Goal: Task Accomplishment & Management: Manage account settings

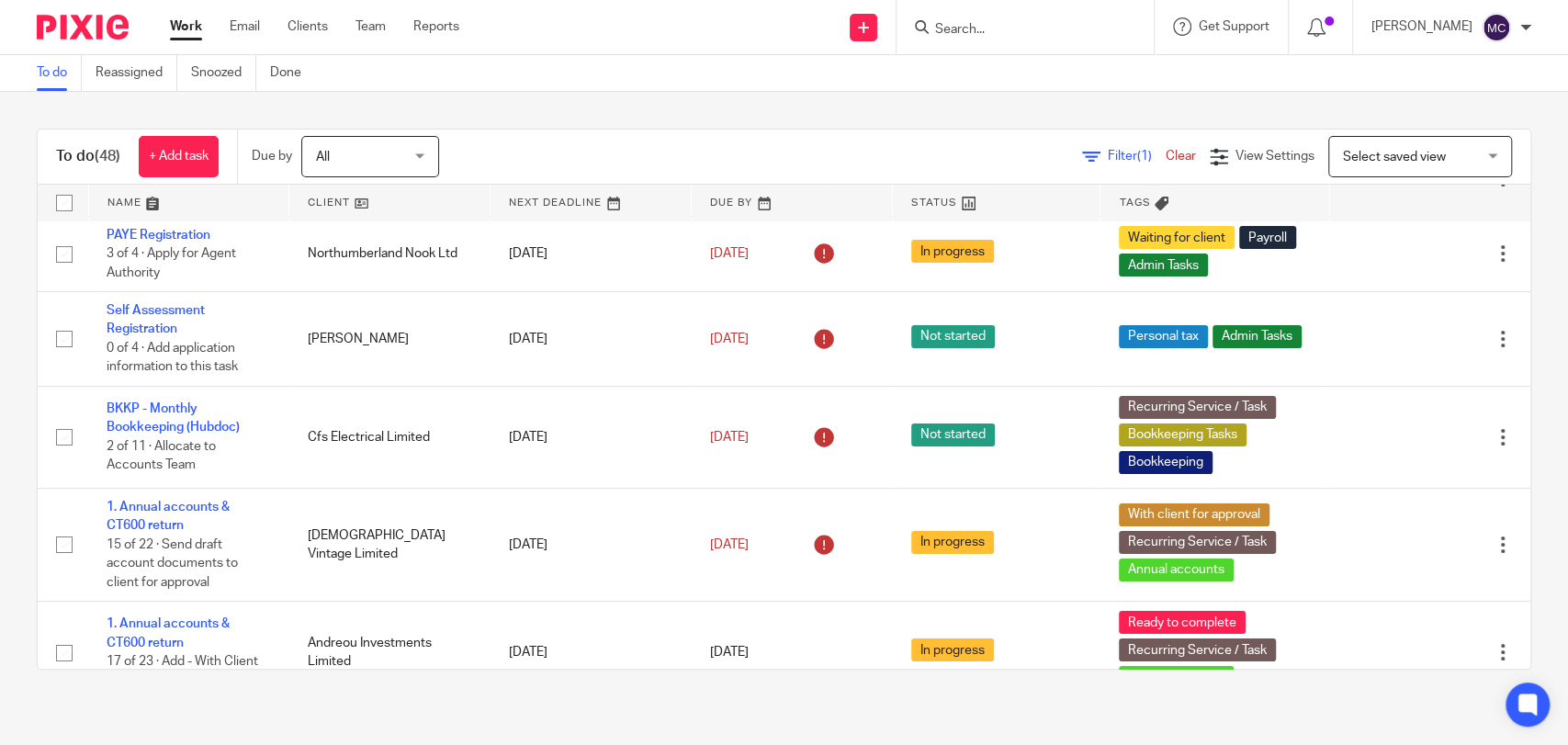
scroll to position [933, 0]
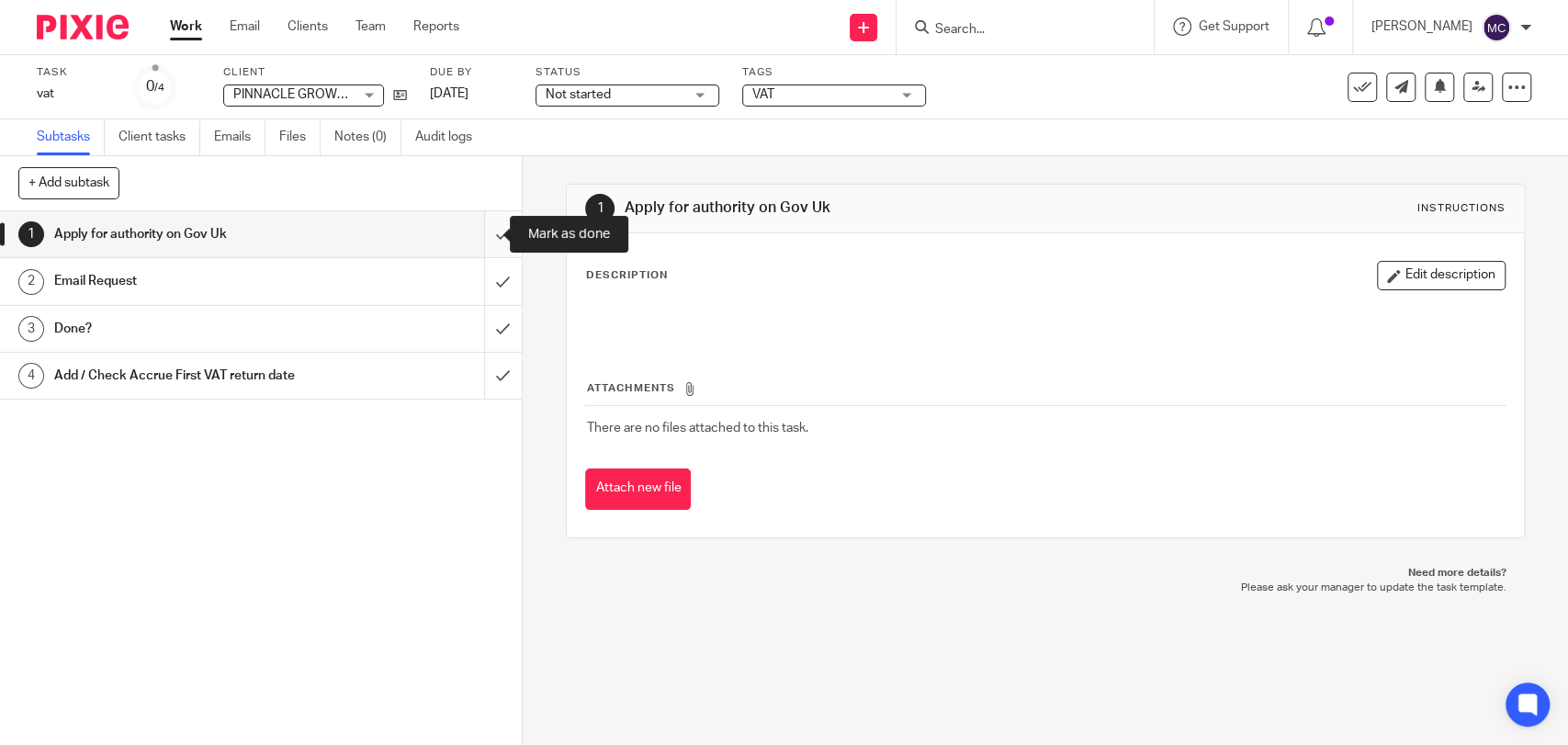
click at [469, 240] on input "submit" at bounding box center [260, 233] width 522 height 45
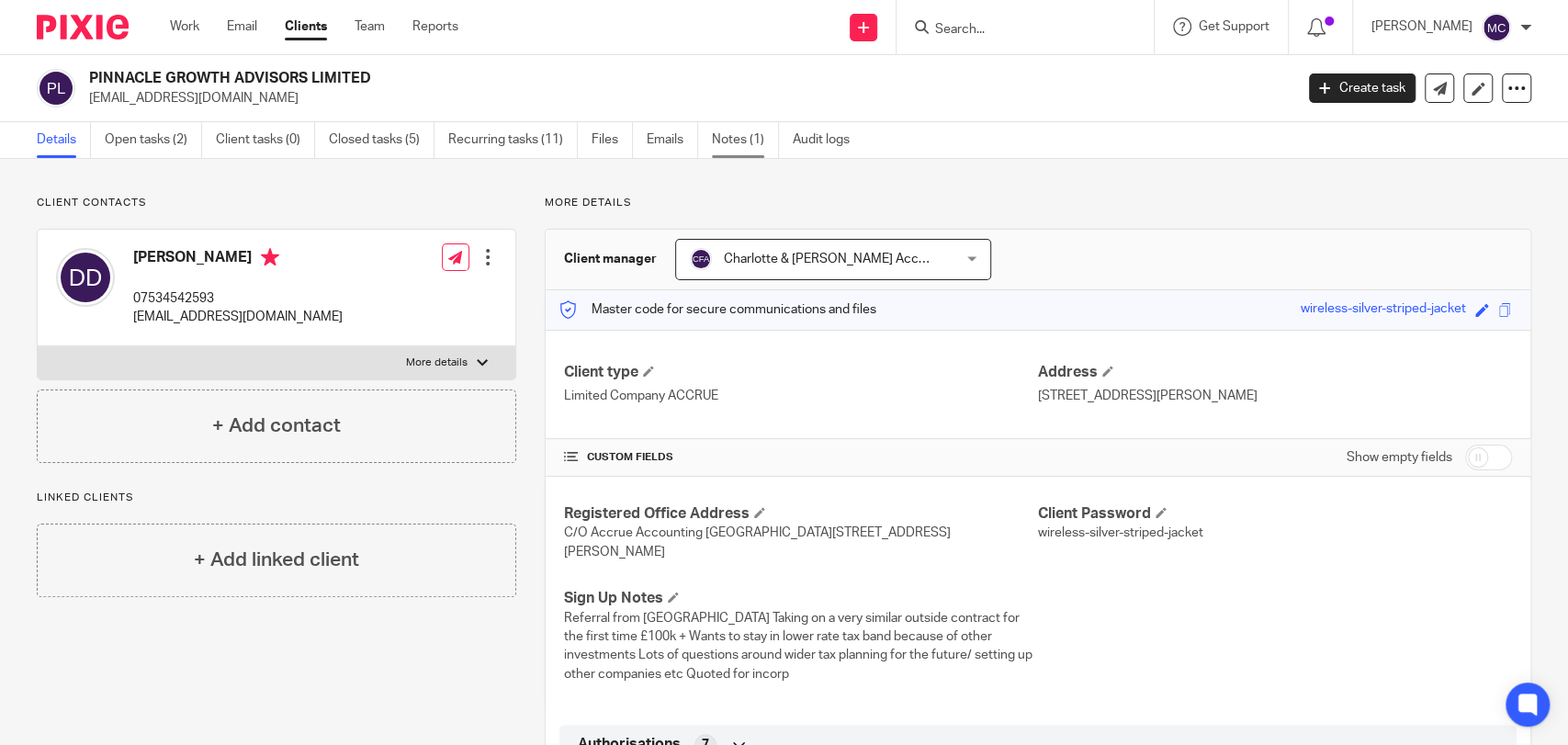
click at [752, 139] on link "Notes (1)" at bounding box center [745, 139] width 67 height 36
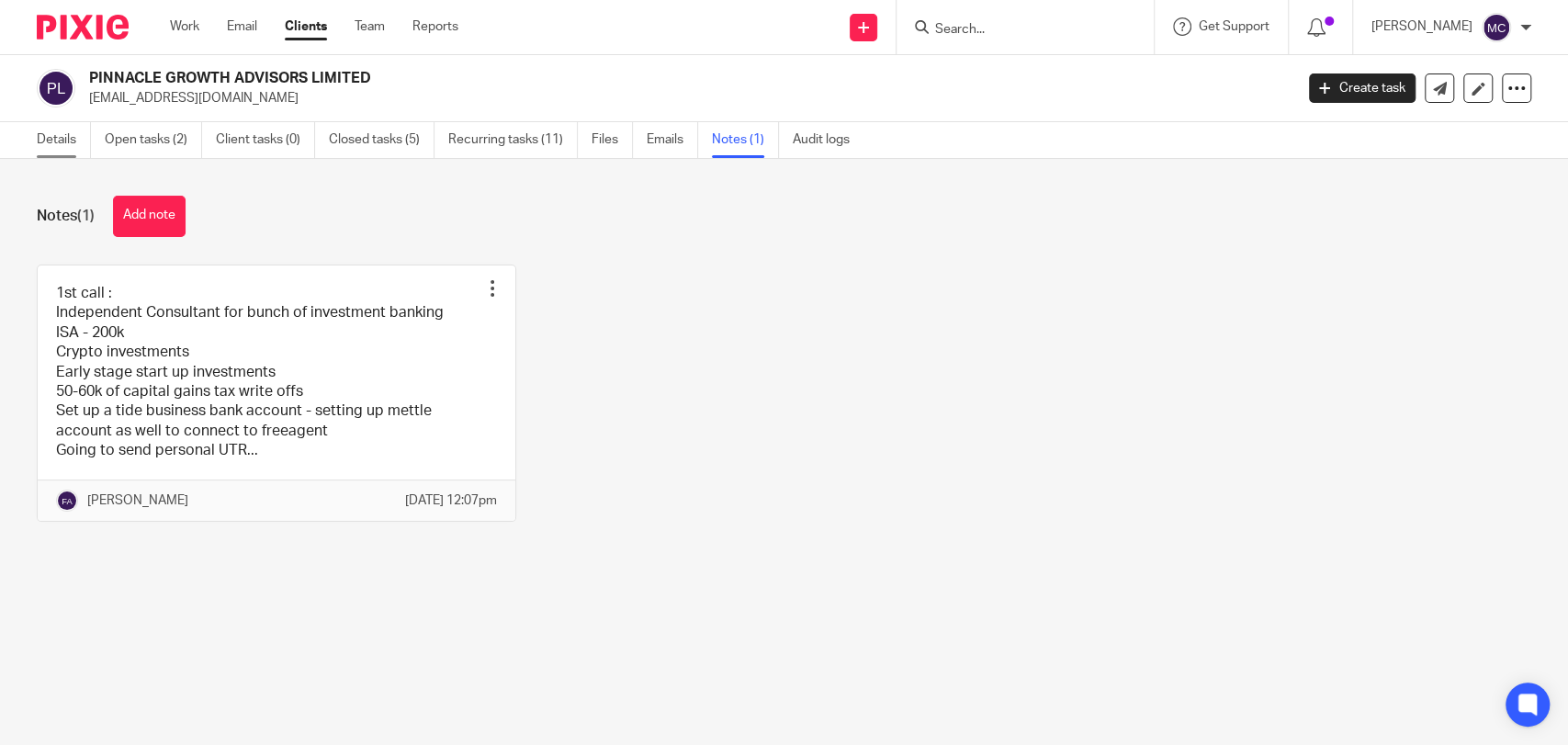
click at [50, 146] on link "Details" at bounding box center [64, 139] width 54 height 36
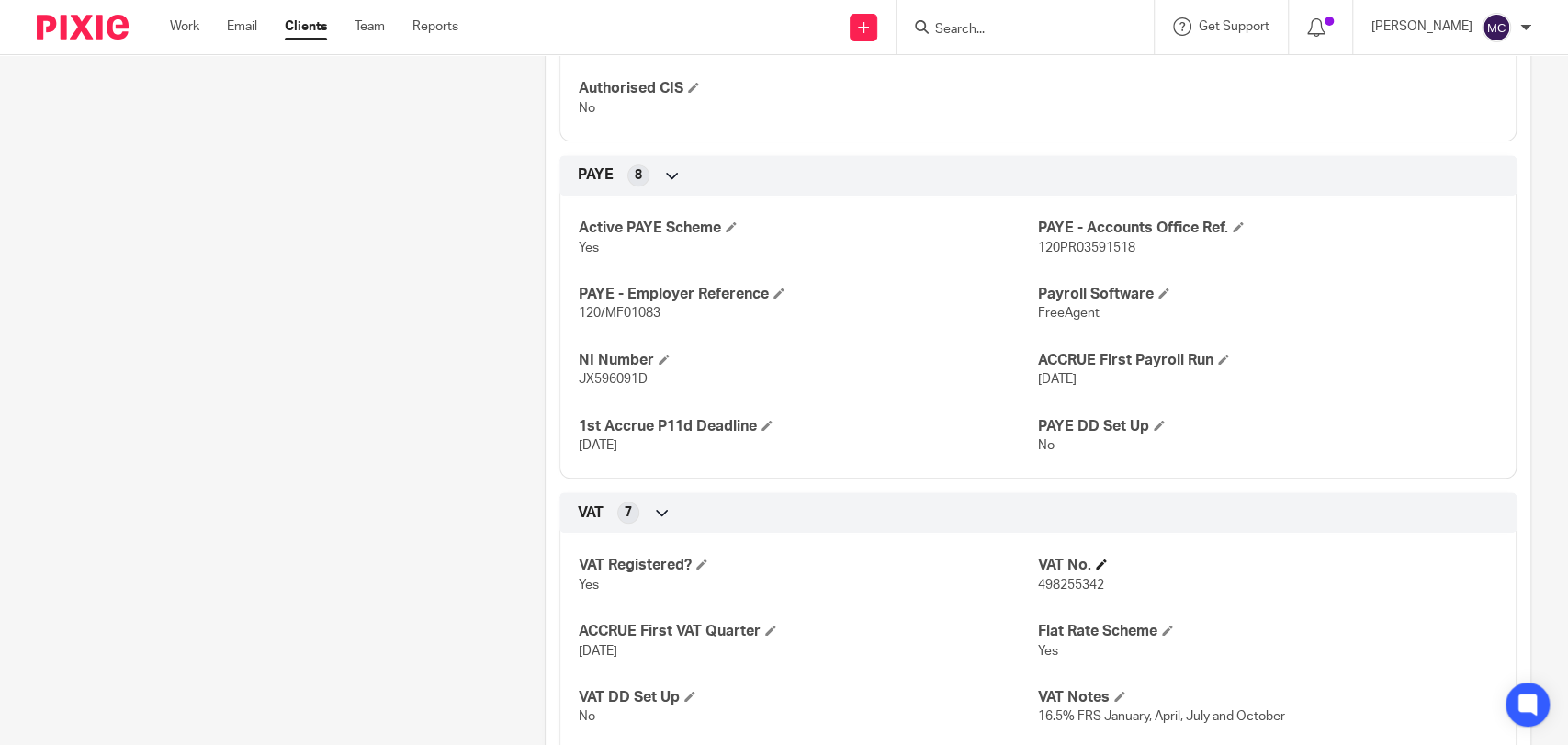
scroll to position [1021, 0]
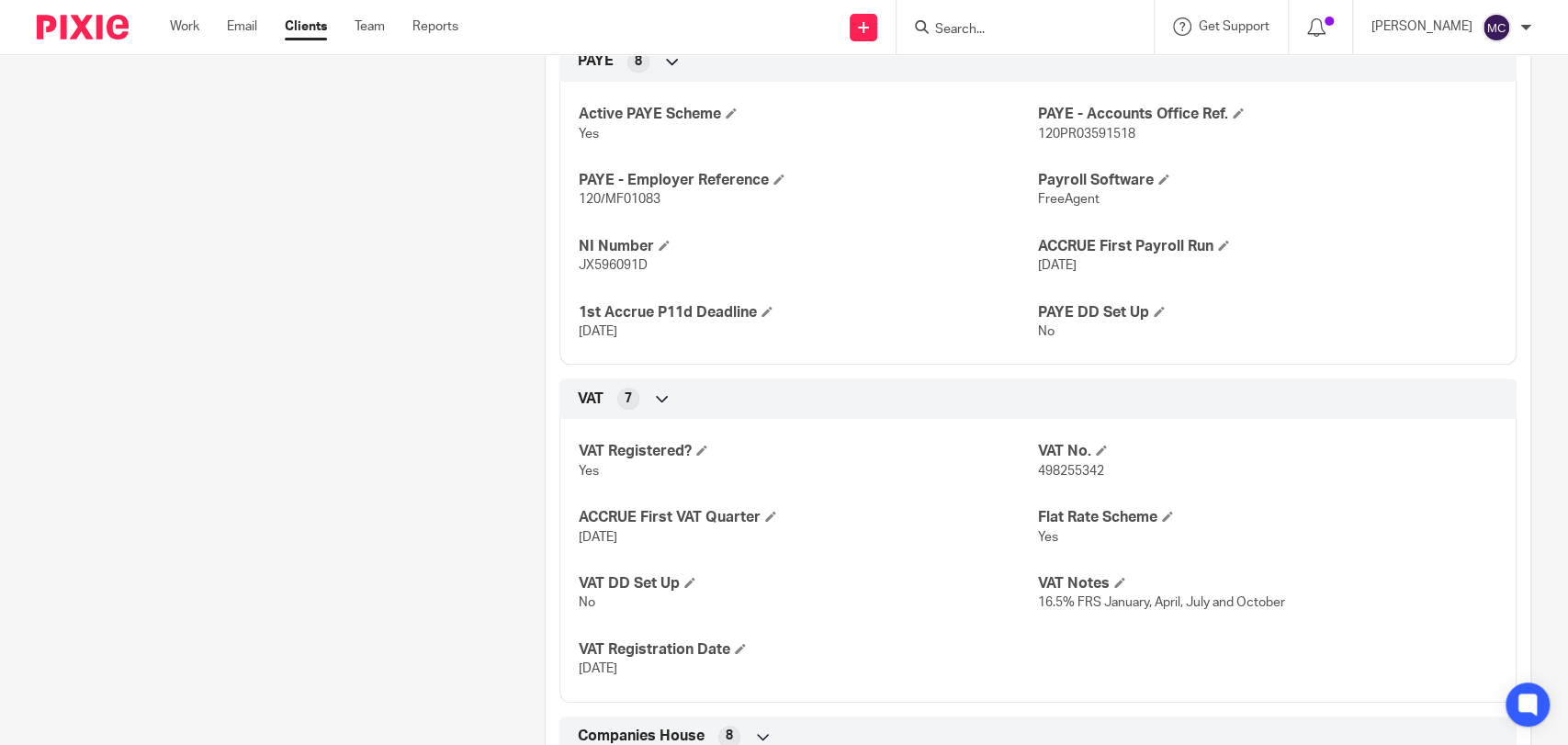
click at [1055, 462] on p "498255342" at bounding box center [1268, 470] width 460 height 18
copy span "498255342"
click at [579, 672] on span "25 Jul 2025" at bounding box center [598, 668] width 39 height 13
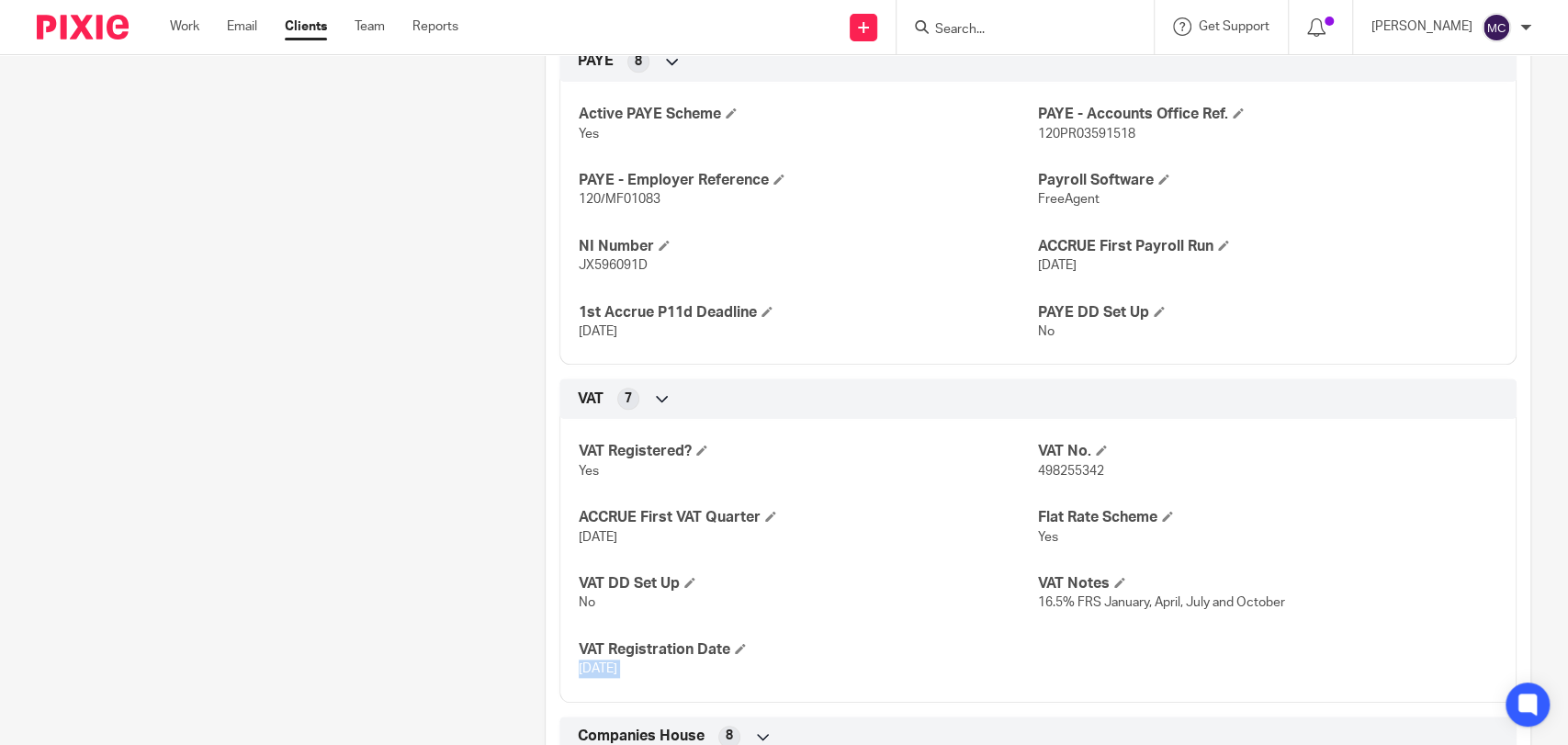
click at [579, 672] on span "25 Jul 2025" at bounding box center [598, 668] width 39 height 13
copy p "25 Jul 2025"
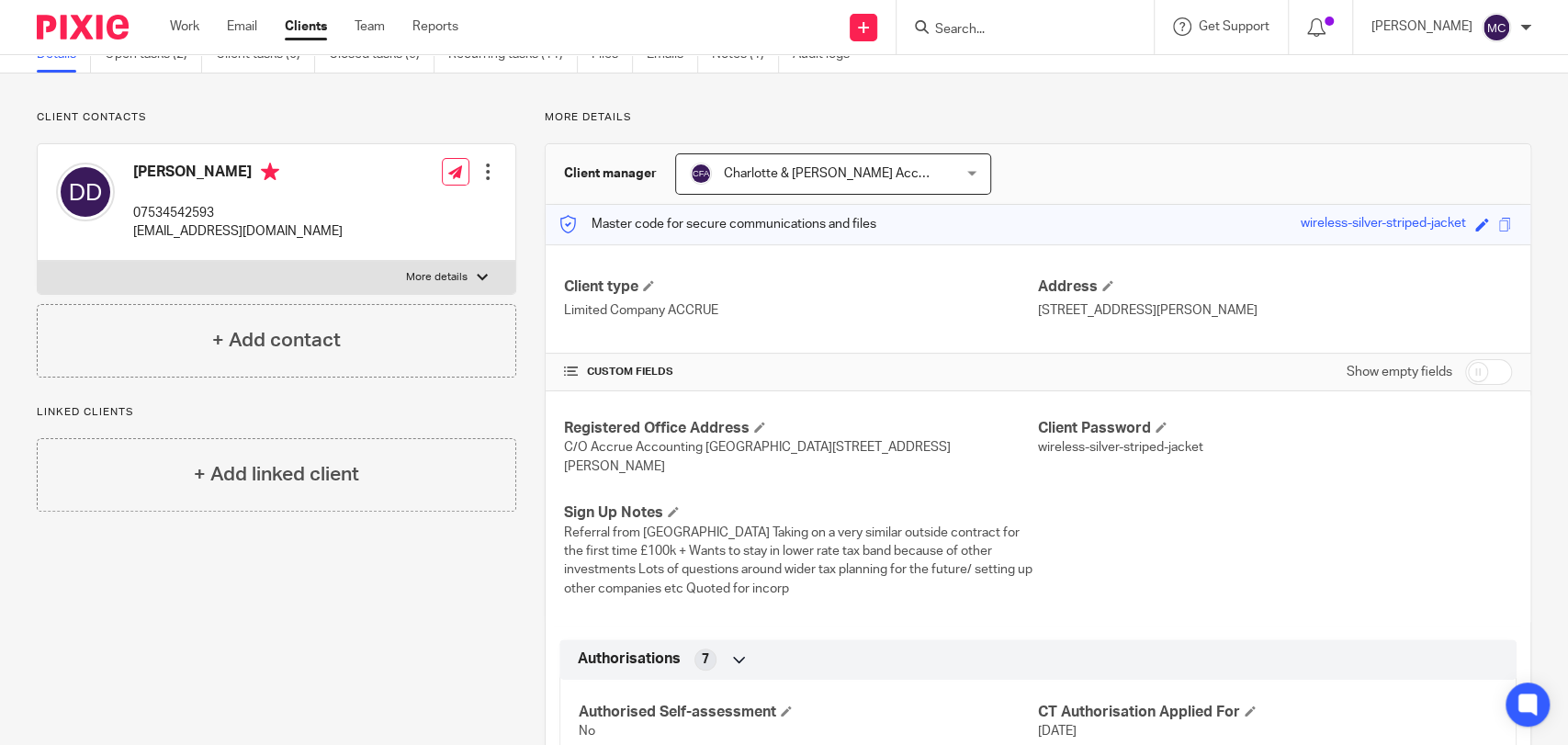
scroll to position [0, 0]
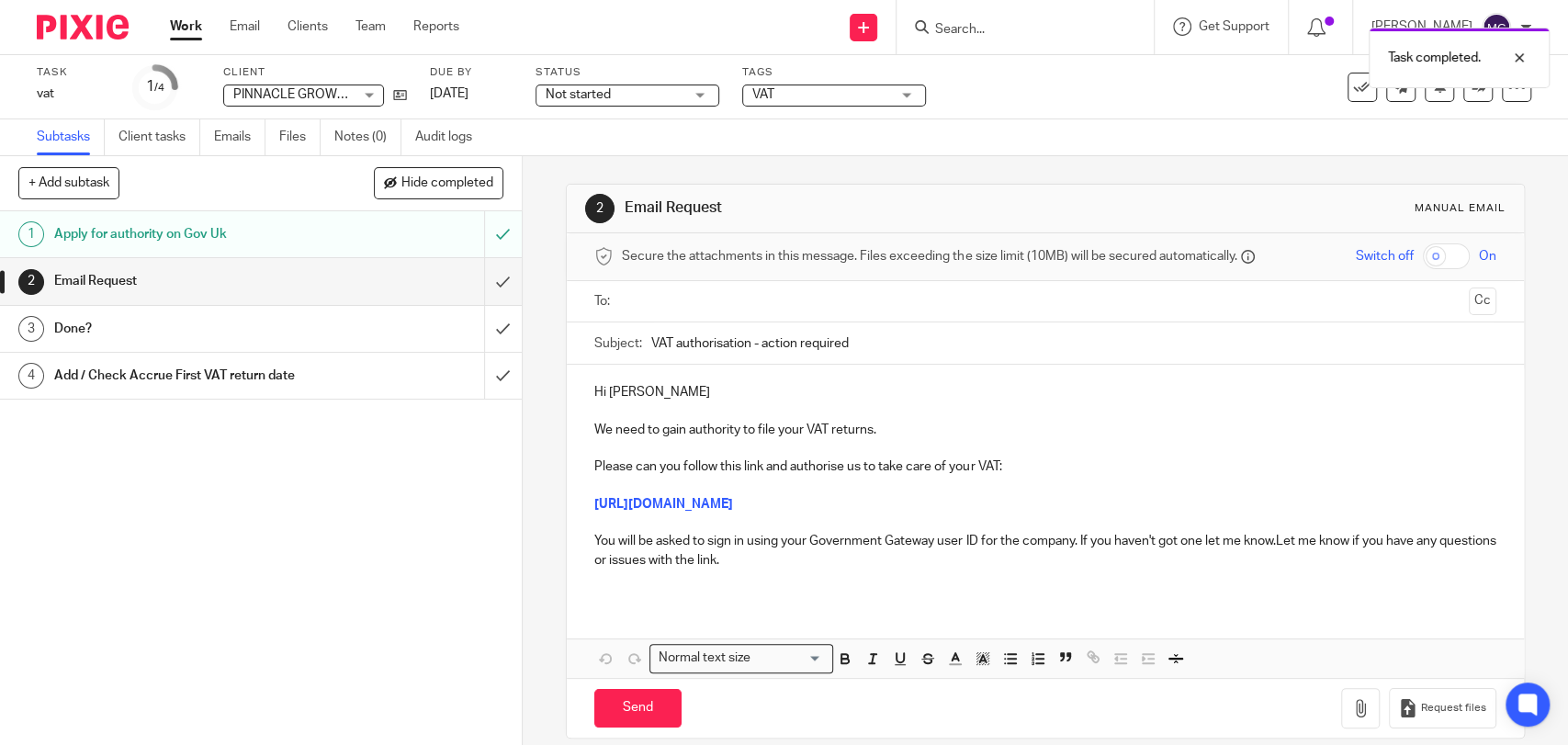
click at [640, 305] on input "text" at bounding box center [1044, 302] width 832 height 21
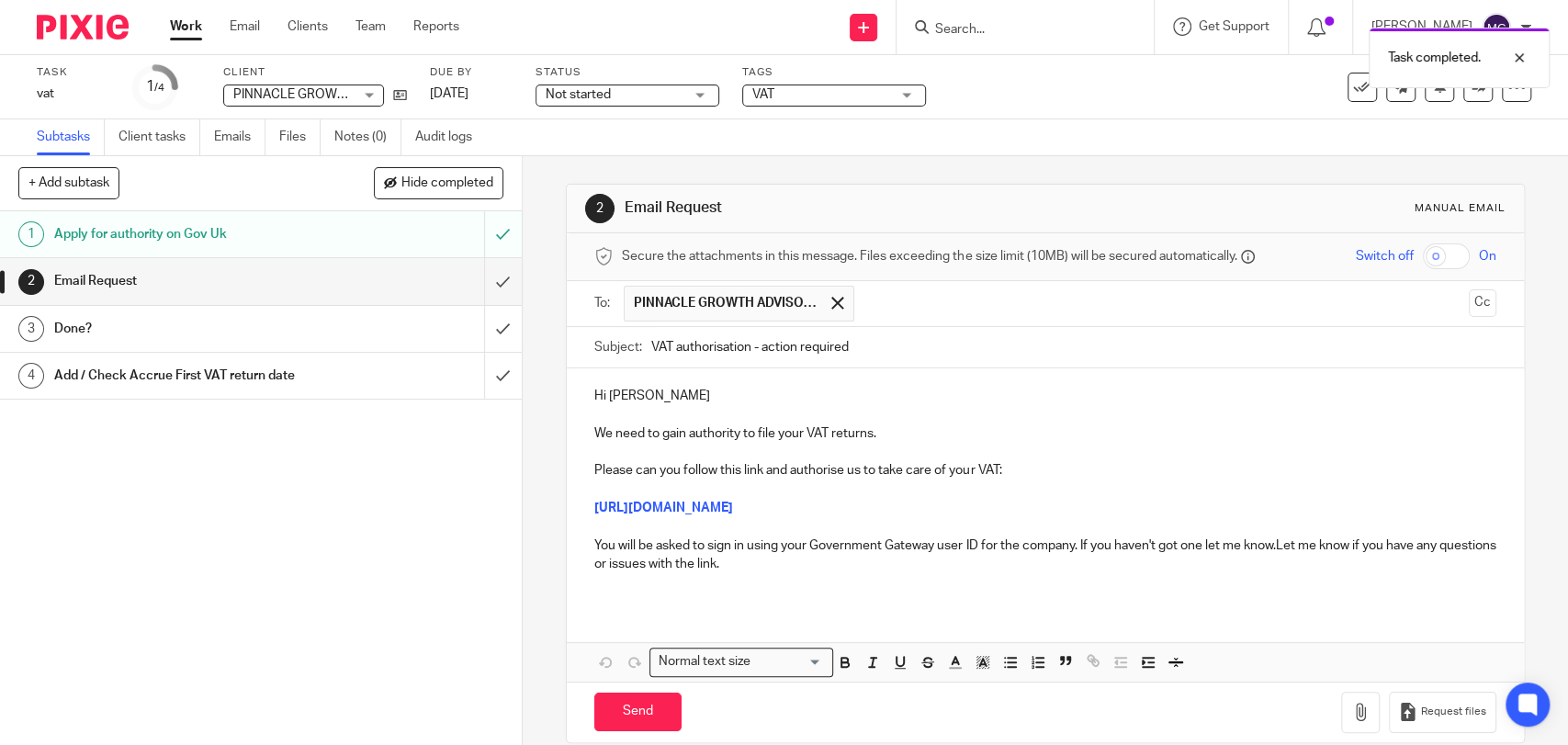
click at [845, 560] on p "You will be asked to sign in using your Government Gateway user ID for the comp…" at bounding box center [1044, 554] width 901 height 38
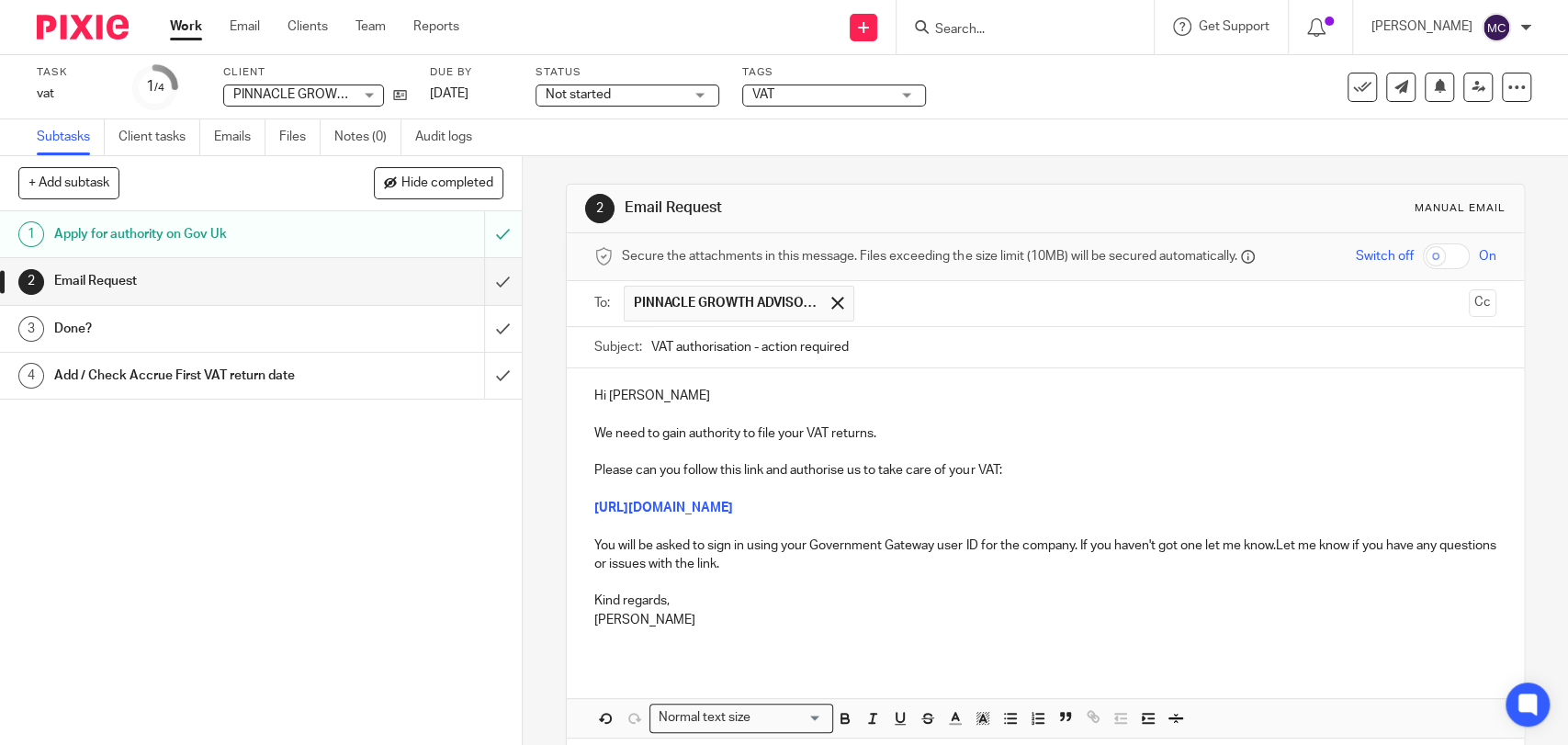
click at [632, 404] on p "Hi Dominic" at bounding box center [1044, 396] width 901 height 18
click at [661, 401] on p "Hi Dominic" at bounding box center [1044, 396] width 901 height 18
click at [1273, 552] on p "You will be asked to sign in using your Government Gateway user ID for the comp…" at bounding box center [1044, 554] width 901 height 38
click at [1221, 565] on p "You will be asked to sign in using your Government Gateway user ID for the comp…" at bounding box center [1044, 554] width 901 height 38
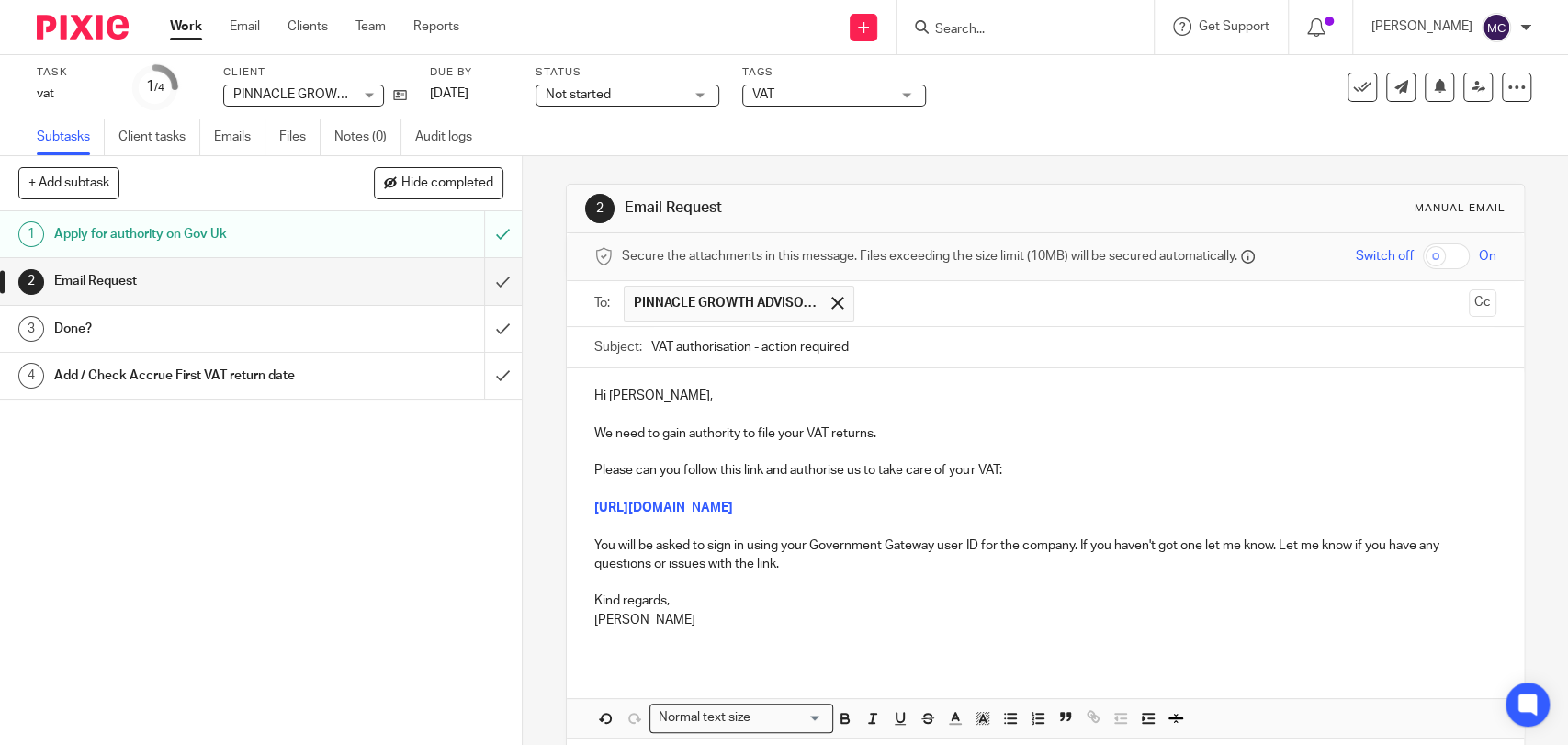
scroll to position [81, 0]
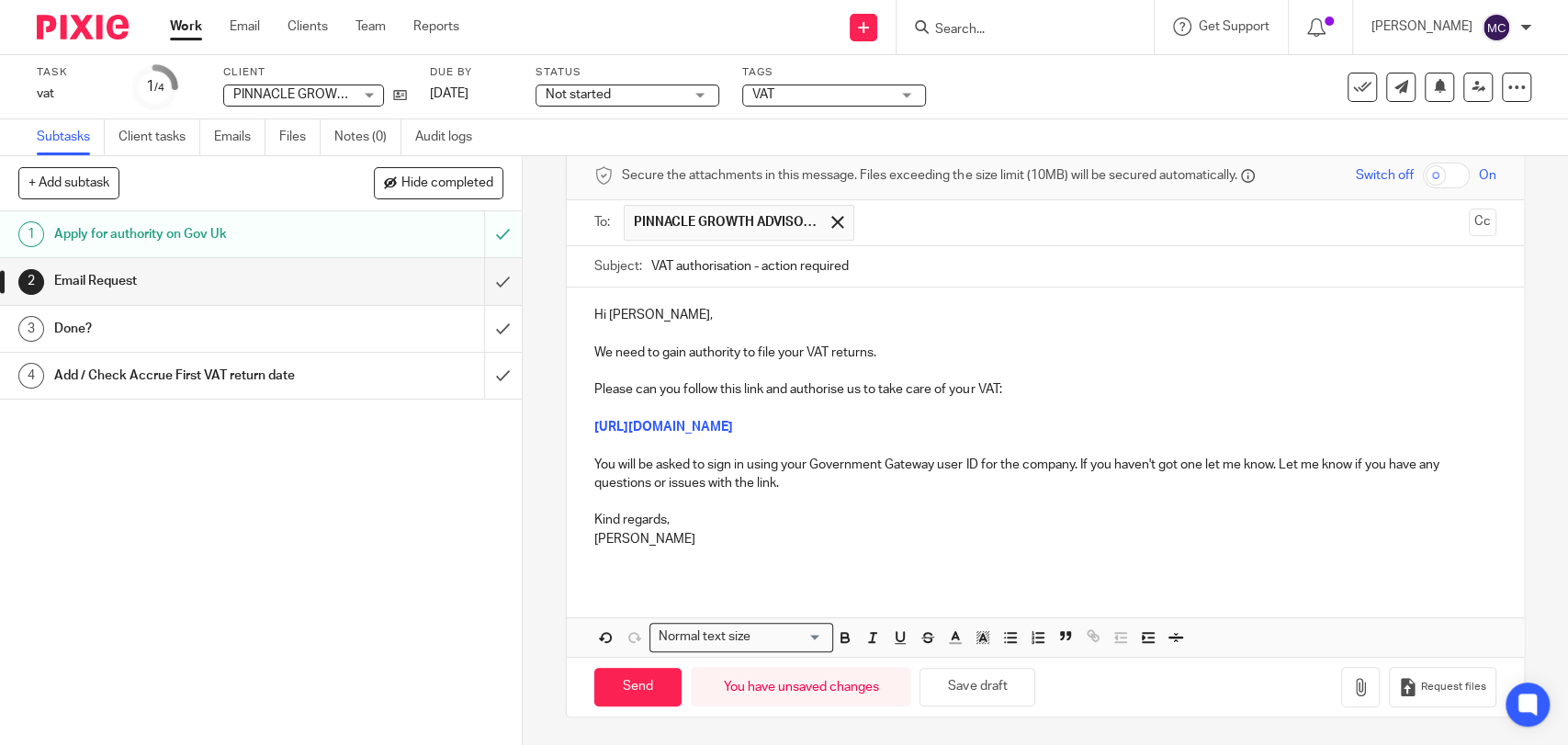
click at [632, 310] on p "Hi Dom," at bounding box center [1044, 314] width 901 height 18
click at [863, 458] on p "You will be asked to sign in using your Government Gateway user ID for the comp…" at bounding box center [1044, 474] width 901 height 38
click at [998, 223] on input "text" at bounding box center [1162, 223] width 598 height 36
click at [649, 688] on input "Send" at bounding box center [638, 687] width 87 height 40
type input "Sent"
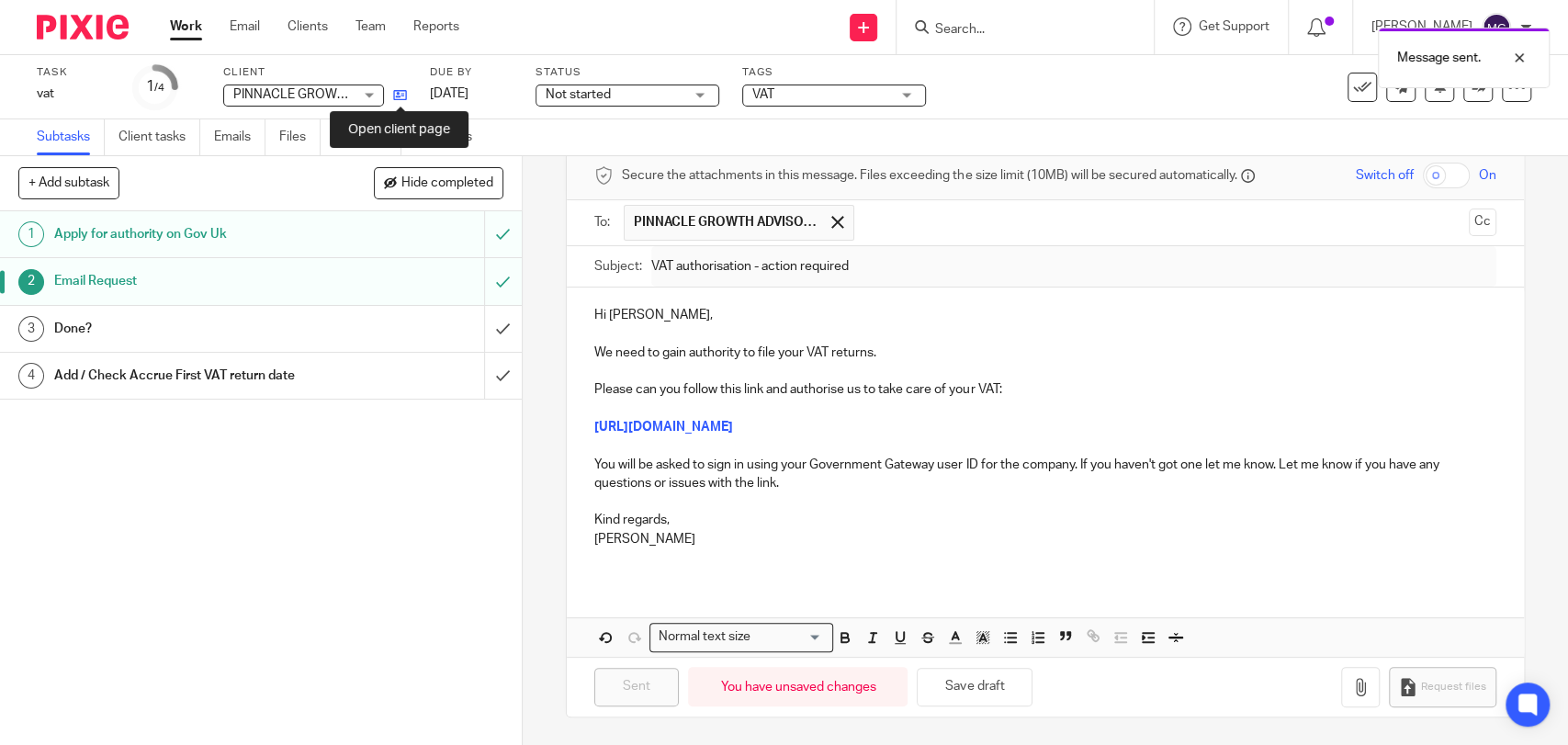
click at [403, 100] on icon at bounding box center [400, 95] width 14 height 14
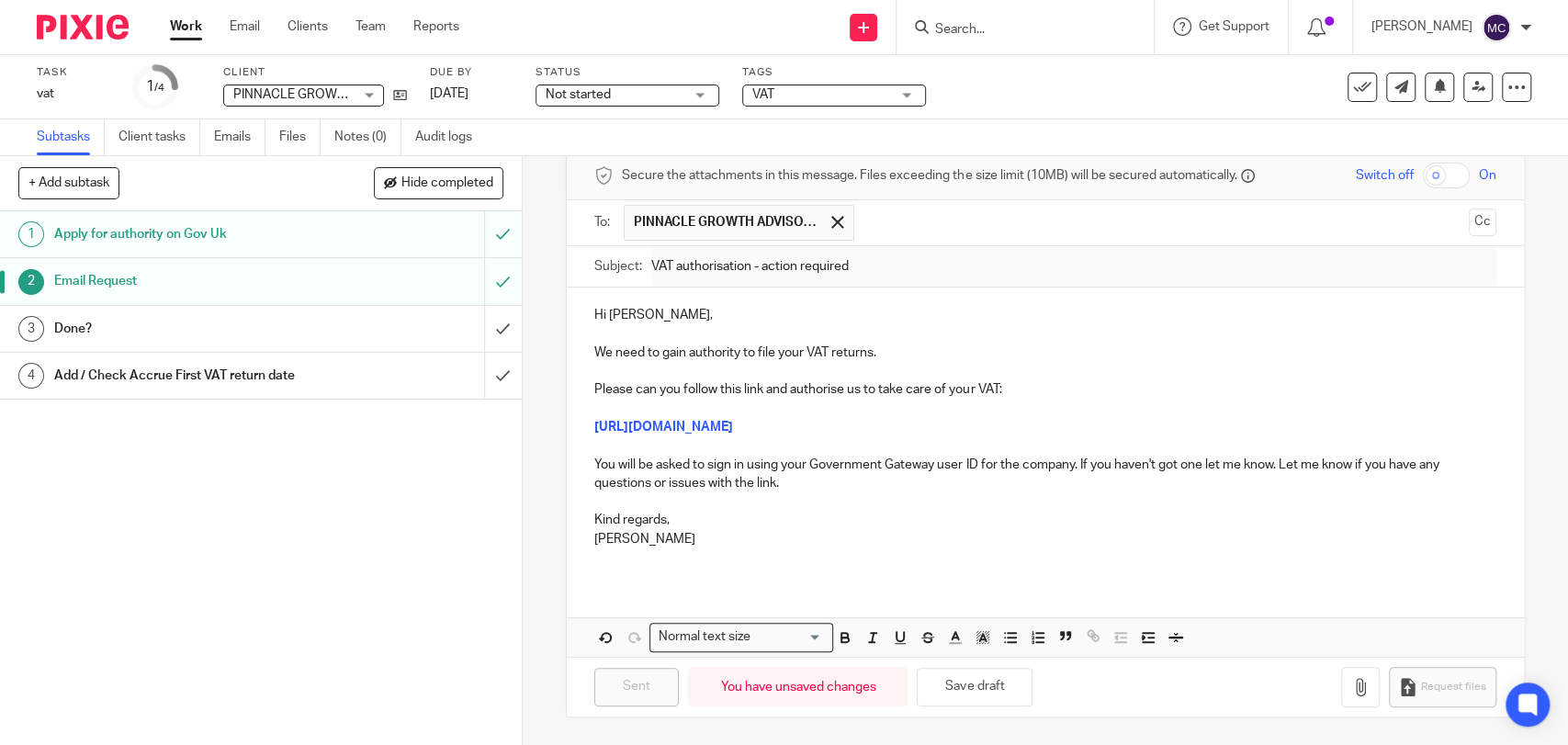
click at [357, 327] on div "Done?" at bounding box center [259, 329] width 411 height 27
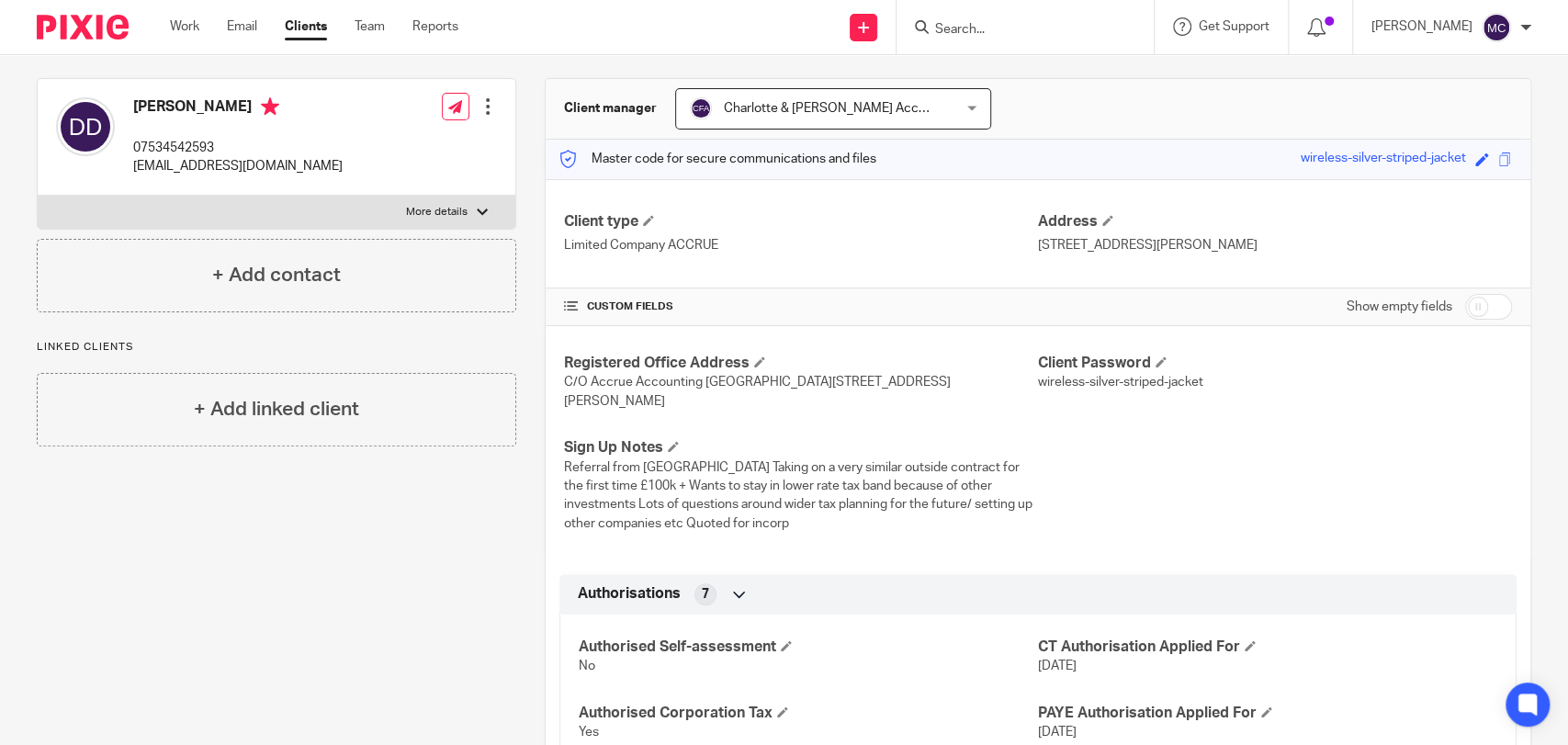
scroll to position [102, 0]
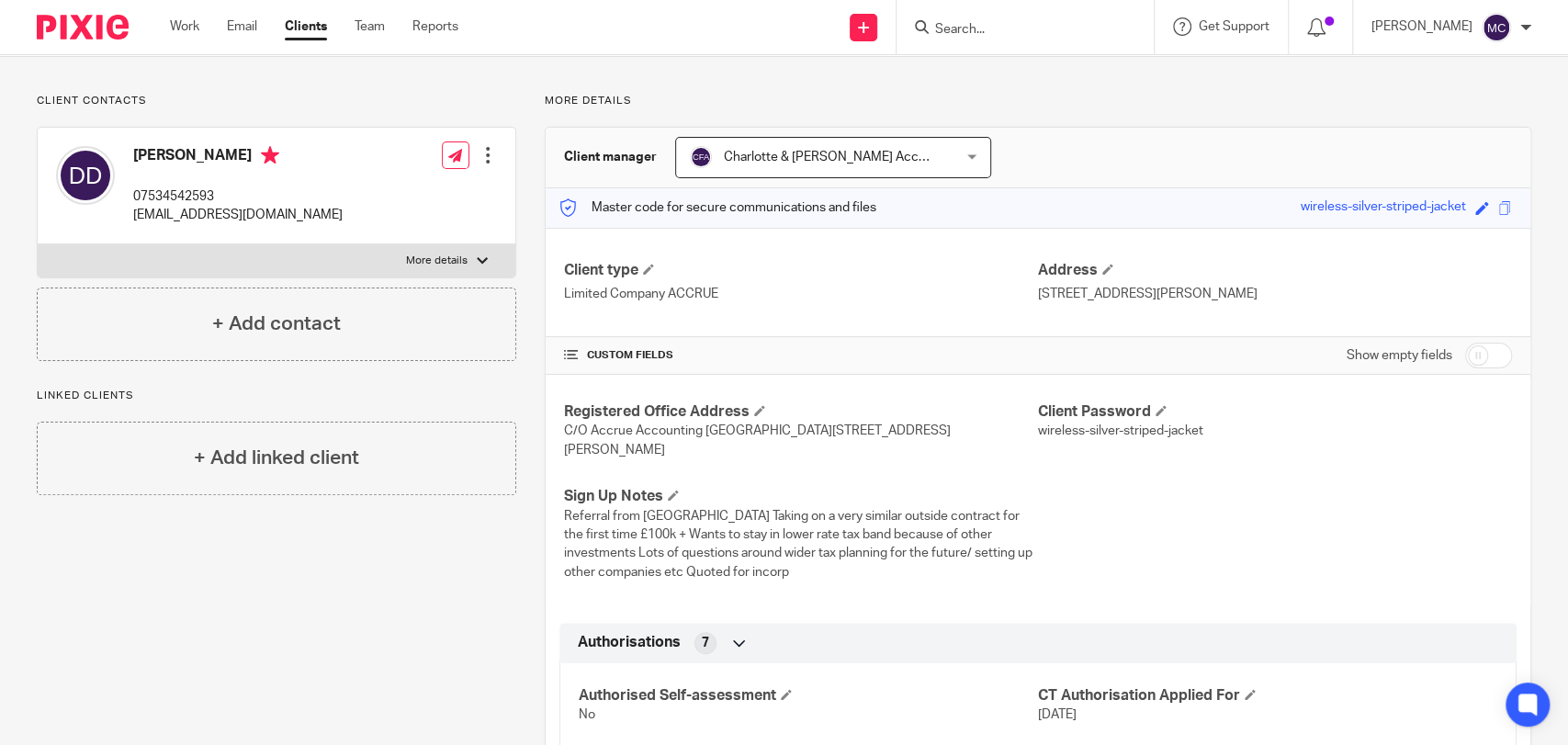
click at [1465, 353] on input "checkbox" at bounding box center [1489, 355] width 46 height 26
checkbox input "true"
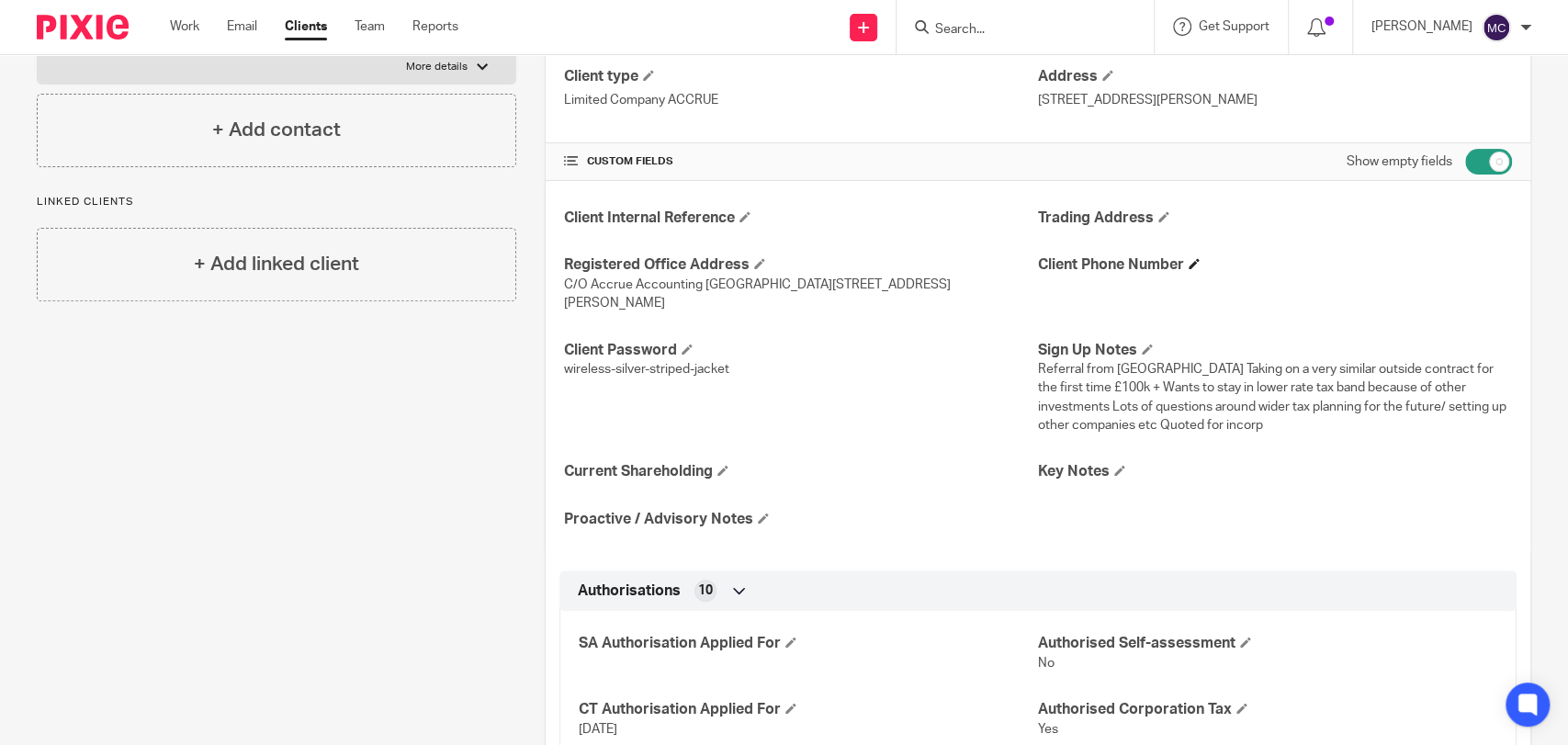
scroll to position [611, 0]
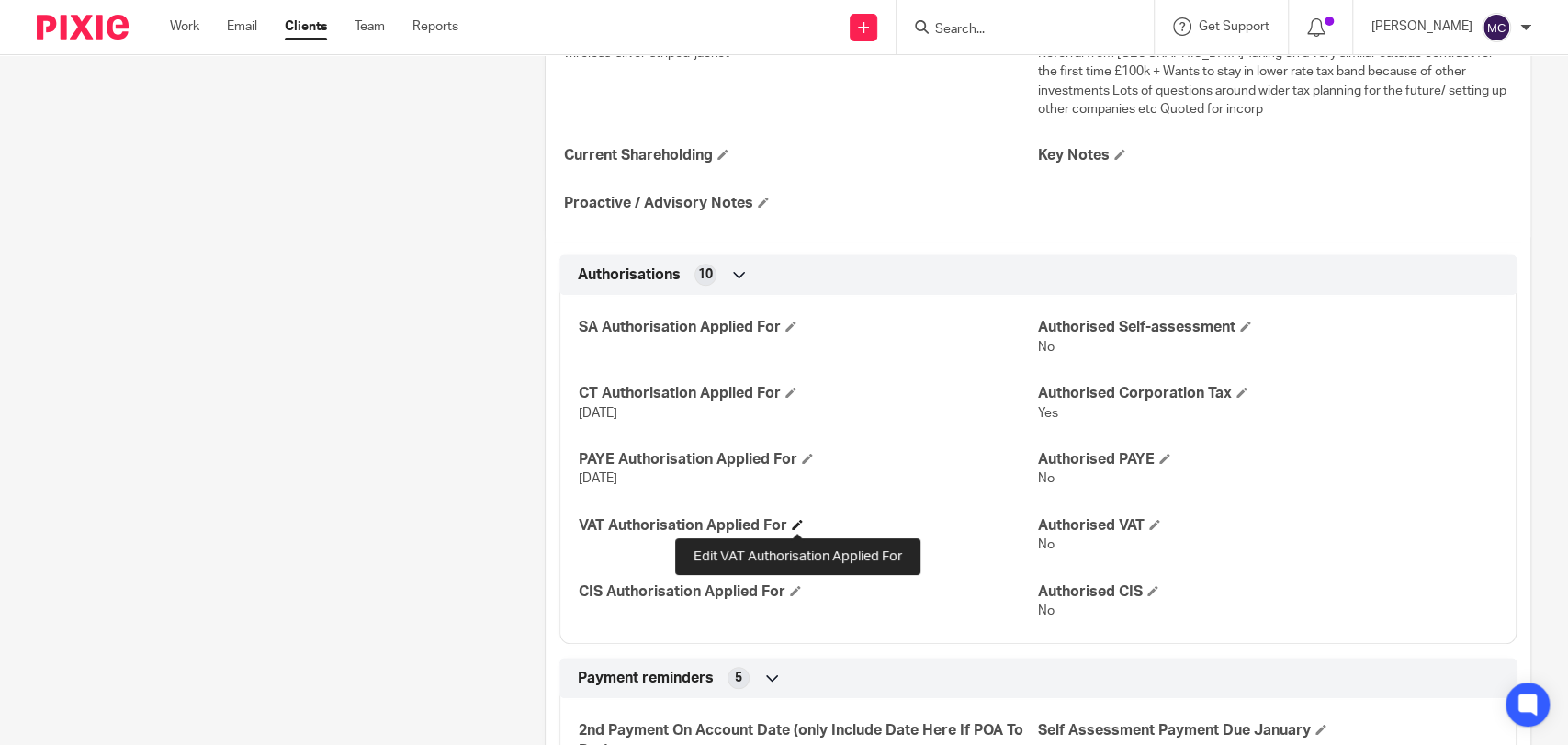
click at [796, 526] on span at bounding box center [797, 523] width 11 height 11
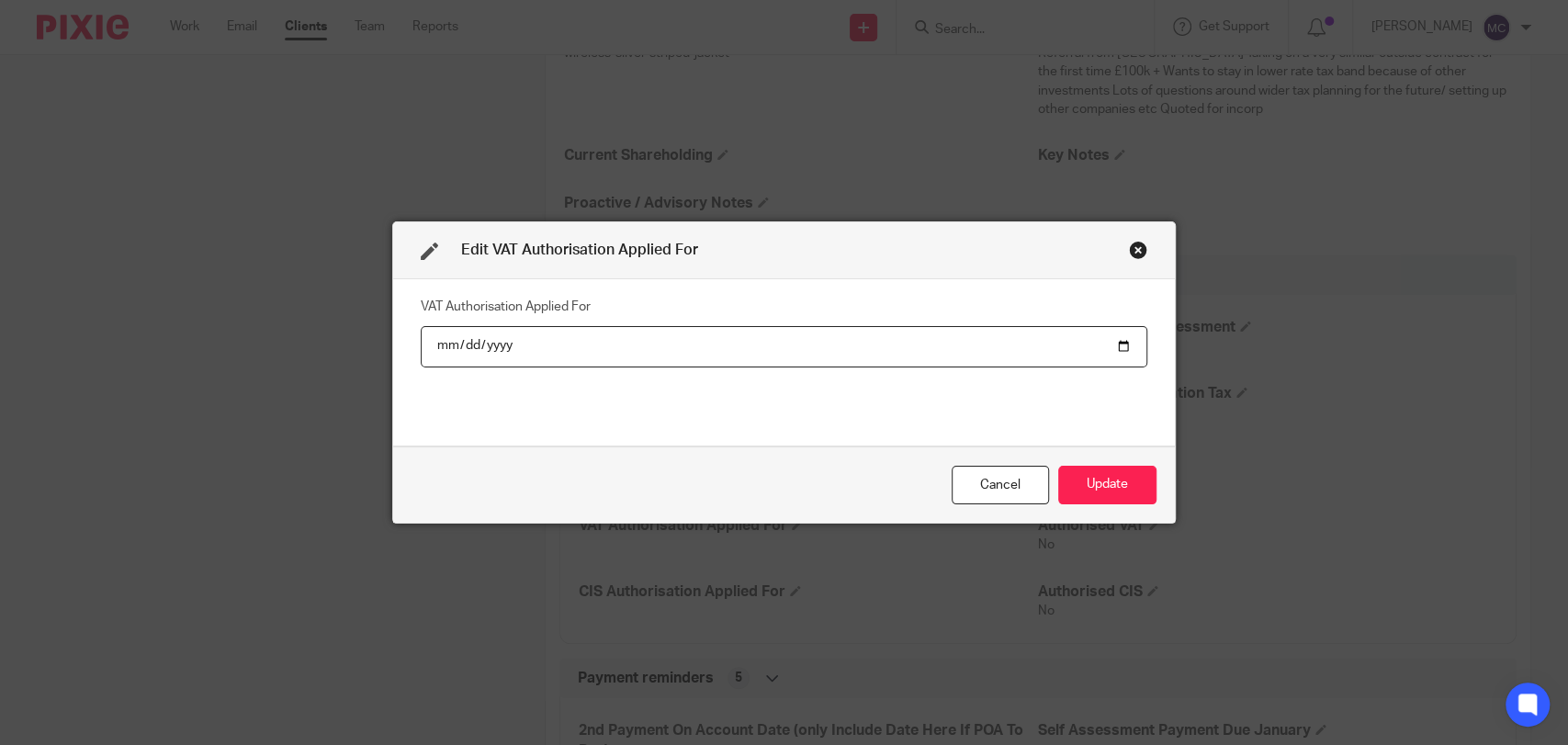
click at [437, 334] on input "date" at bounding box center [785, 346] width 728 height 42
click at [434, 343] on input "date" at bounding box center [785, 346] width 728 height 42
type input "2025-08-27"
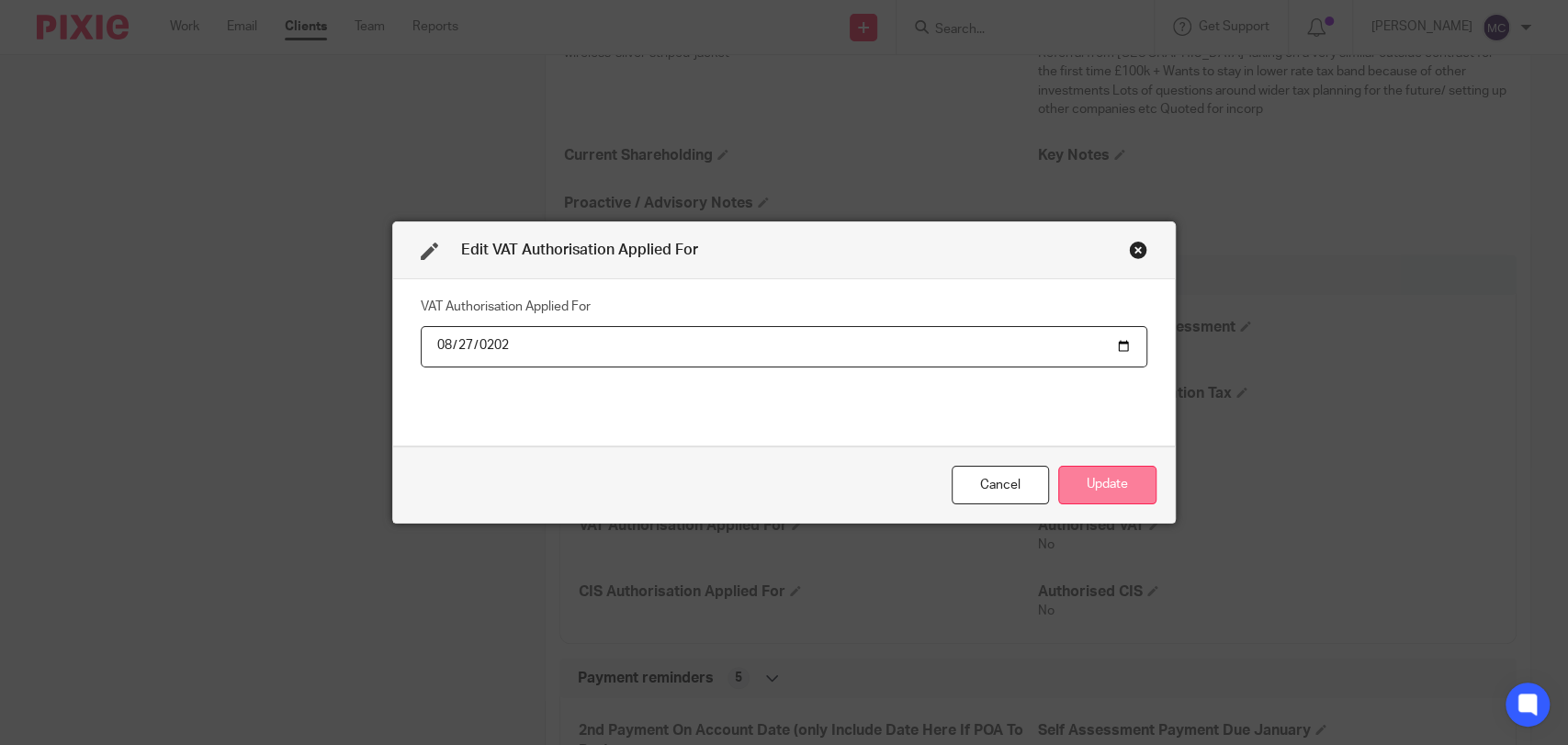
click at [1094, 491] on button "Update" at bounding box center [1108, 485] width 99 height 40
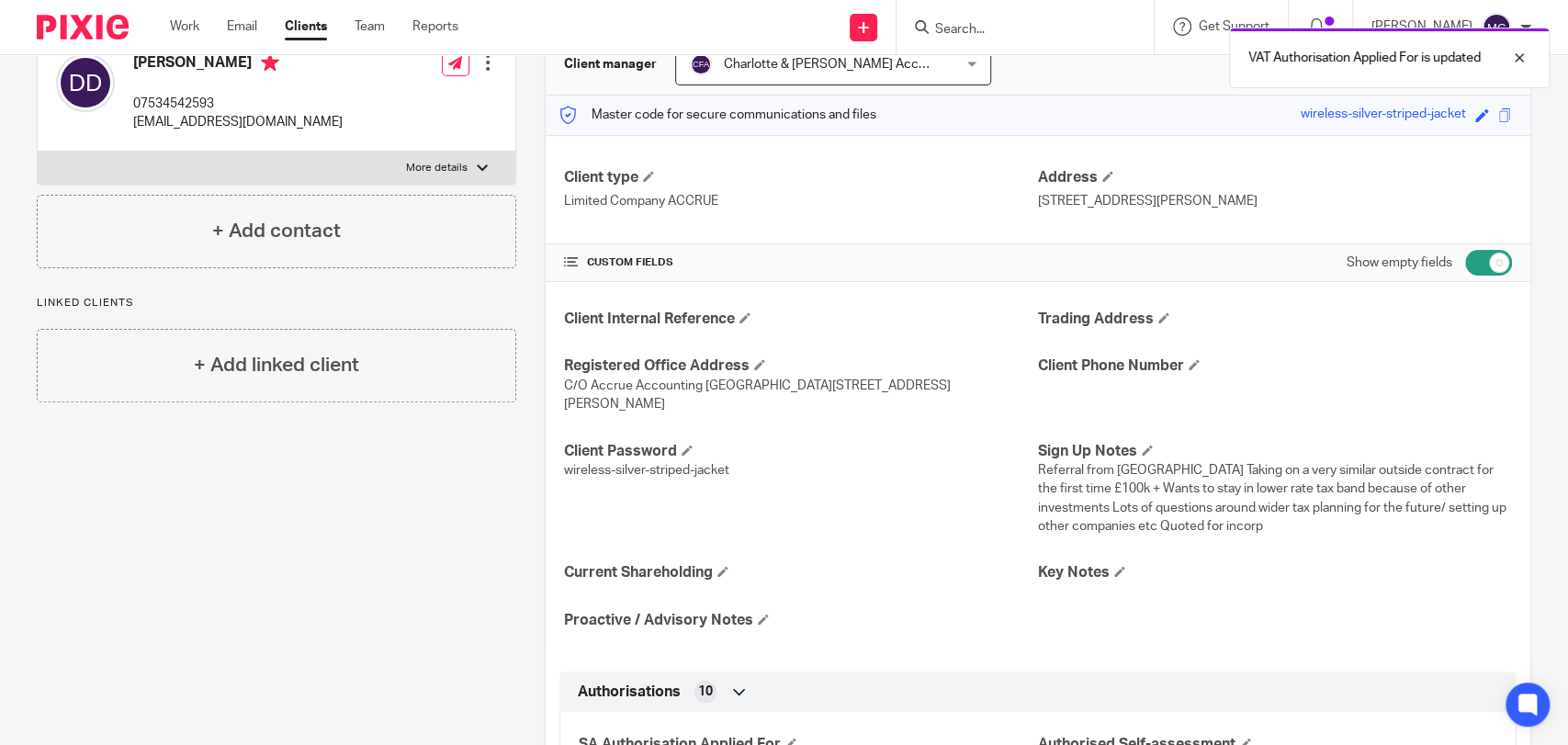
scroll to position [0, 0]
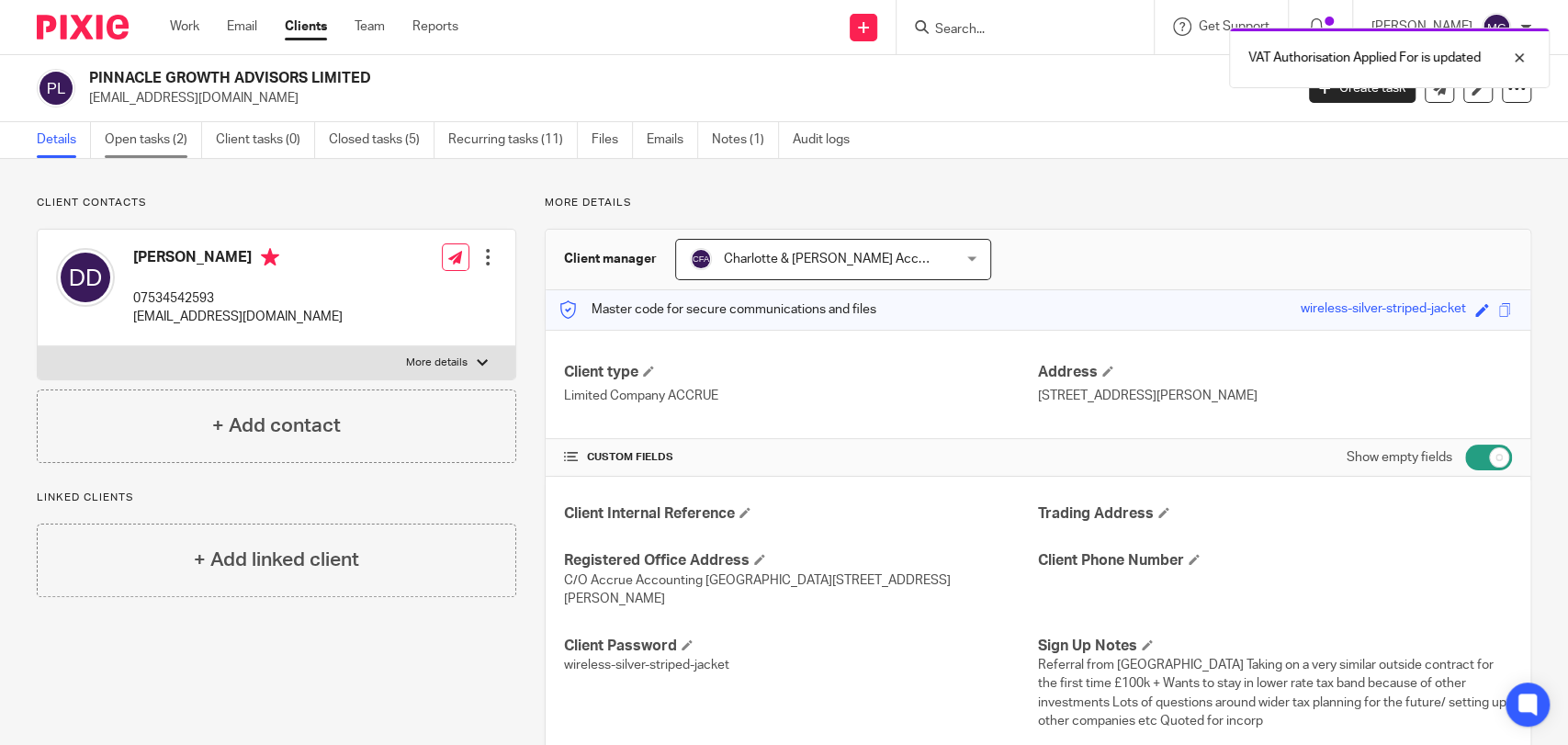
click at [145, 134] on link "Open tasks (2)" at bounding box center [153, 139] width 98 height 36
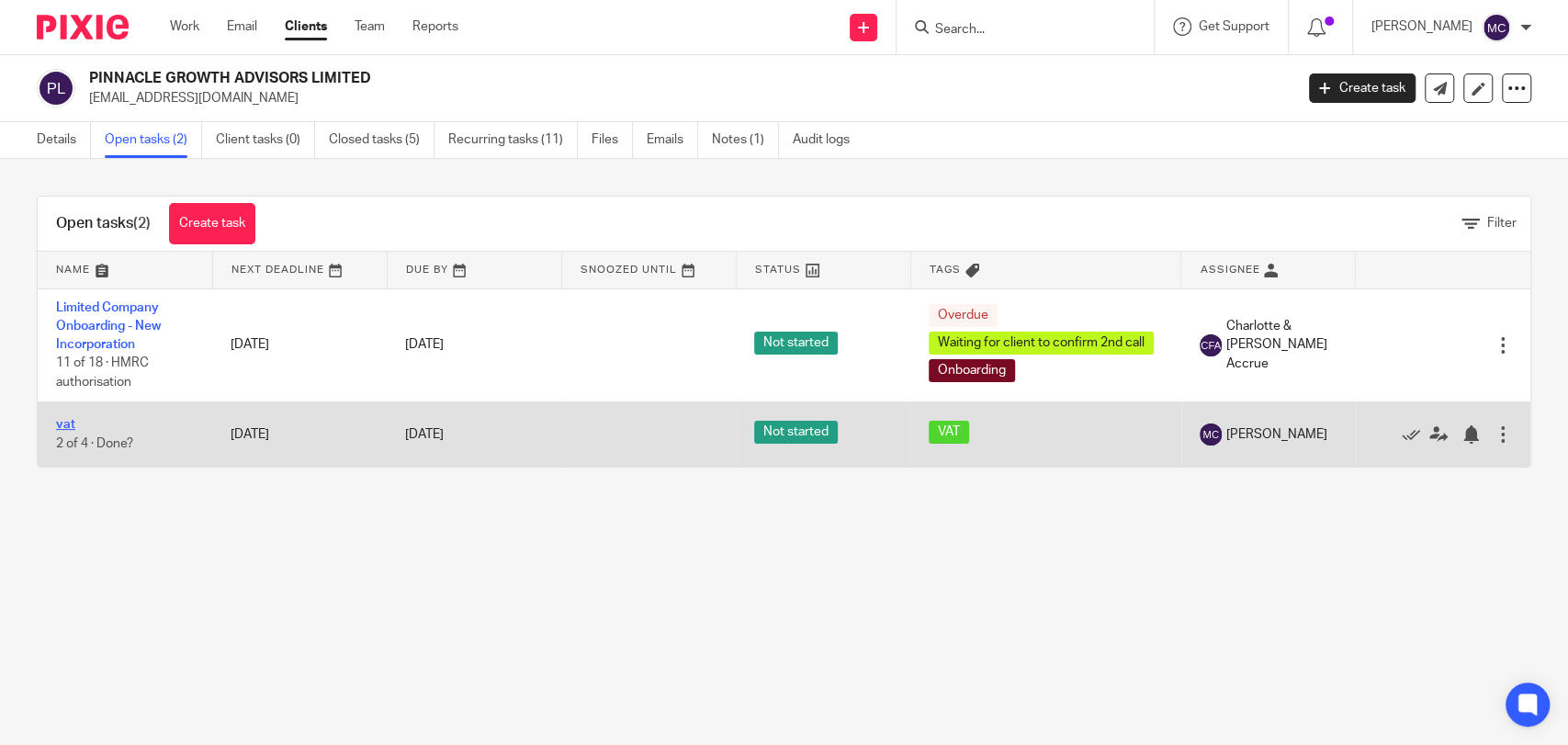
click at [60, 421] on link "vat" at bounding box center [66, 424] width 19 height 13
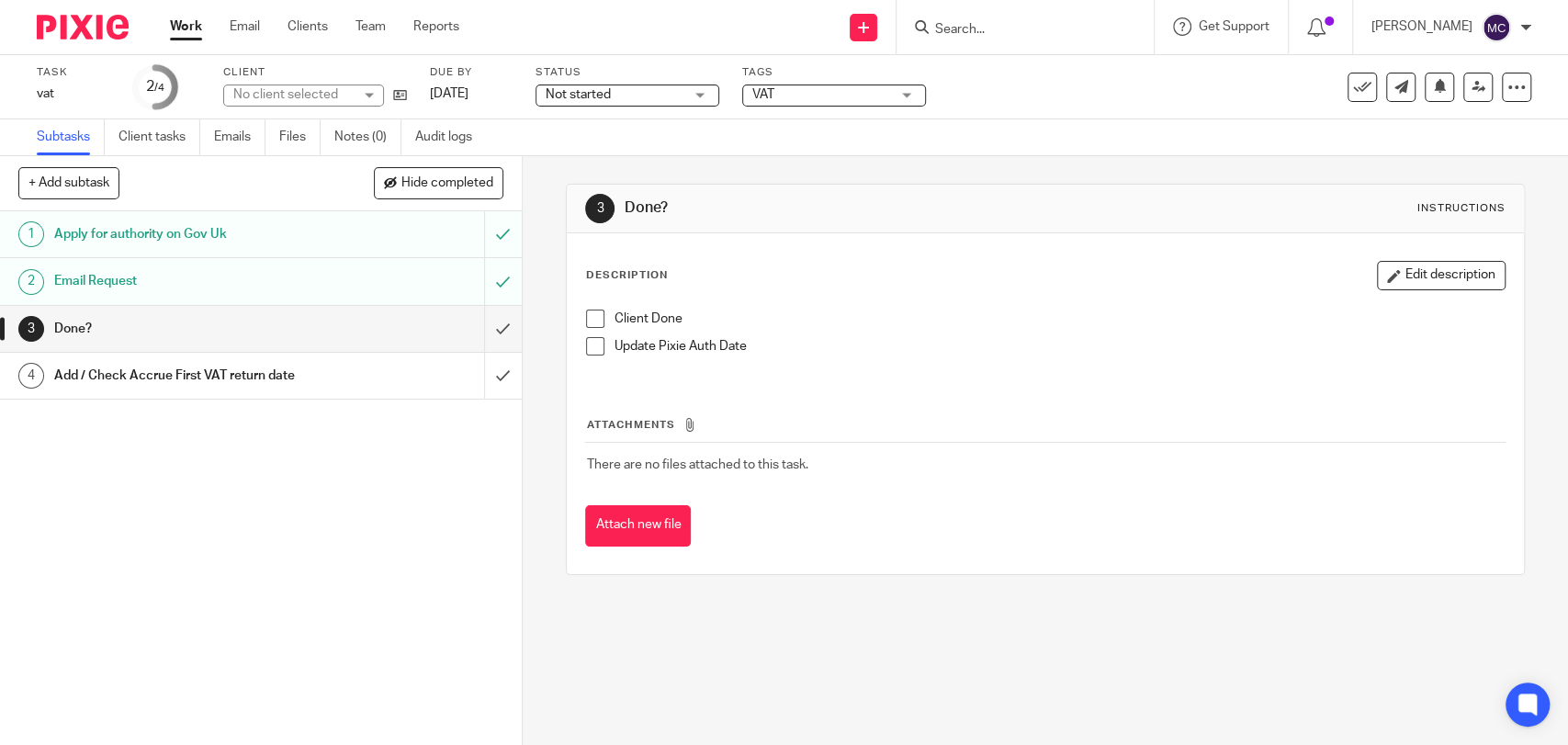
click at [611, 86] on span "Not started" at bounding box center [615, 95] width 137 height 19
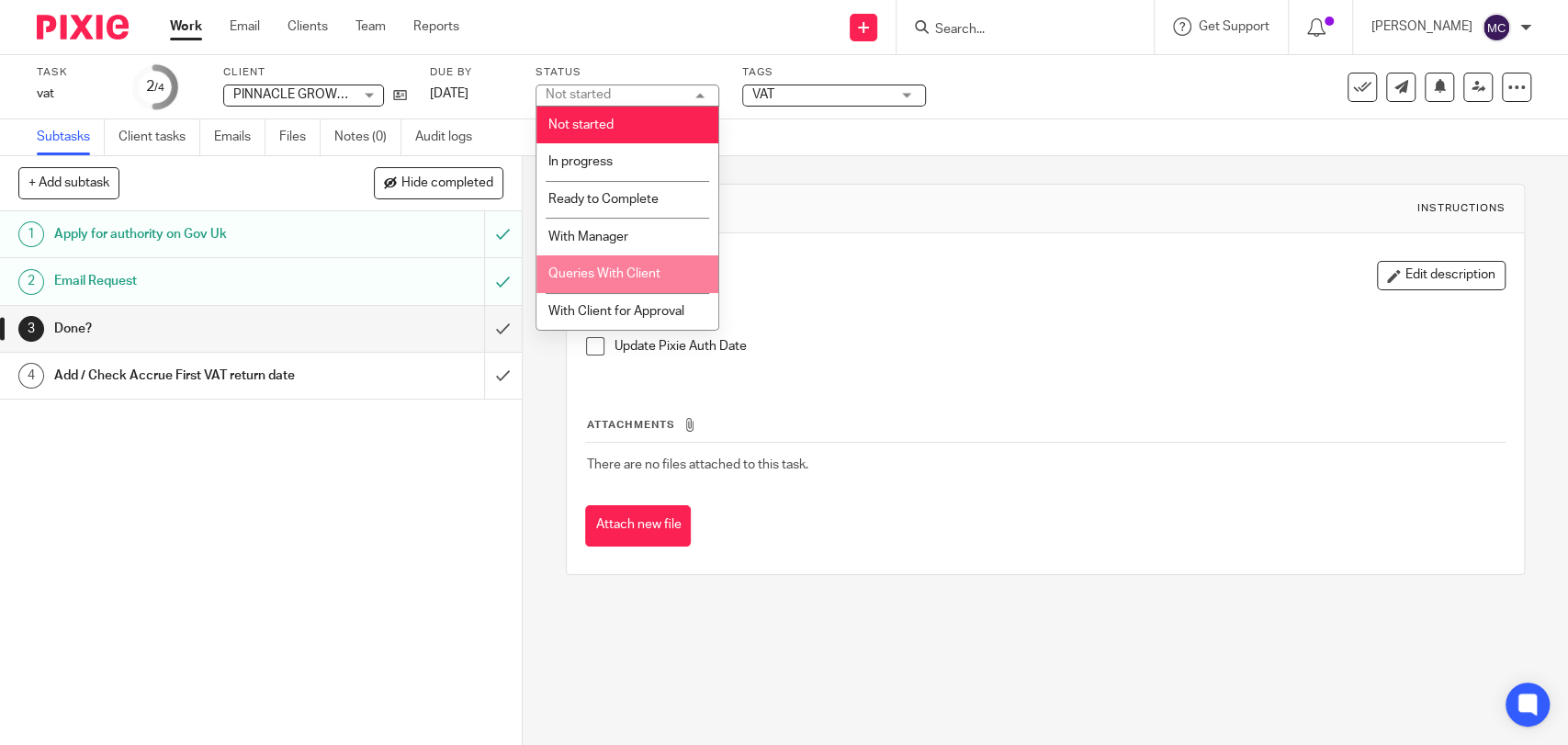
click at [633, 280] on span "Queries With Client" at bounding box center [605, 273] width 112 height 13
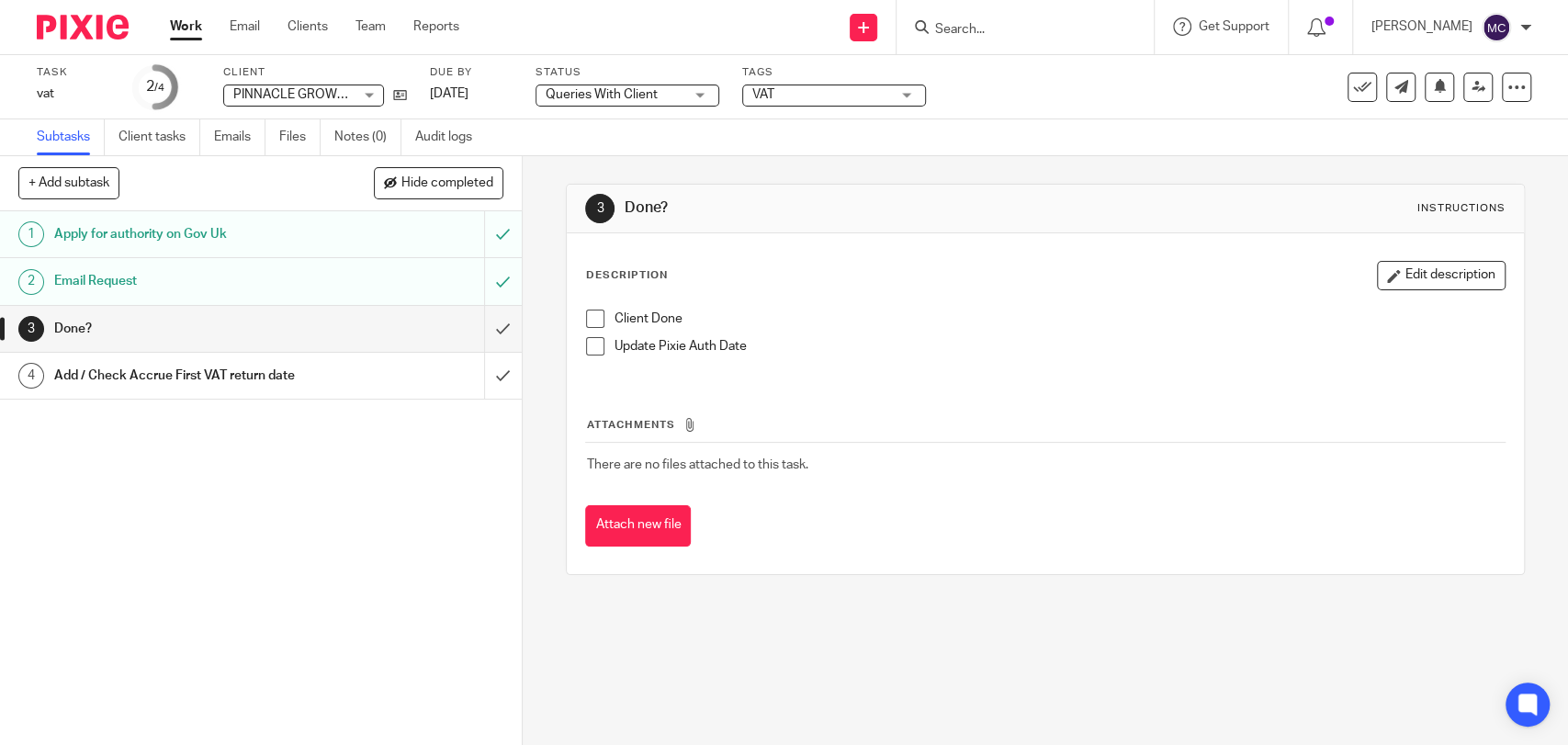
click at [798, 110] on div "Task vat Save vat 2 /4 Client PINNACLE GROWTH ADVISORS LIMITED PINNACLE GROWTH …" at bounding box center [784, 87] width 1568 height 64
click at [801, 104] on div "VAT" at bounding box center [834, 95] width 184 height 22
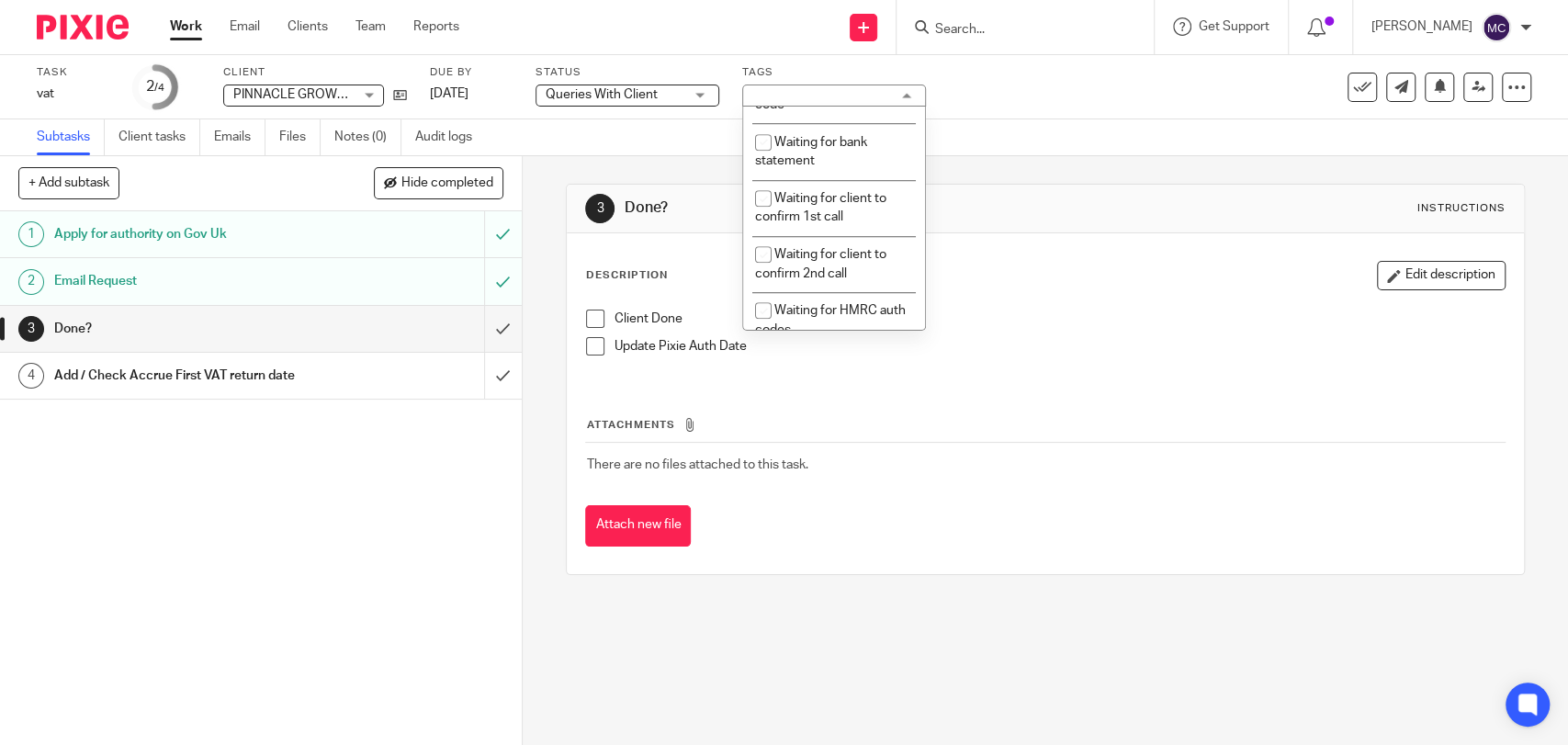
scroll to position [1326, 0]
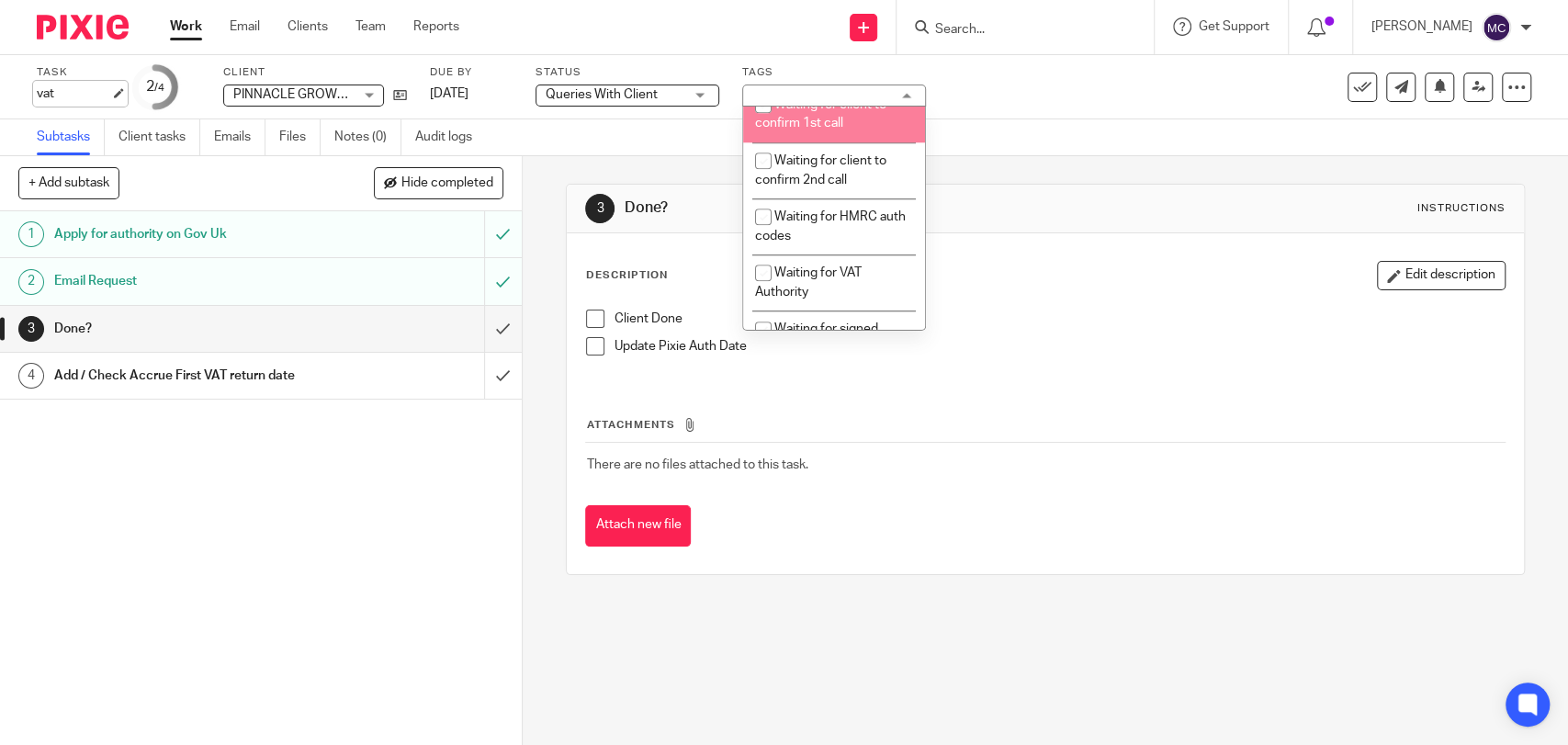
click at [57, 94] on div "vat Save vat" at bounding box center [74, 93] width 74 height 18
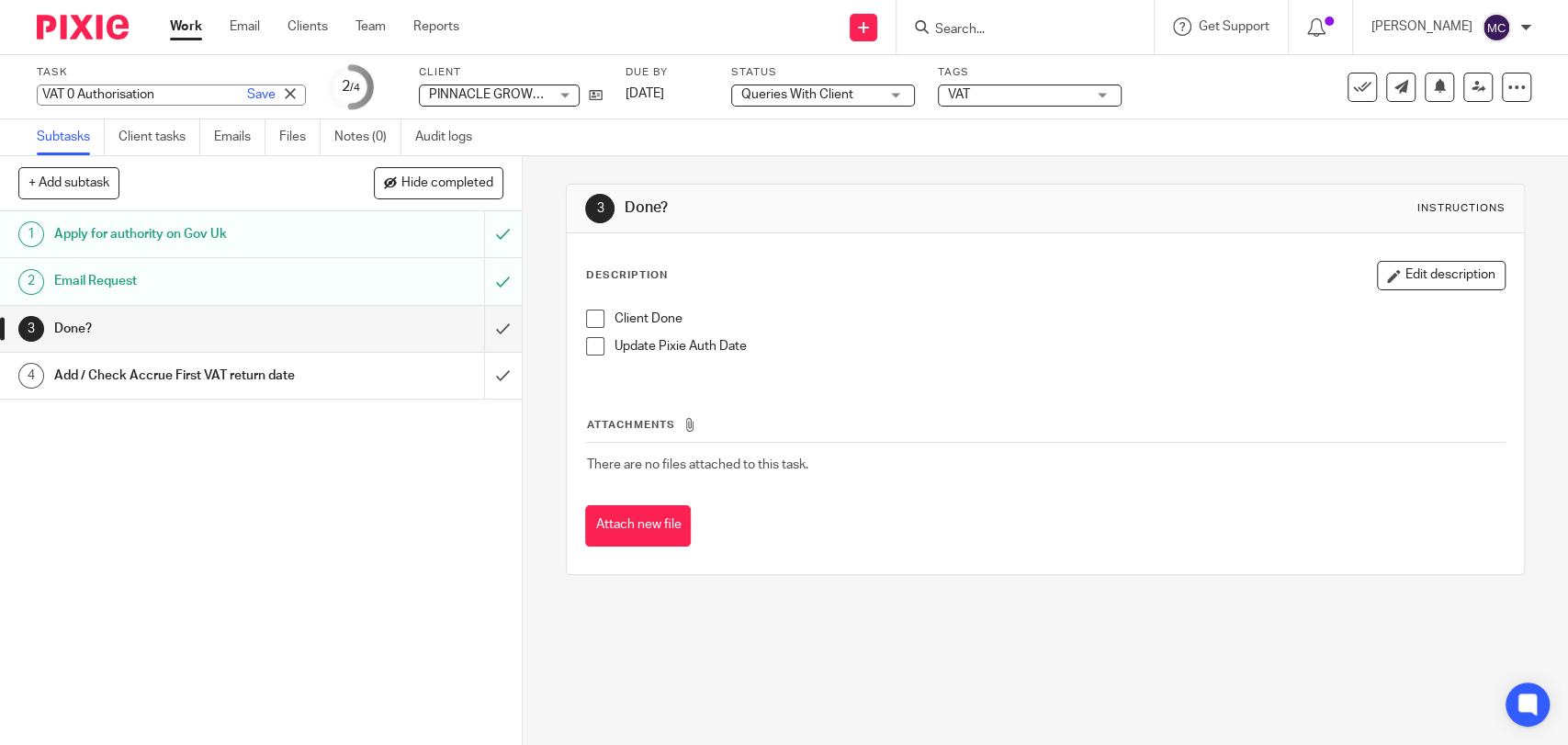
click at [79, 92] on input "VAT 0 Authorisation" at bounding box center [171, 95] width 269 height 21
type input "VAT - Authorisation"
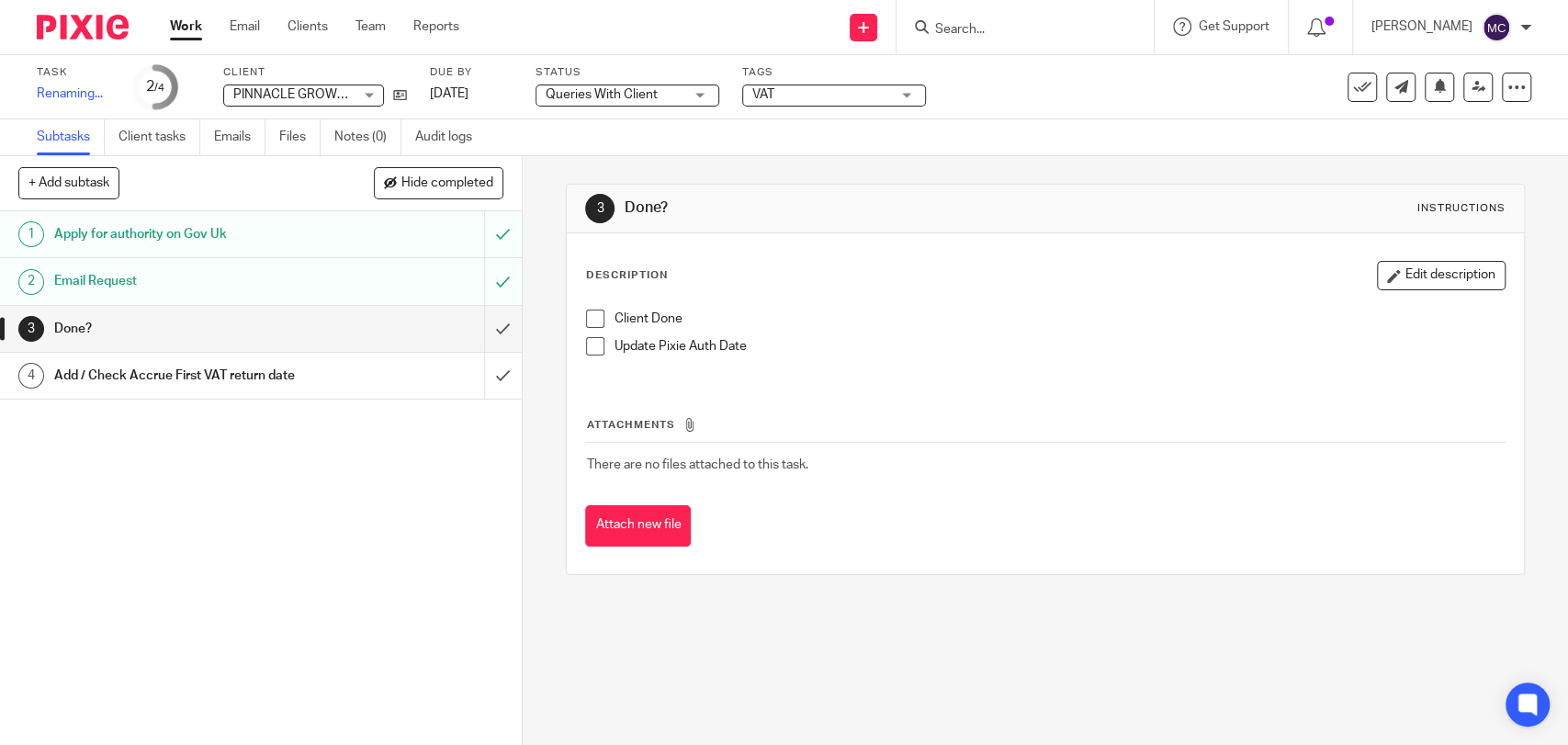
click at [1060, 355] on div "Update Pixie Auth Date" at bounding box center [1059, 350] width 890 height 27
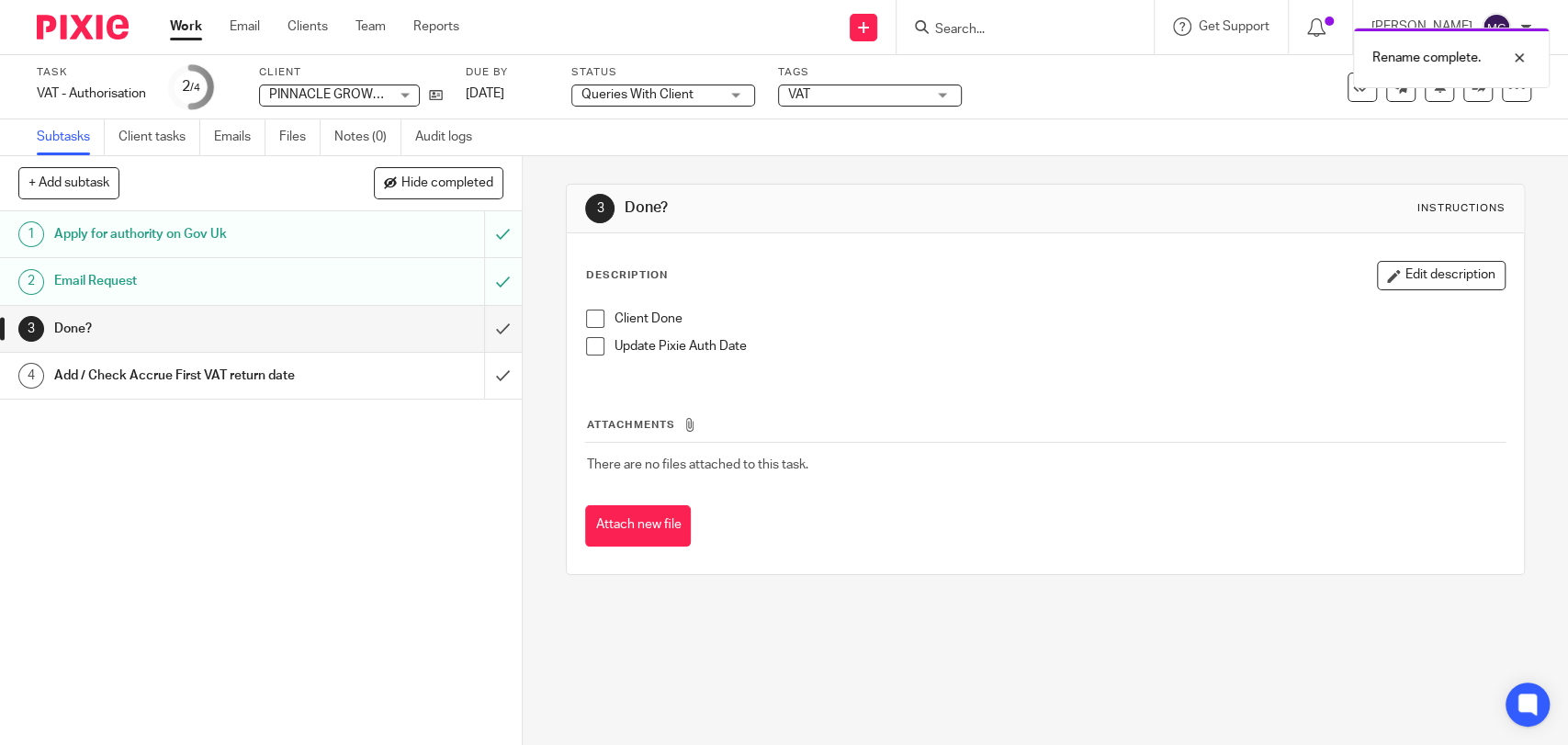
click at [665, 94] on span "Queries With Client" at bounding box center [638, 94] width 112 height 13
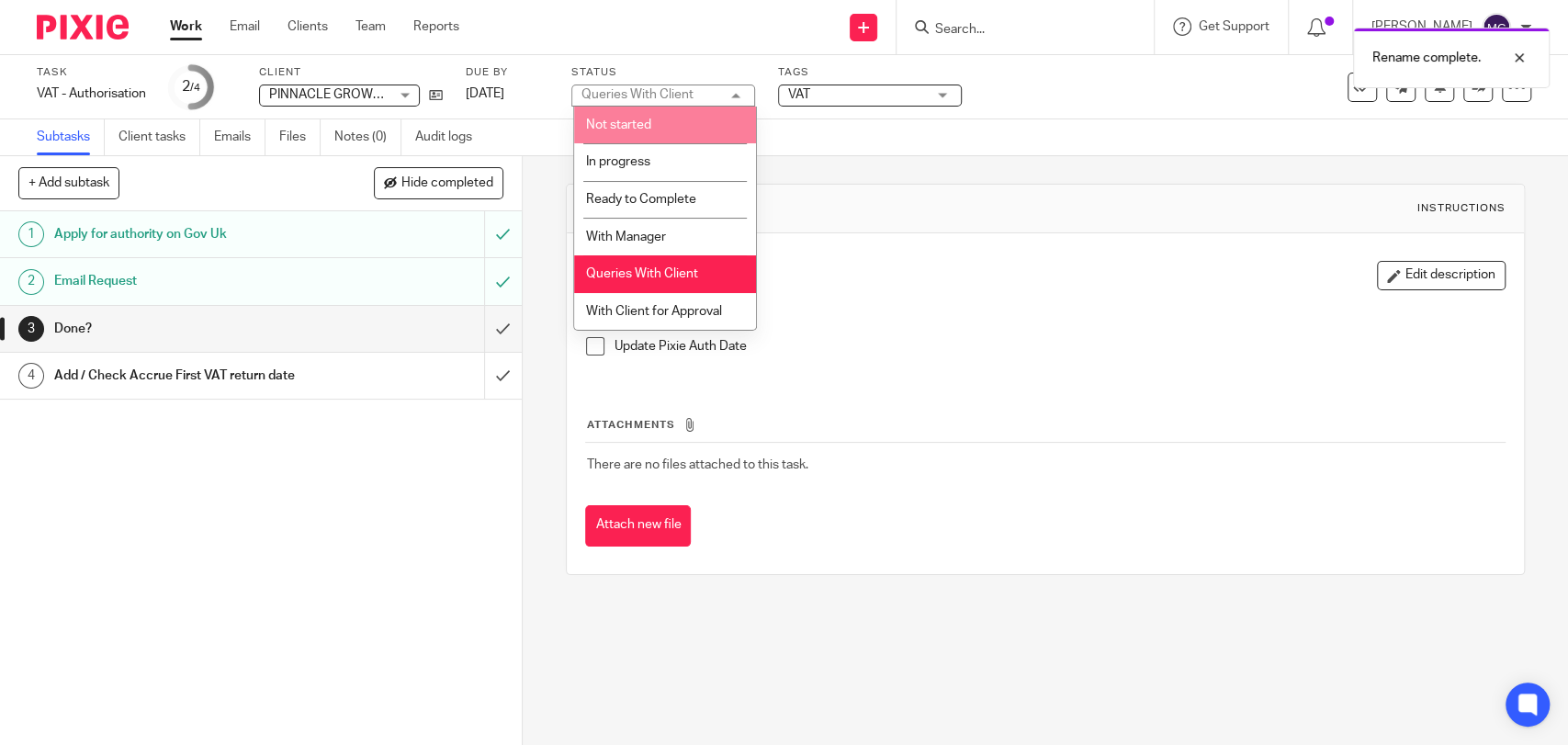
click at [818, 98] on span "VAT" at bounding box center [857, 95] width 137 height 19
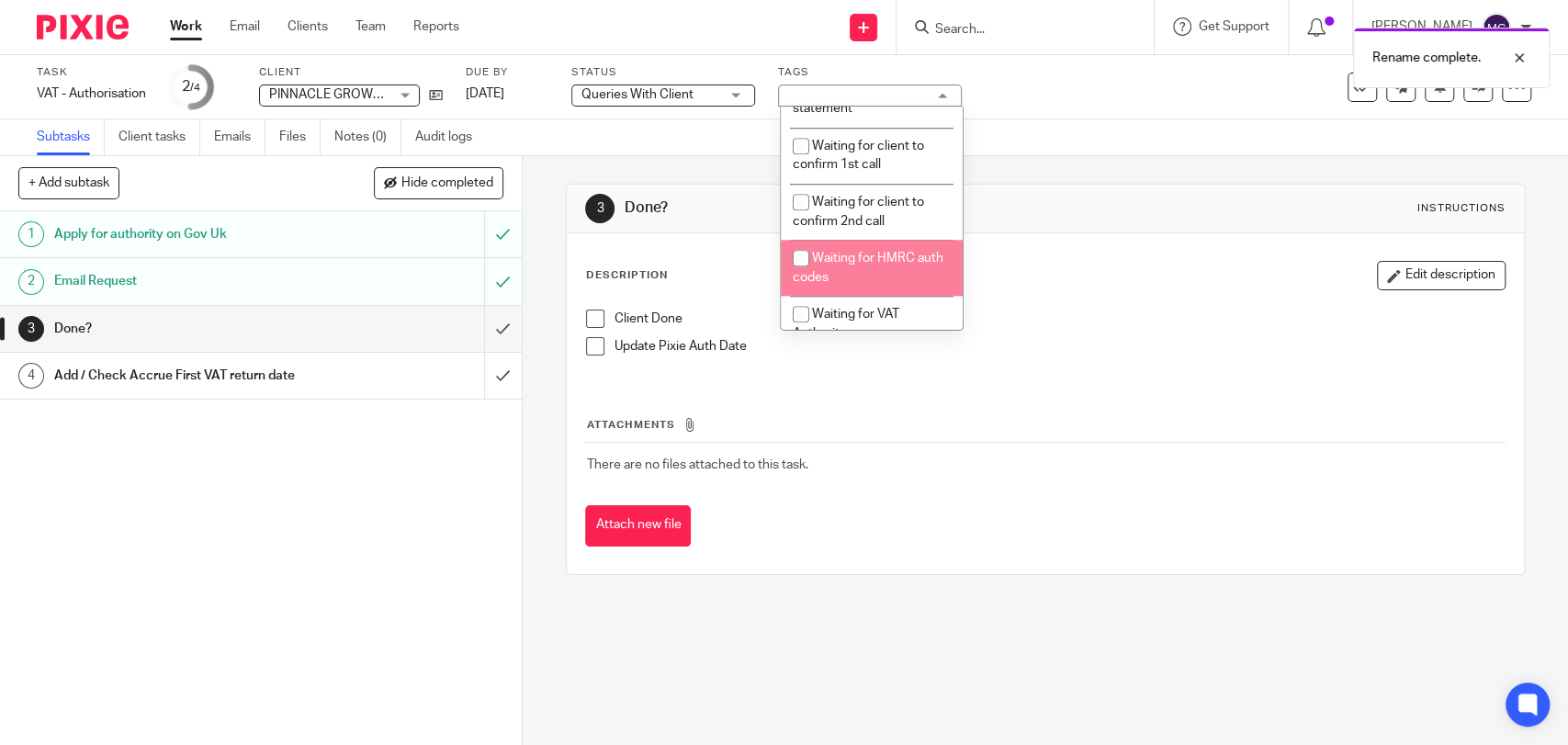
scroll to position [1386, 0]
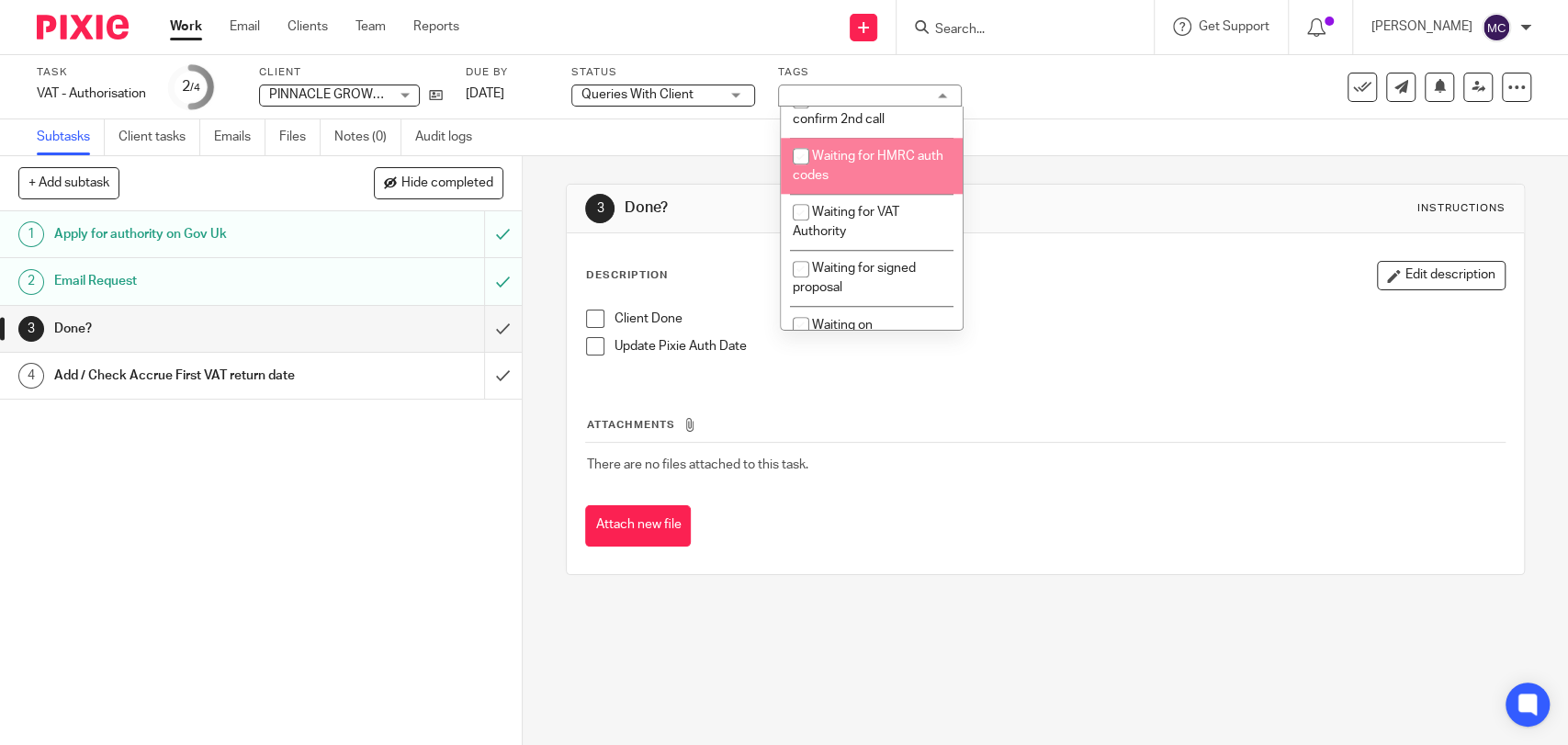
click at [1122, 303] on div "Client Done Update Pixie Auth Date" at bounding box center [1044, 339] width 936 height 78
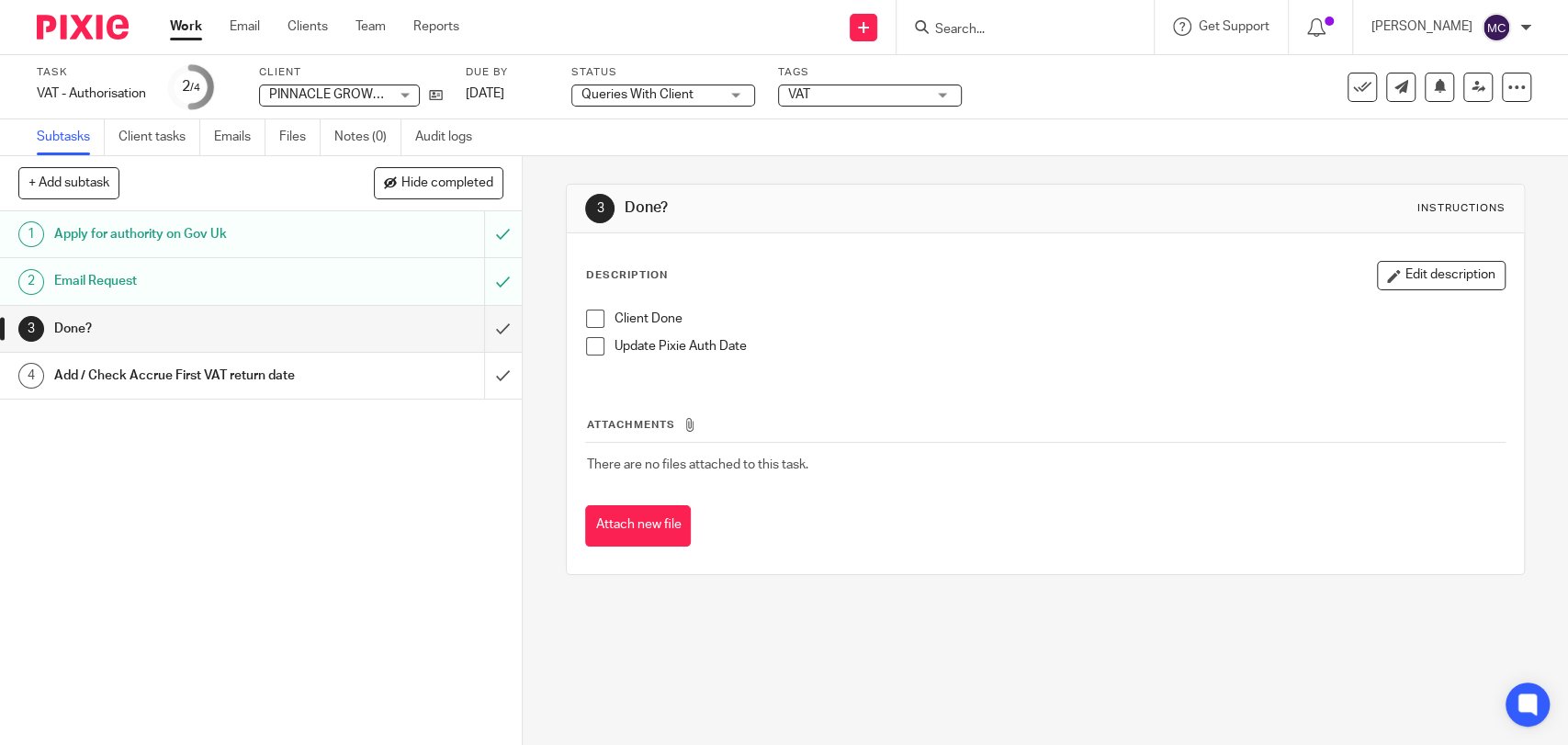
click at [719, 94] on span "Queries With Client" at bounding box center [650, 95] width 137 height 19
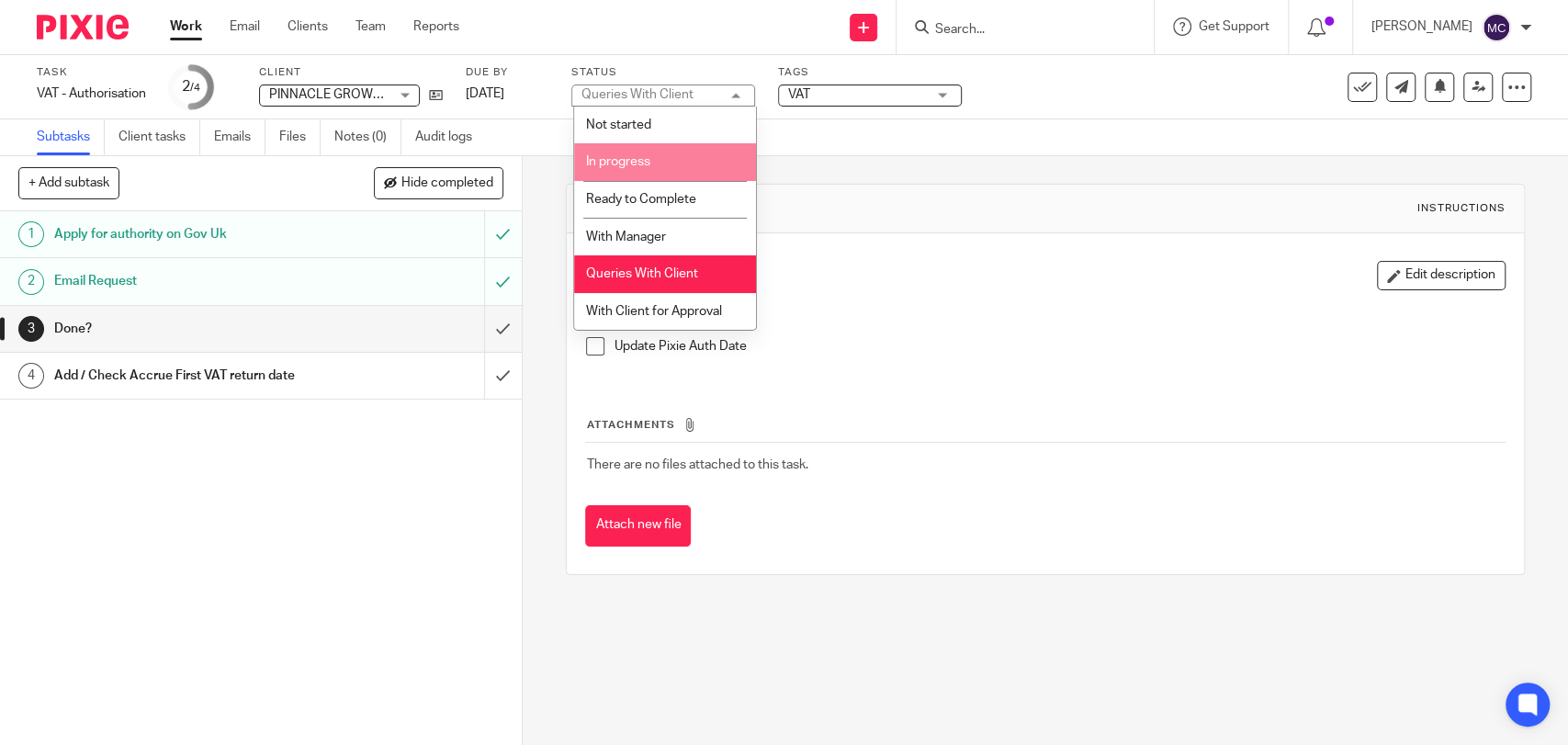
click at [684, 159] on li "In progress" at bounding box center [665, 162] width 182 height 38
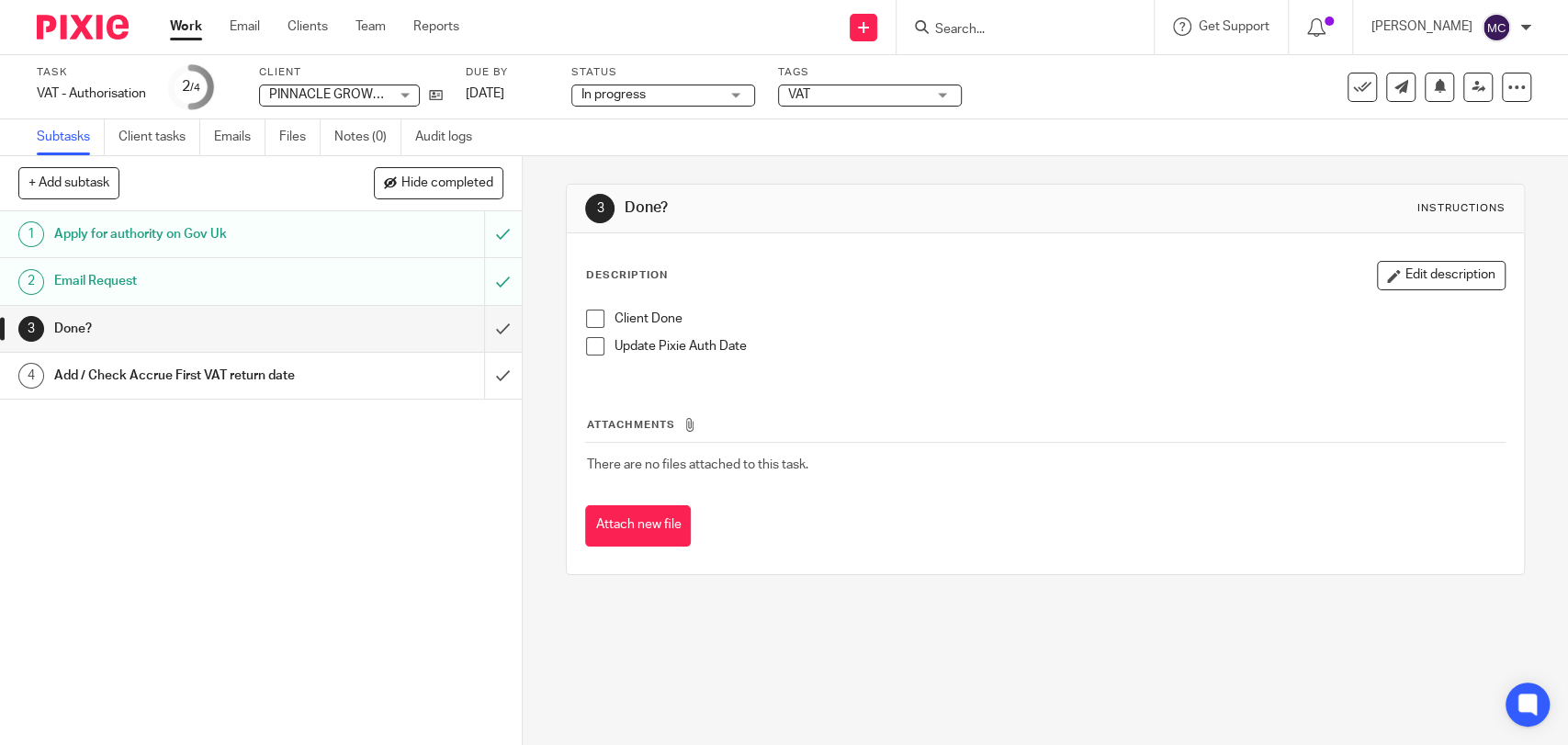
click at [838, 103] on div "VAT" at bounding box center [870, 95] width 184 height 22
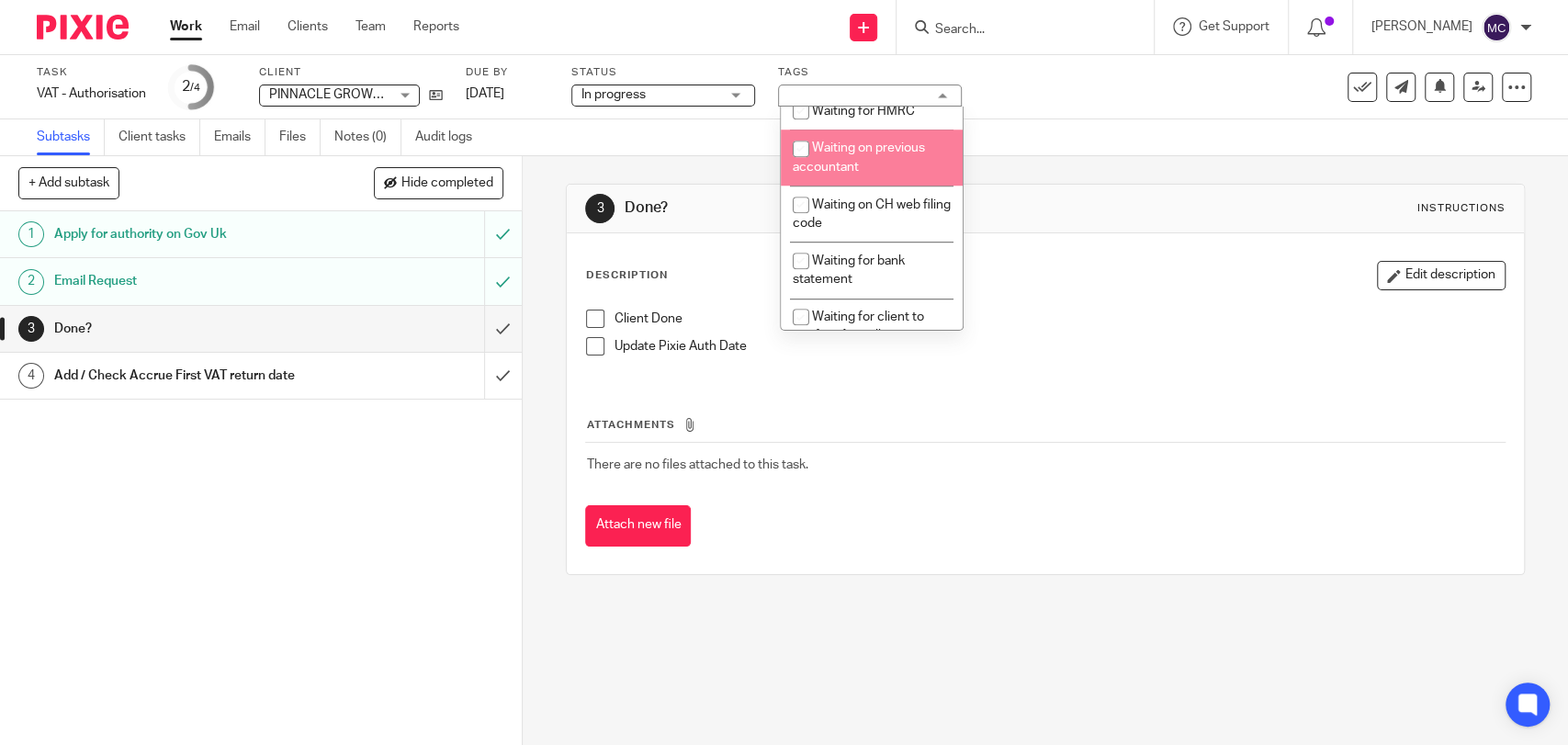
scroll to position [1080, 0]
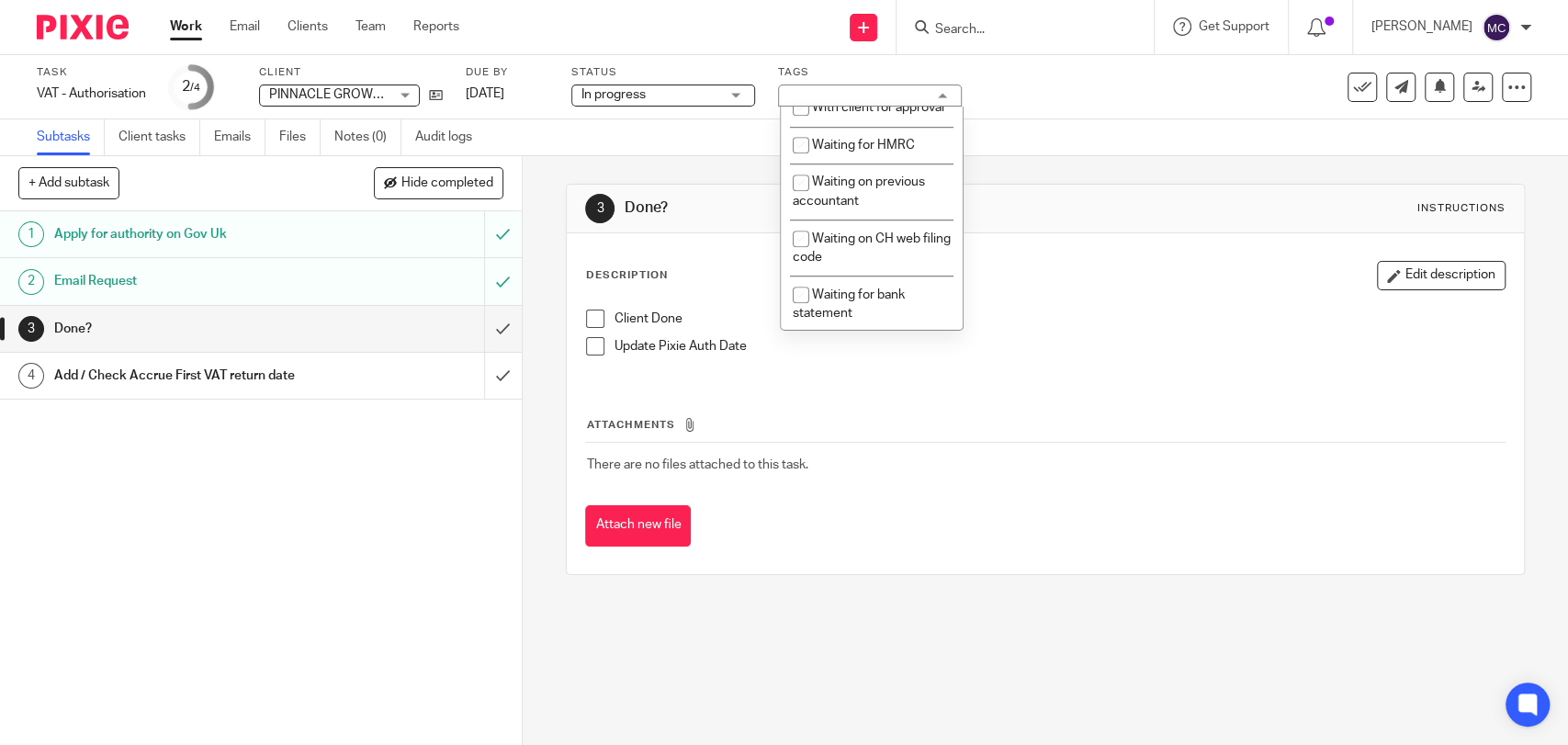
click at [868, 89] on li "Waiting for client" at bounding box center [872, 70] width 182 height 38
checkbox input "true"
click at [1068, 268] on div "Description Edit description" at bounding box center [1045, 276] width 920 height 29
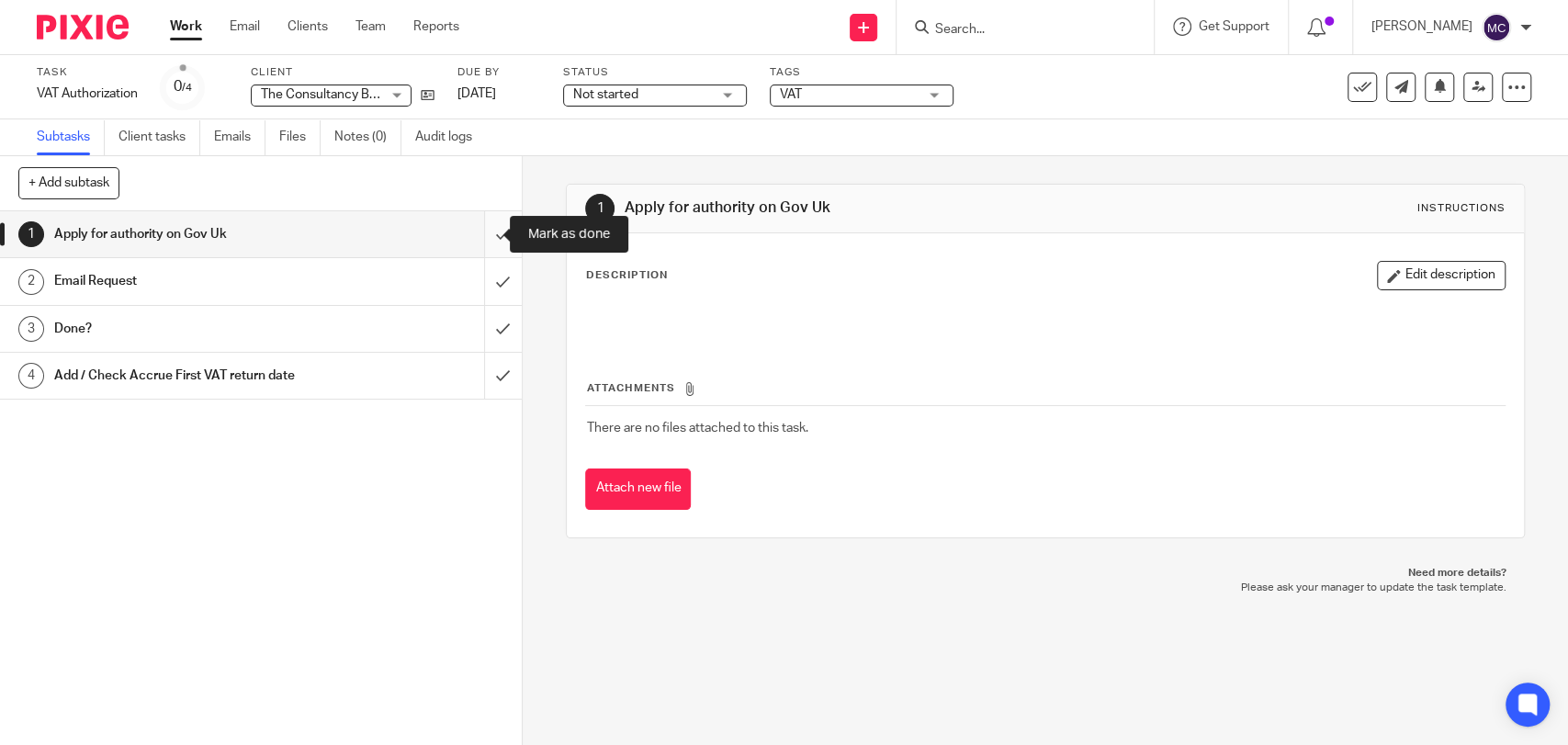
click at [493, 232] on input "submit" at bounding box center [260, 233] width 522 height 45
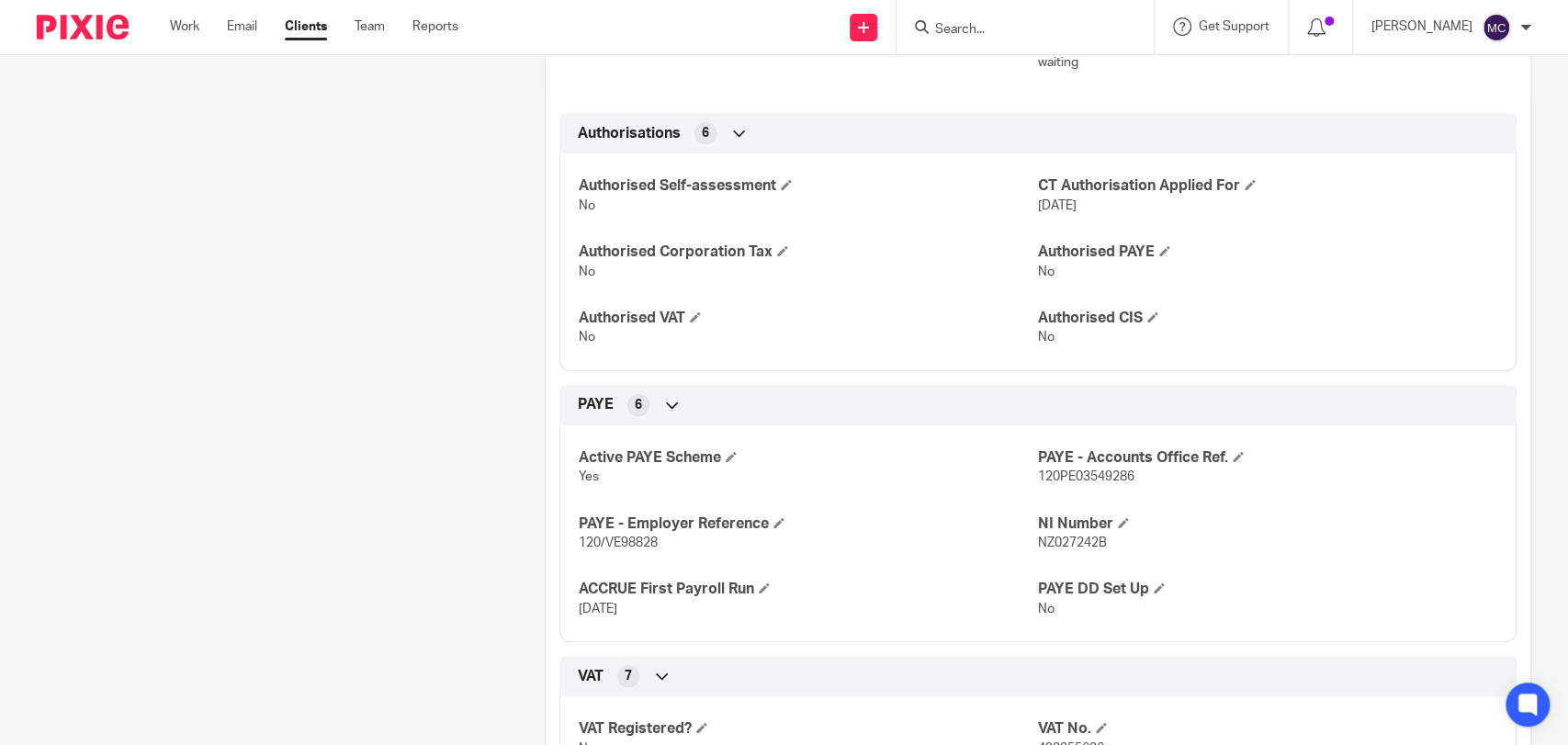
scroll to position [1224, 0]
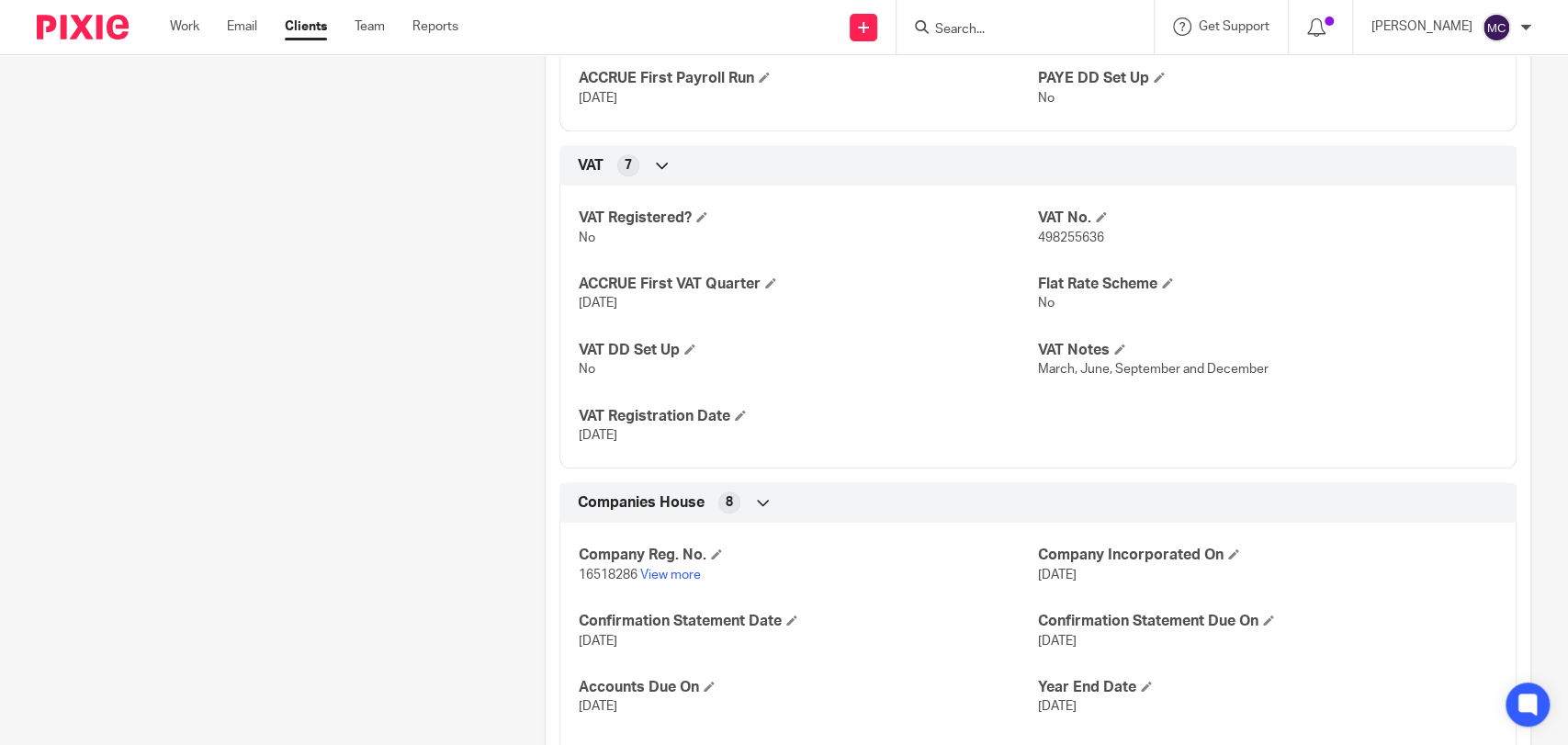
click at [1090, 238] on span "498255636" at bounding box center [1071, 237] width 66 height 13
copy span "498255636"
click at [613, 429] on span "[DATE]" at bounding box center [598, 434] width 39 height 13
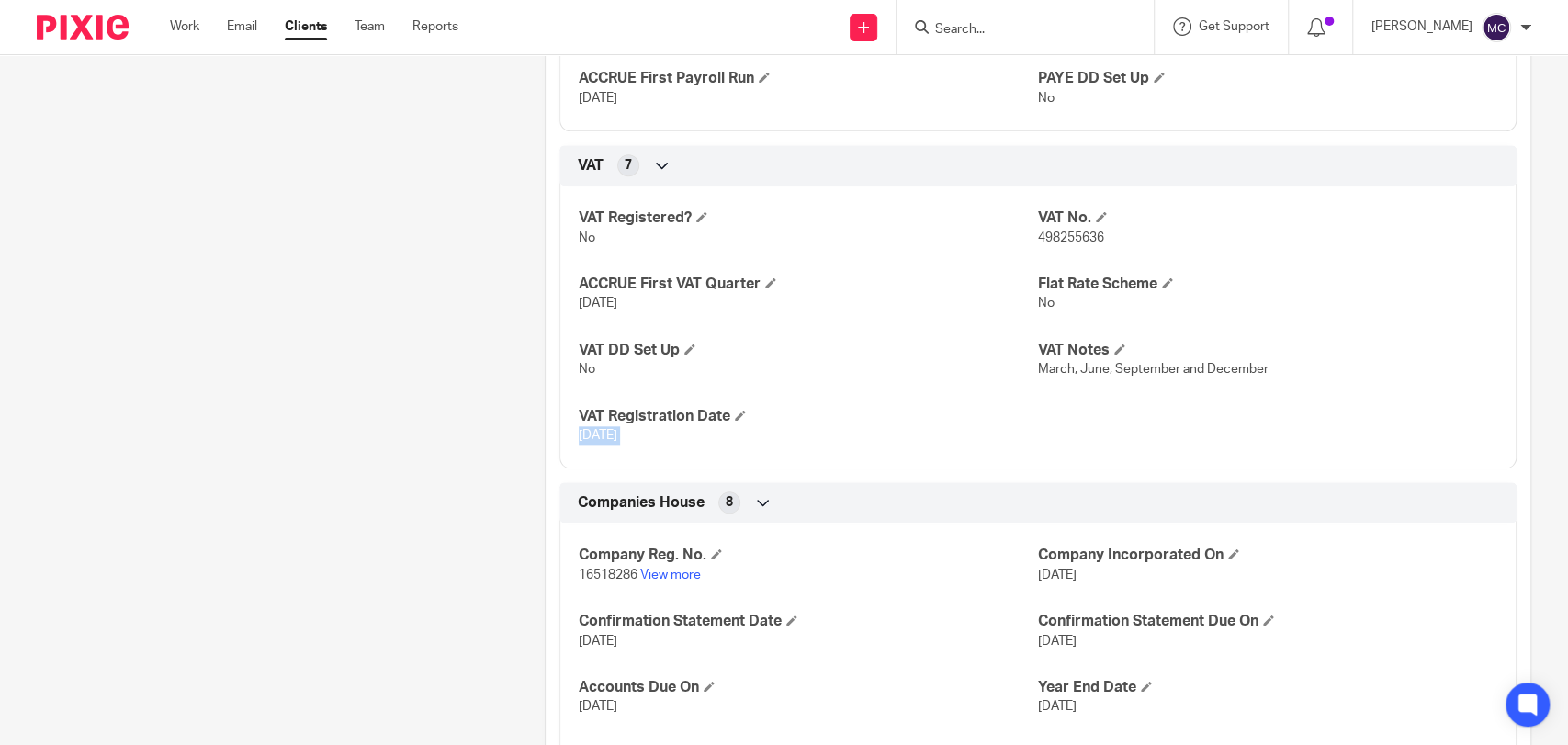
click at [613, 429] on span "[DATE]" at bounding box center [598, 434] width 39 height 13
click at [579, 432] on span "[DATE]" at bounding box center [598, 434] width 39 height 13
click at [579, 433] on span "[DATE]" at bounding box center [598, 434] width 39 height 13
click at [851, 294] on p "[DATE]" at bounding box center [808, 303] width 460 height 18
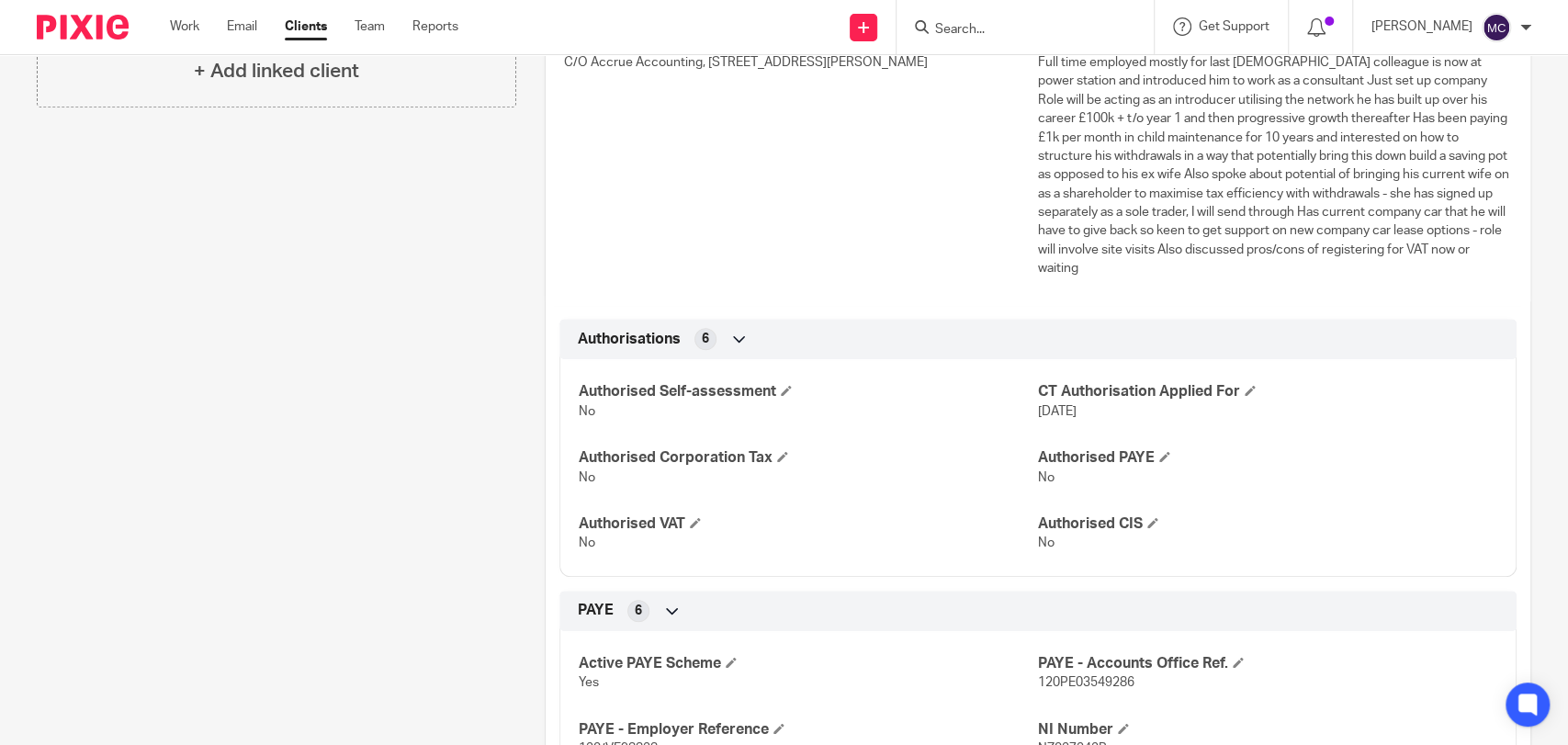
scroll to position [0, 0]
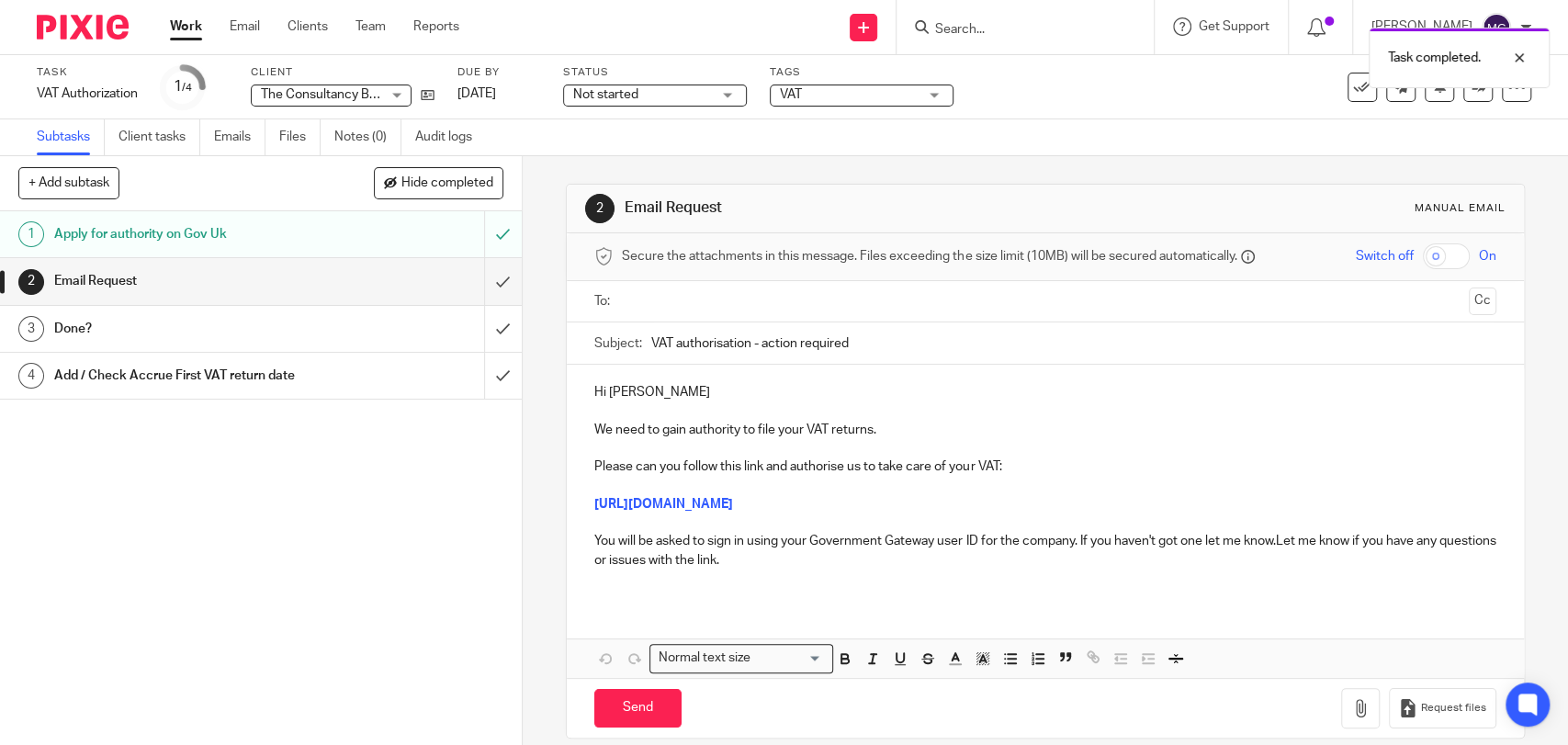
click at [789, 567] on p "You will be asked to sign in using your Government Gateway user ID for the comp…" at bounding box center [1044, 551] width 901 height 38
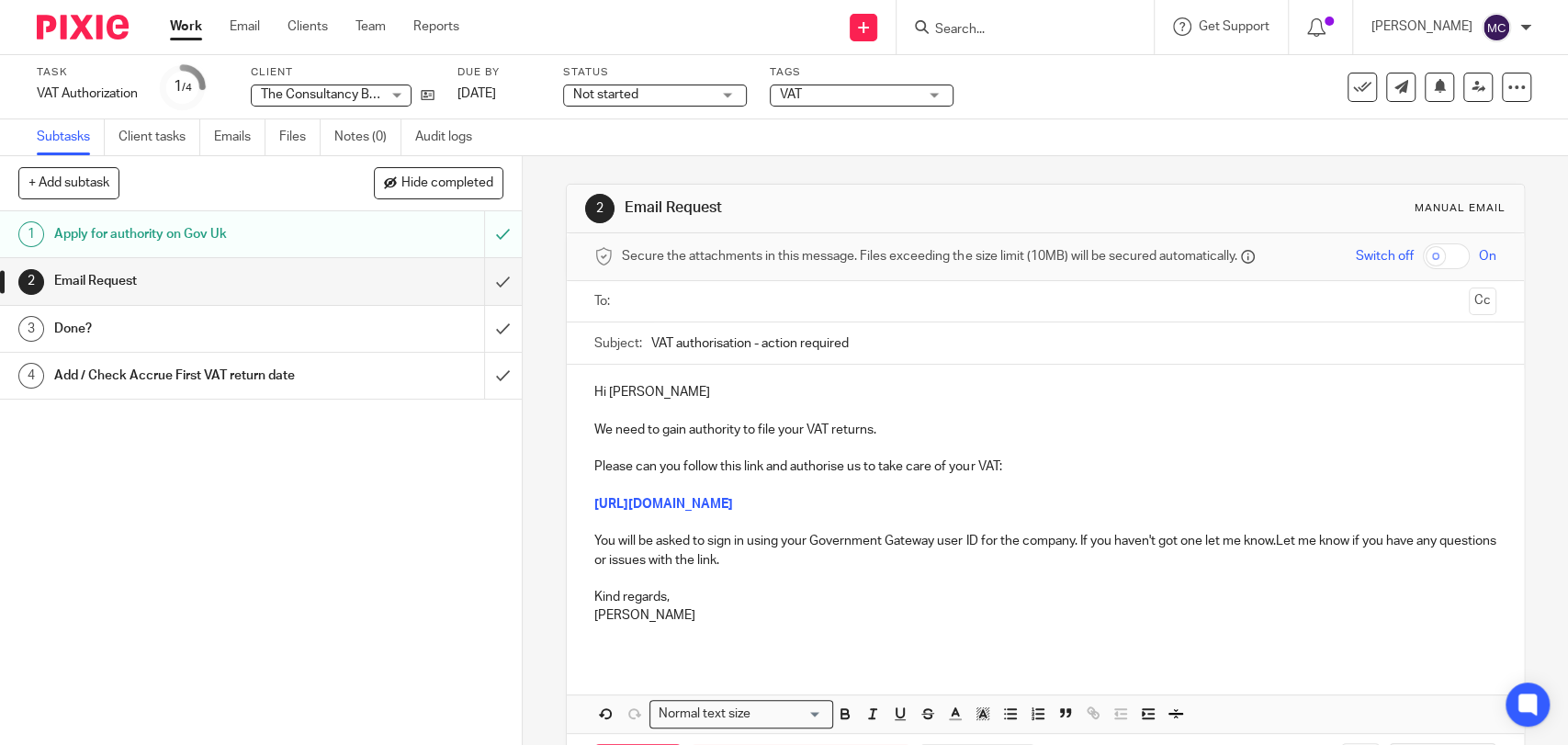
click at [1228, 495] on p "https://www.tax.service.gov.uk/invitations/business-taxes/manage-who-can-deal-w…" at bounding box center [1044, 504] width 901 height 18
click at [1234, 450] on p "Please can you follow this link and authorise us to take care of your VAT:" at bounding box center [1044, 458] width 901 height 38
click at [1142, 580] on p at bounding box center [1044, 579] width 901 height 18
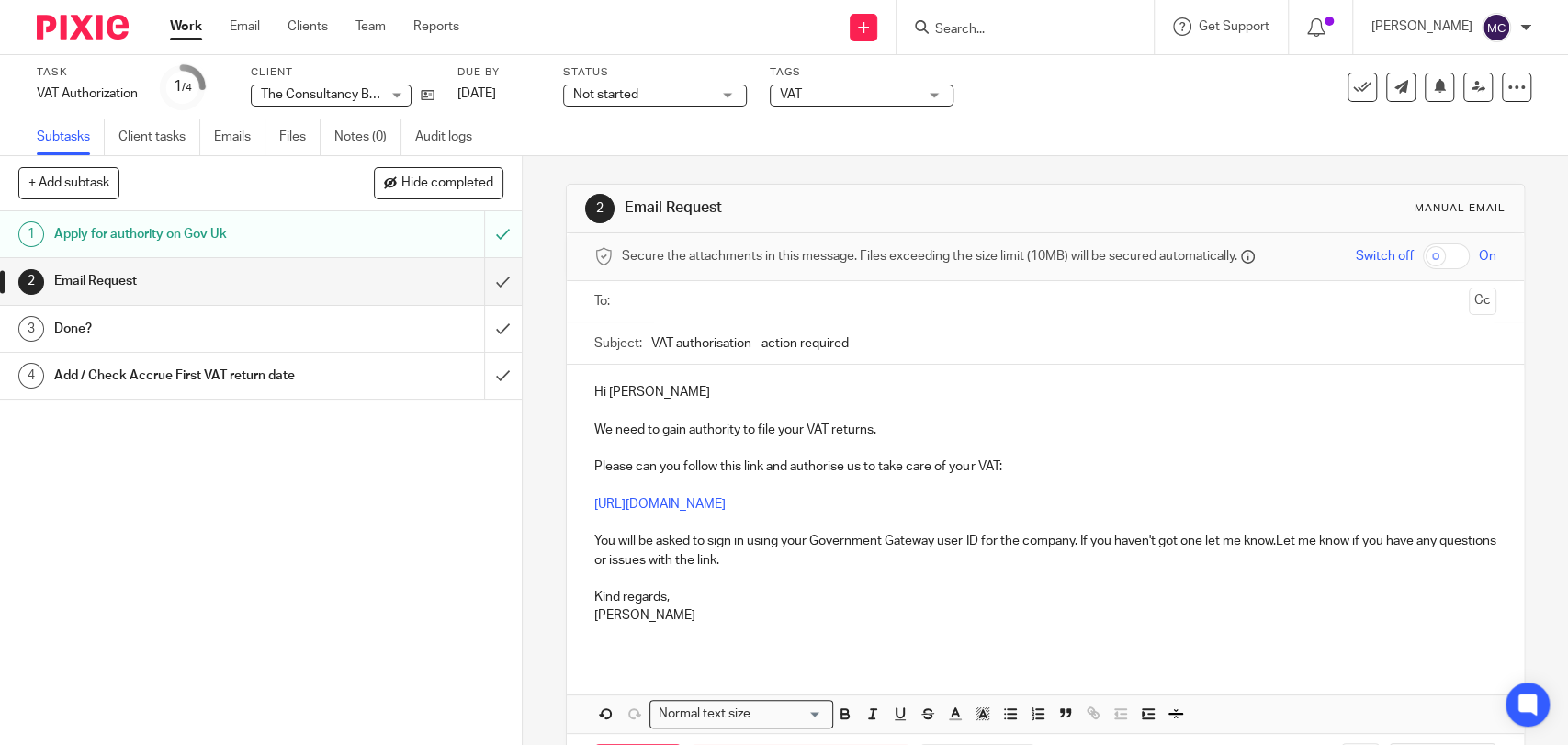
click at [1277, 539] on p "You will be asked to sign in using your Government Gateway user ID for the comp…" at bounding box center [1044, 551] width 901 height 38
drag, startPoint x: 652, startPoint y: 632, endPoint x: 557, endPoint y: 597, distance: 101.2
click at [557, 597] on div "2 Email Request Manual email Secure the attachments in this message. Files exce…" at bounding box center [1045, 450] width 1045 height 588
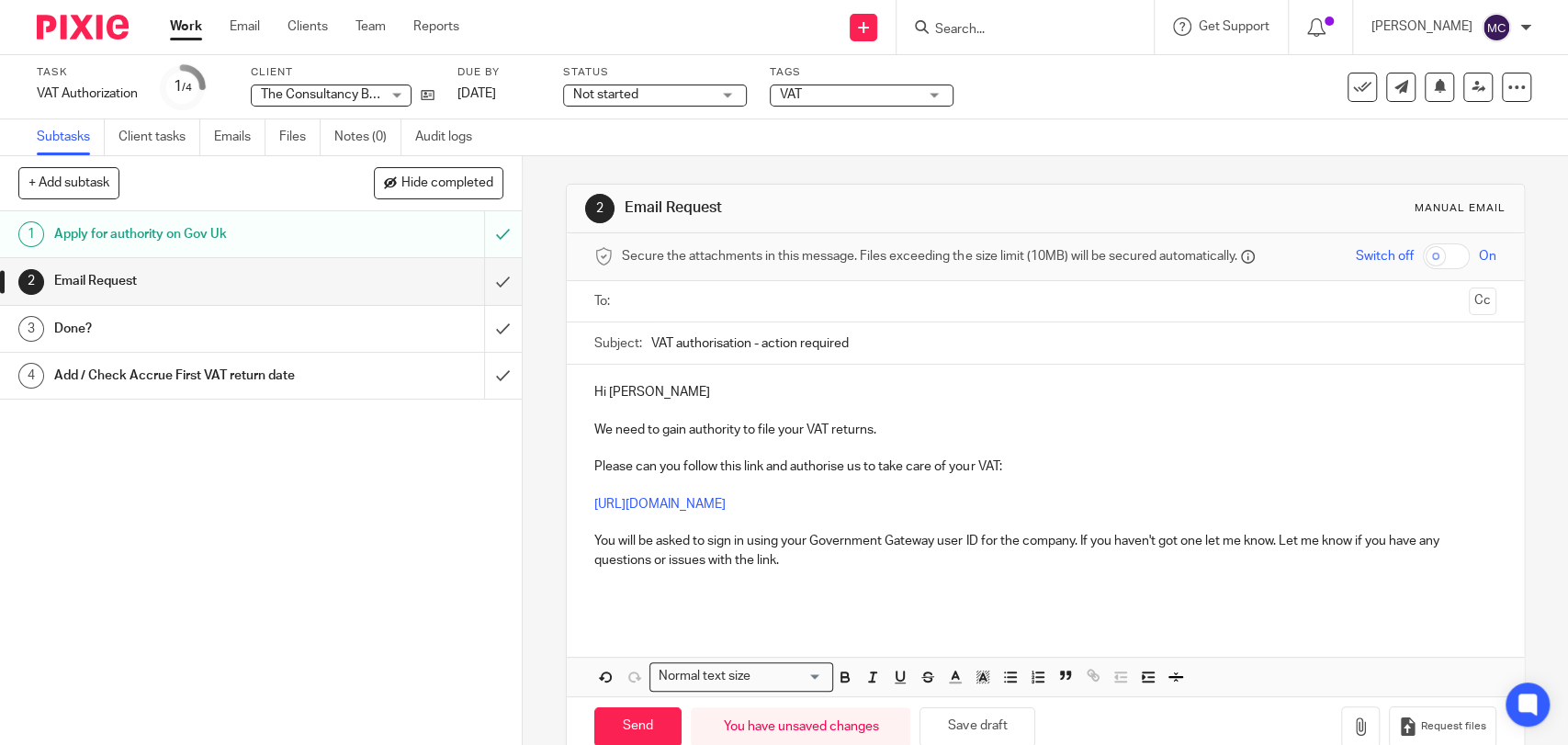
click at [725, 311] on input "text" at bounding box center [1044, 302] width 832 height 21
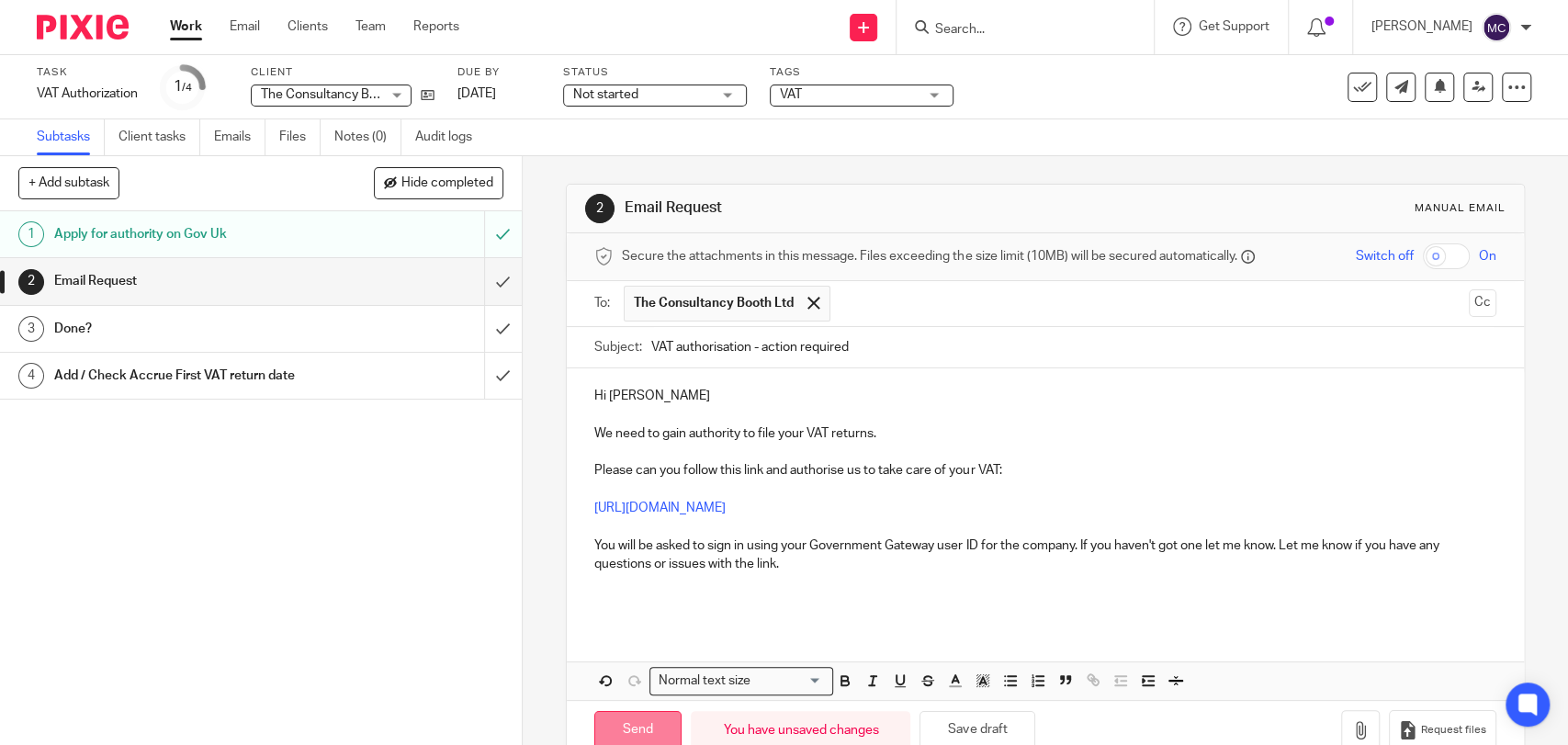
click at [629, 721] on input "Send" at bounding box center [638, 730] width 87 height 40
type input "Sent"
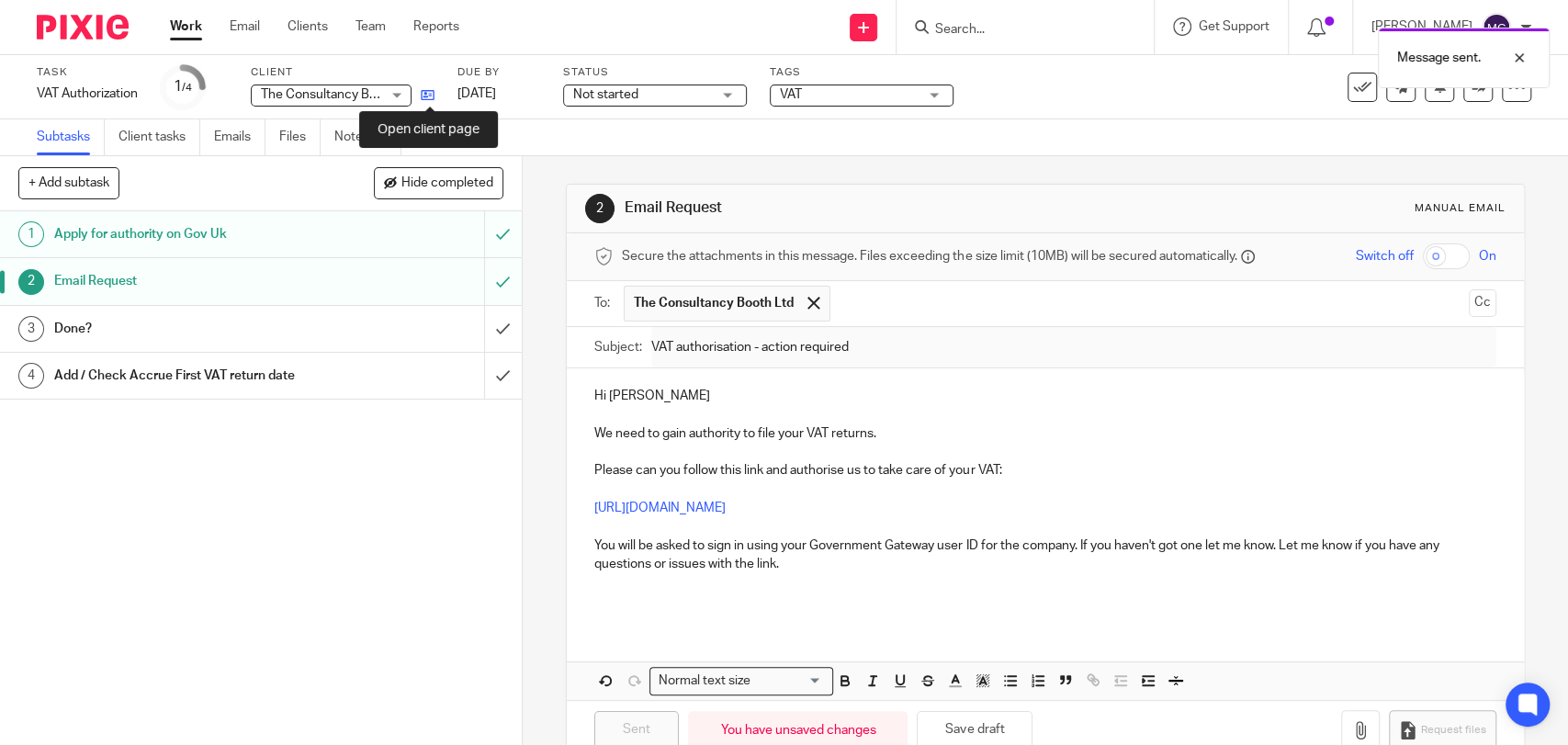
click at [424, 94] on icon at bounding box center [428, 95] width 14 height 14
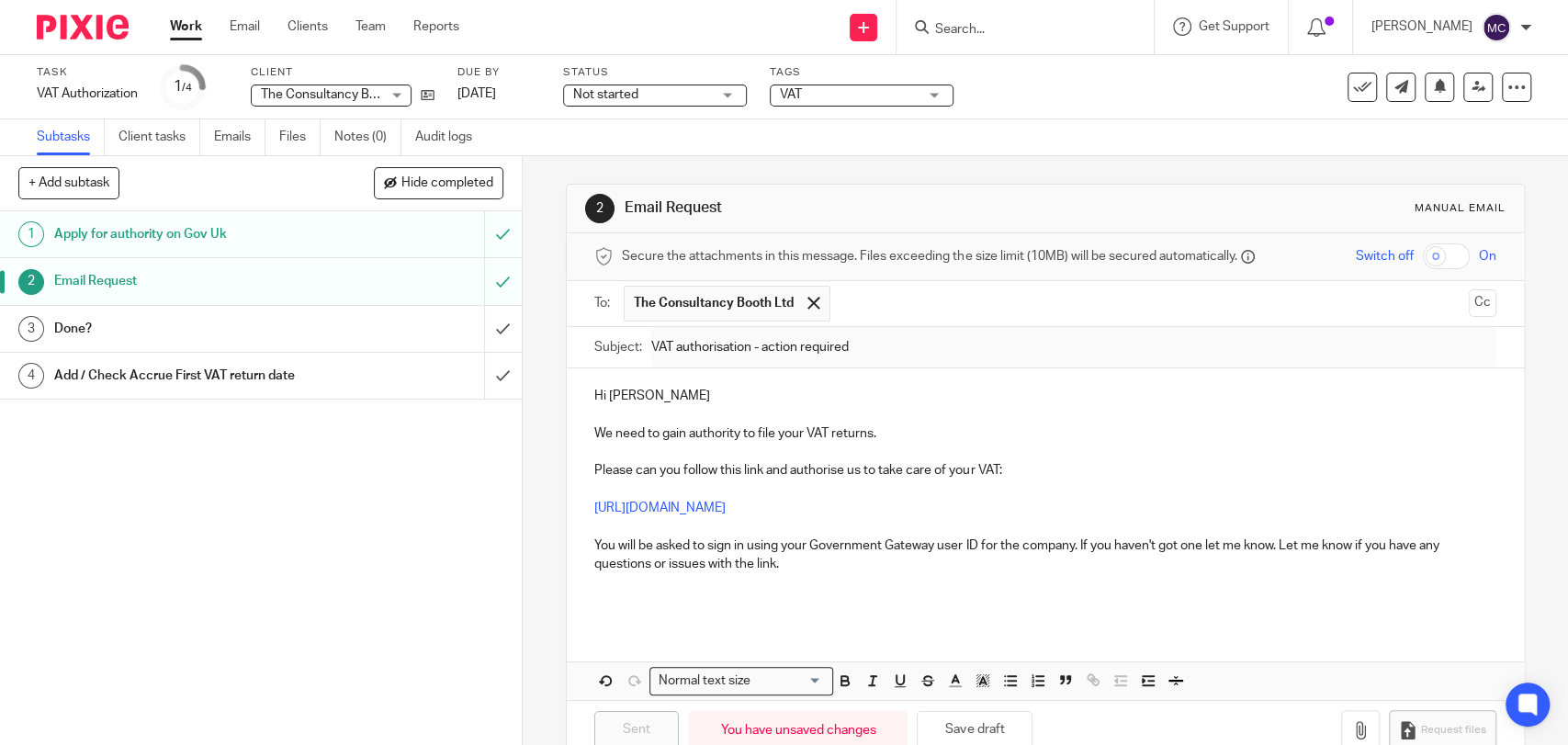
click at [634, 93] on span "Not started" at bounding box center [605, 94] width 65 height 13
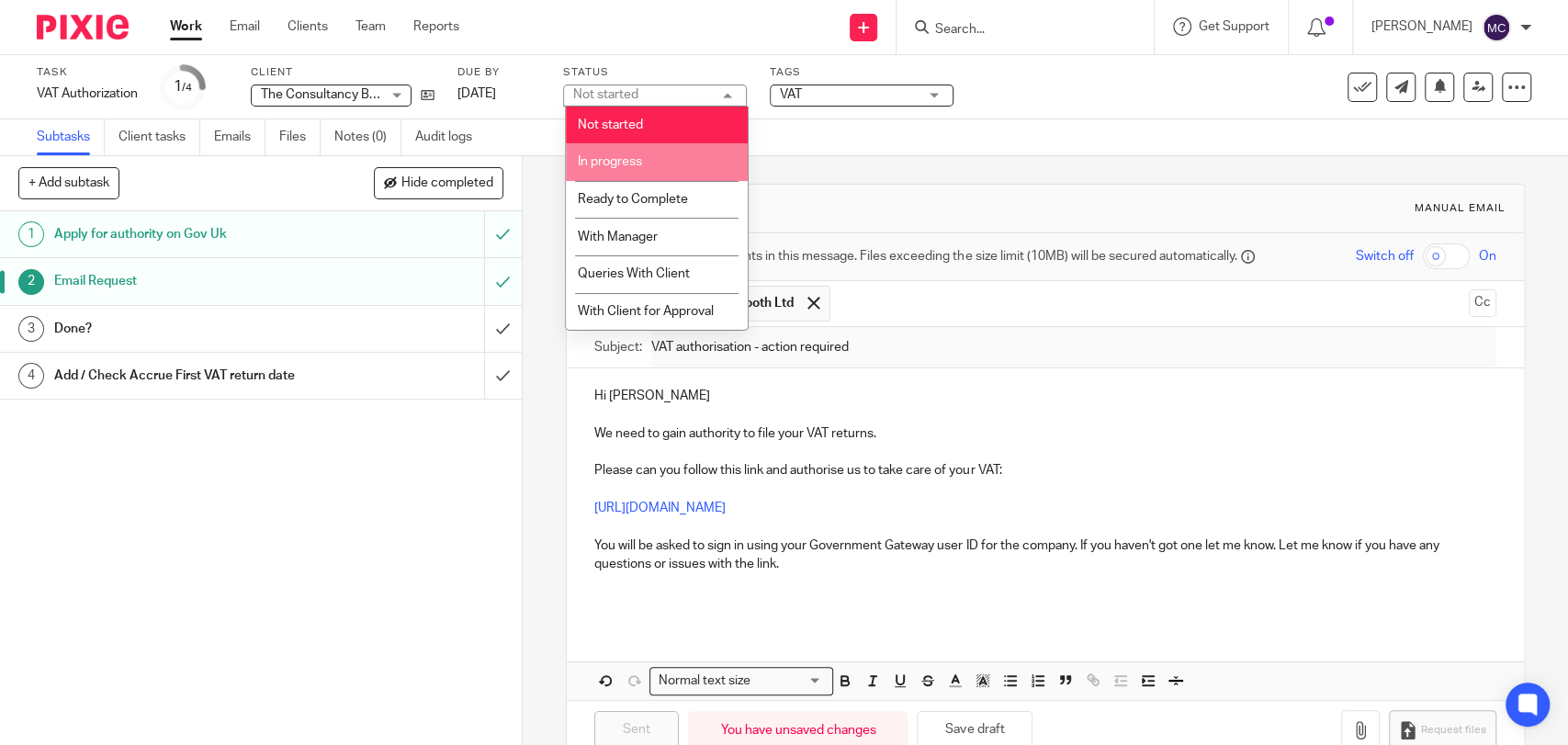
click at [639, 144] on li "In progress" at bounding box center [657, 162] width 182 height 38
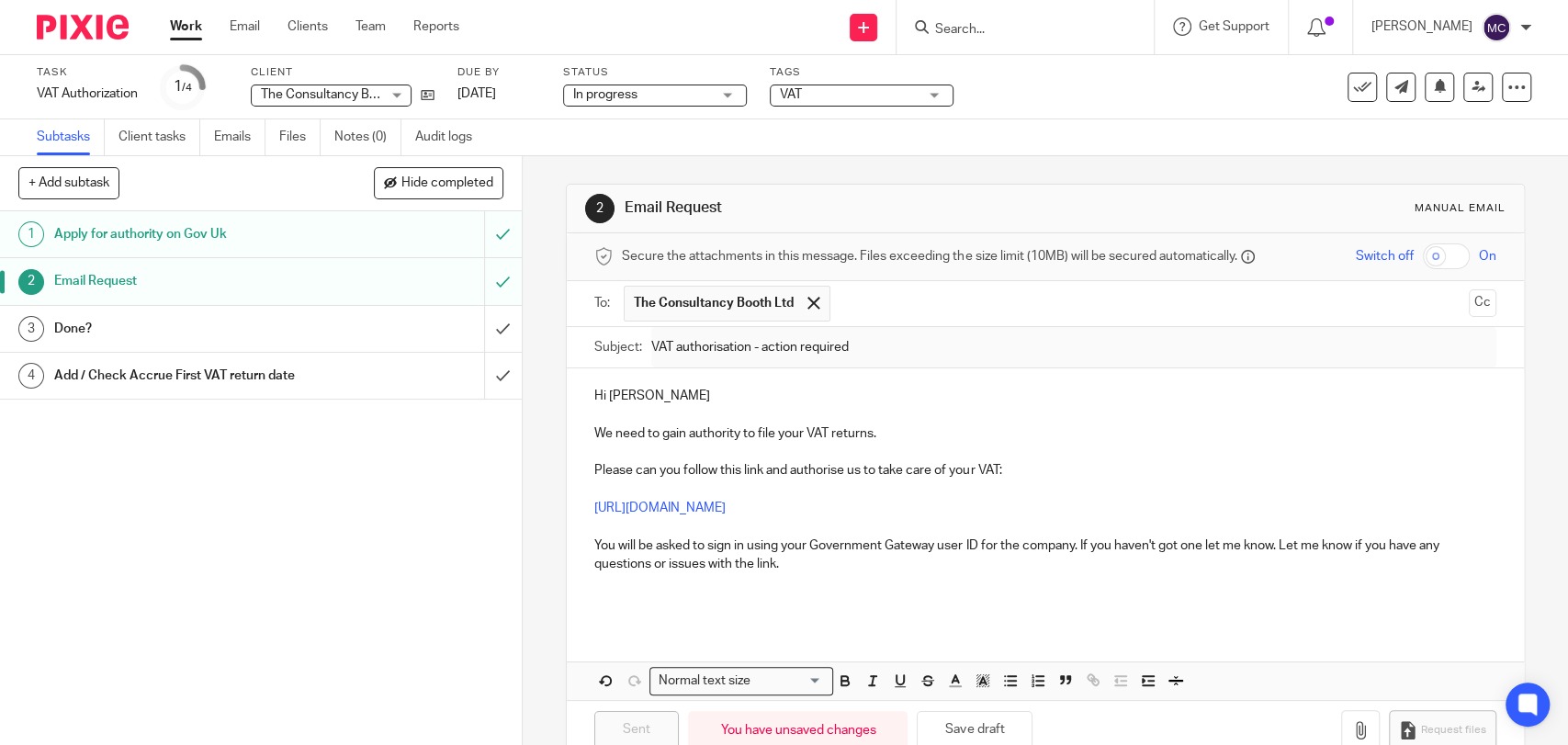
click at [864, 89] on span "VAT" at bounding box center [849, 95] width 137 height 19
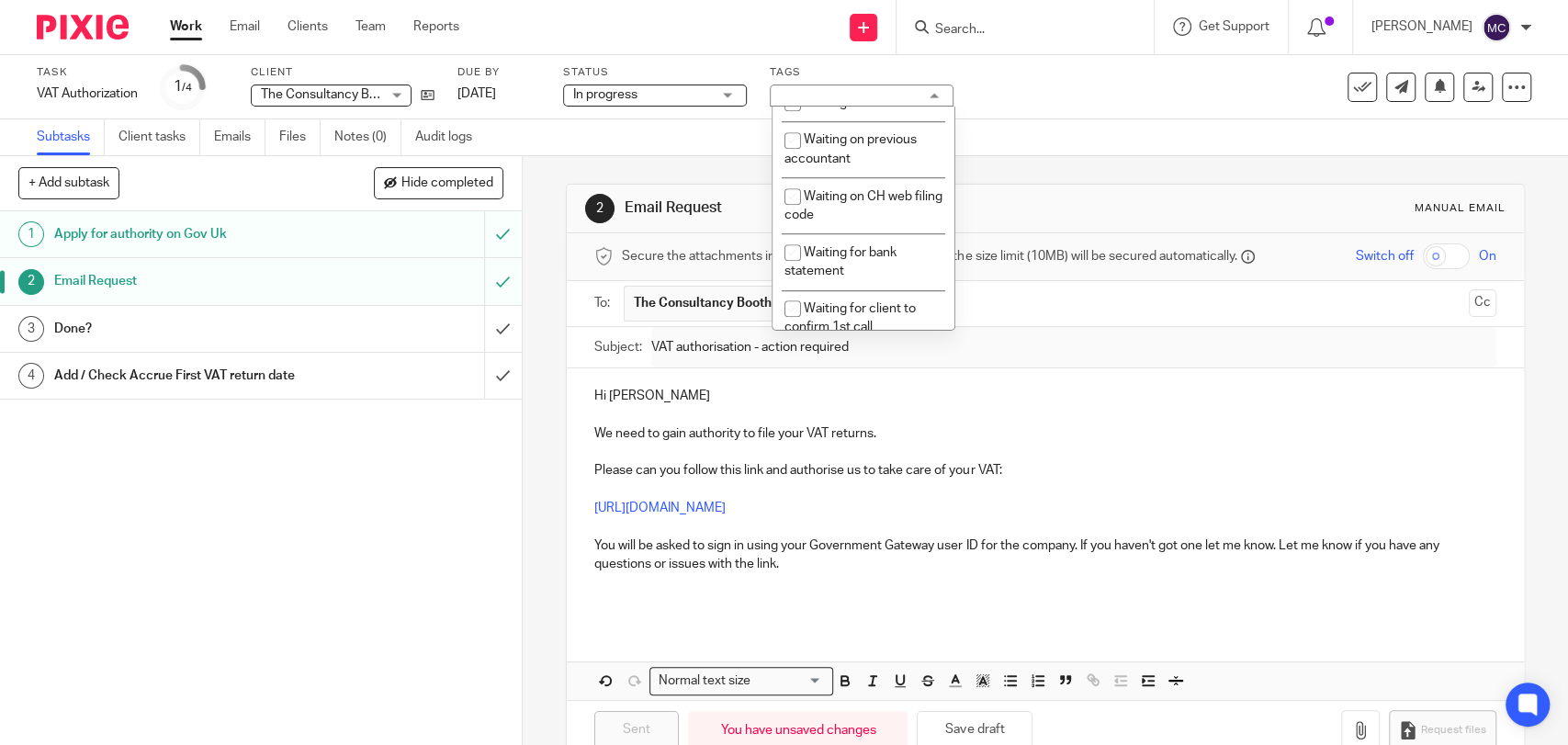
scroll to position [1021, 0]
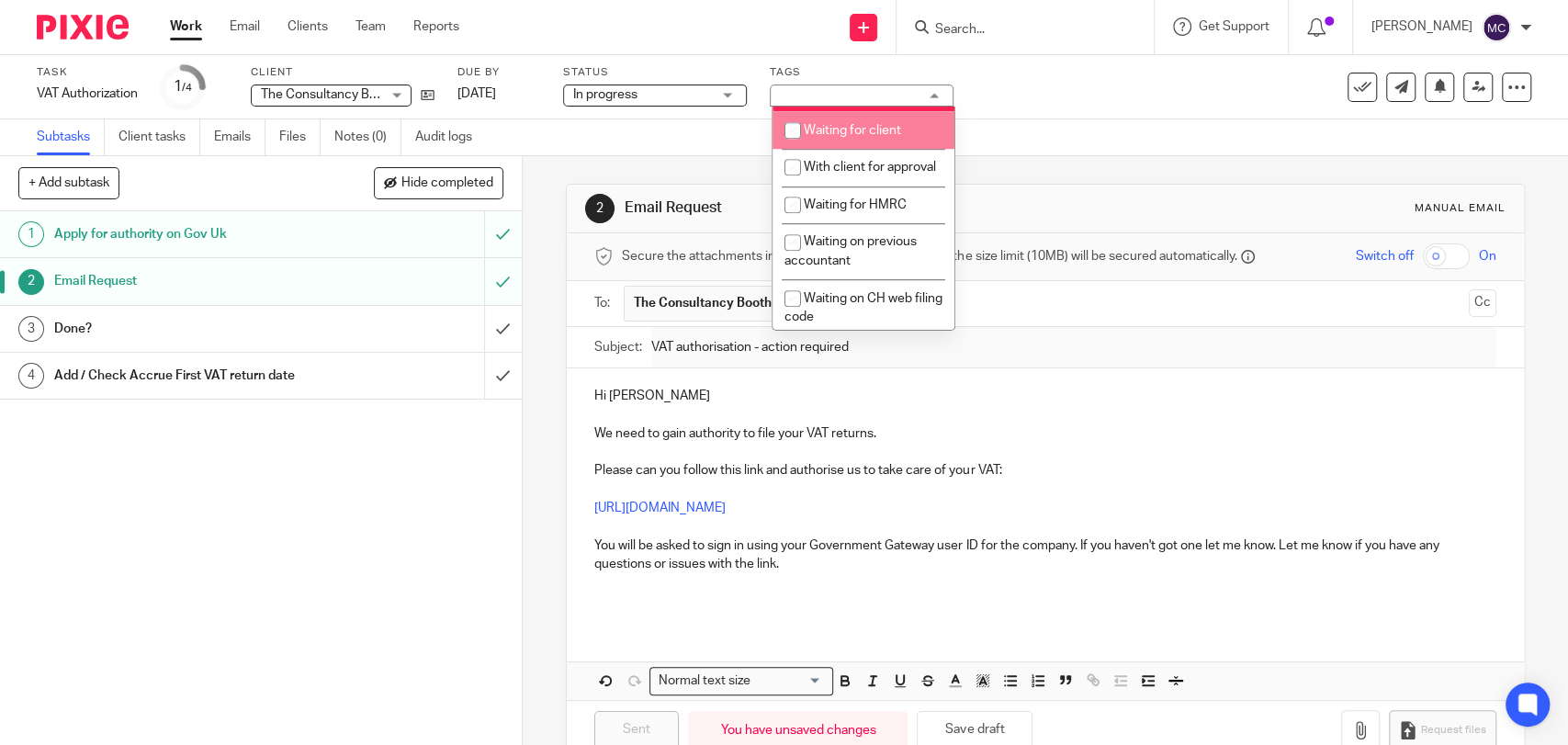
click at [878, 136] on span "Waiting for client" at bounding box center [853, 130] width 98 height 13
checkbox input "true"
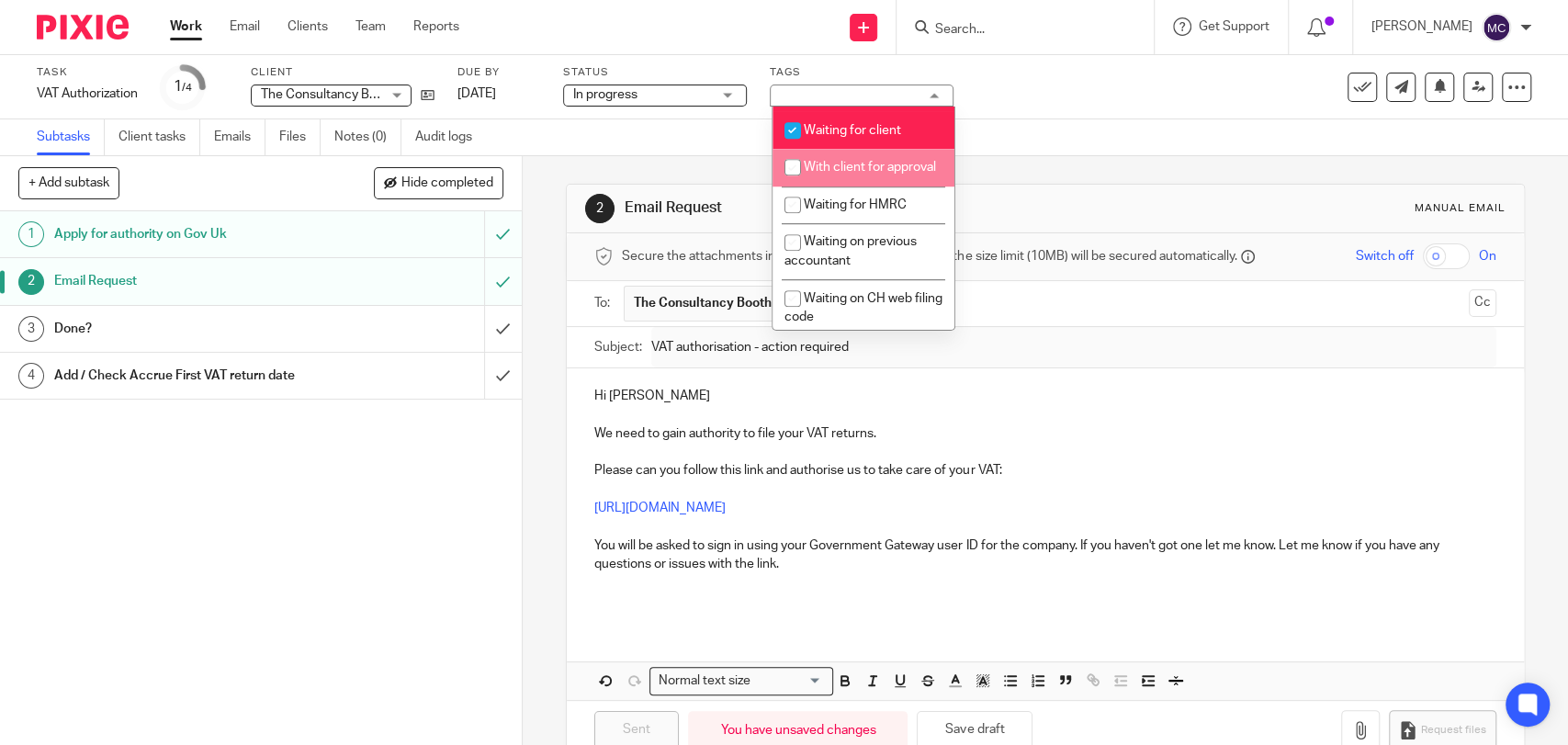
click at [427, 458] on div "1 Apply for authority on Gov Uk 2 Email Request 3 Done? 4 Add / Check Accrue Fi…" at bounding box center [260, 478] width 522 height 534
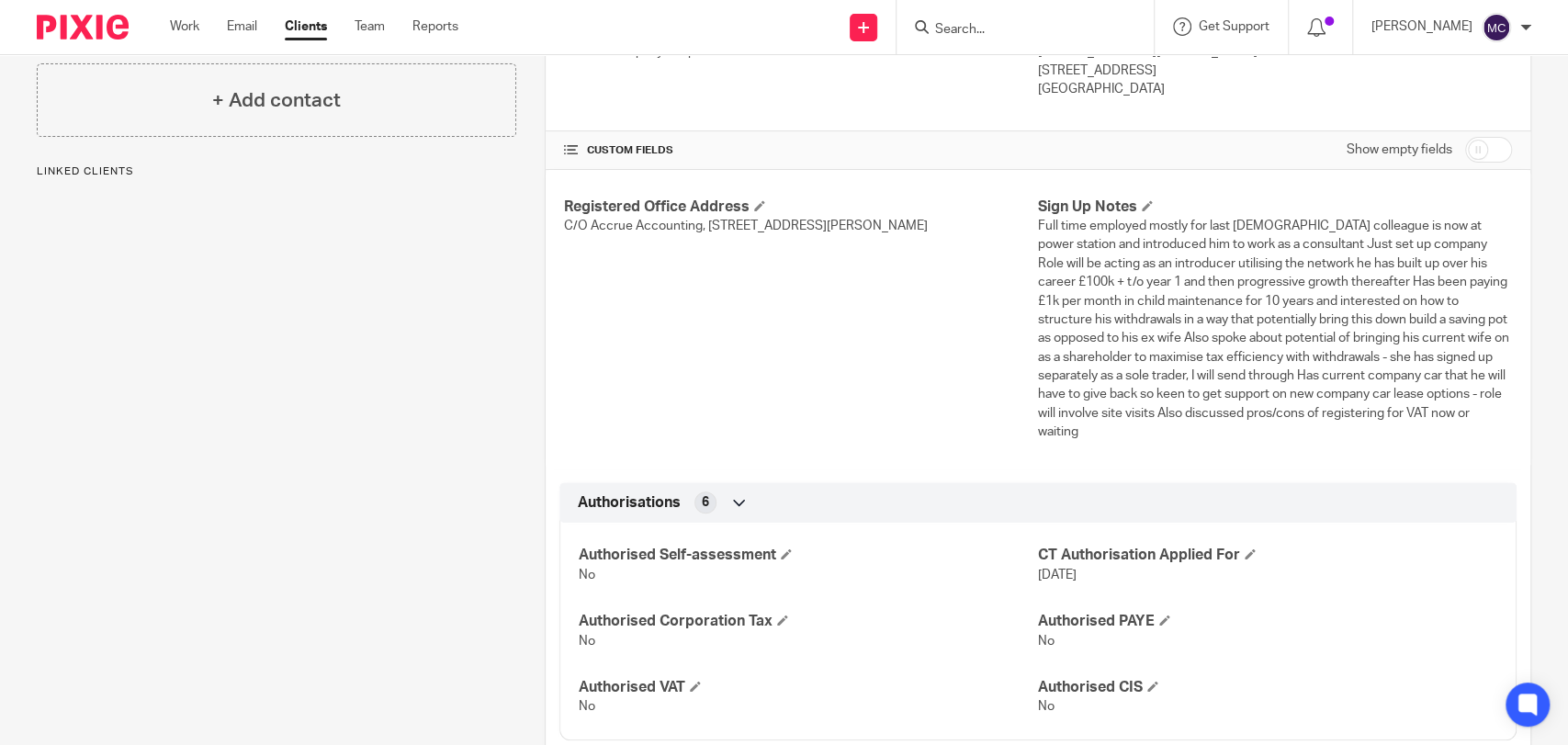
scroll to position [102, 0]
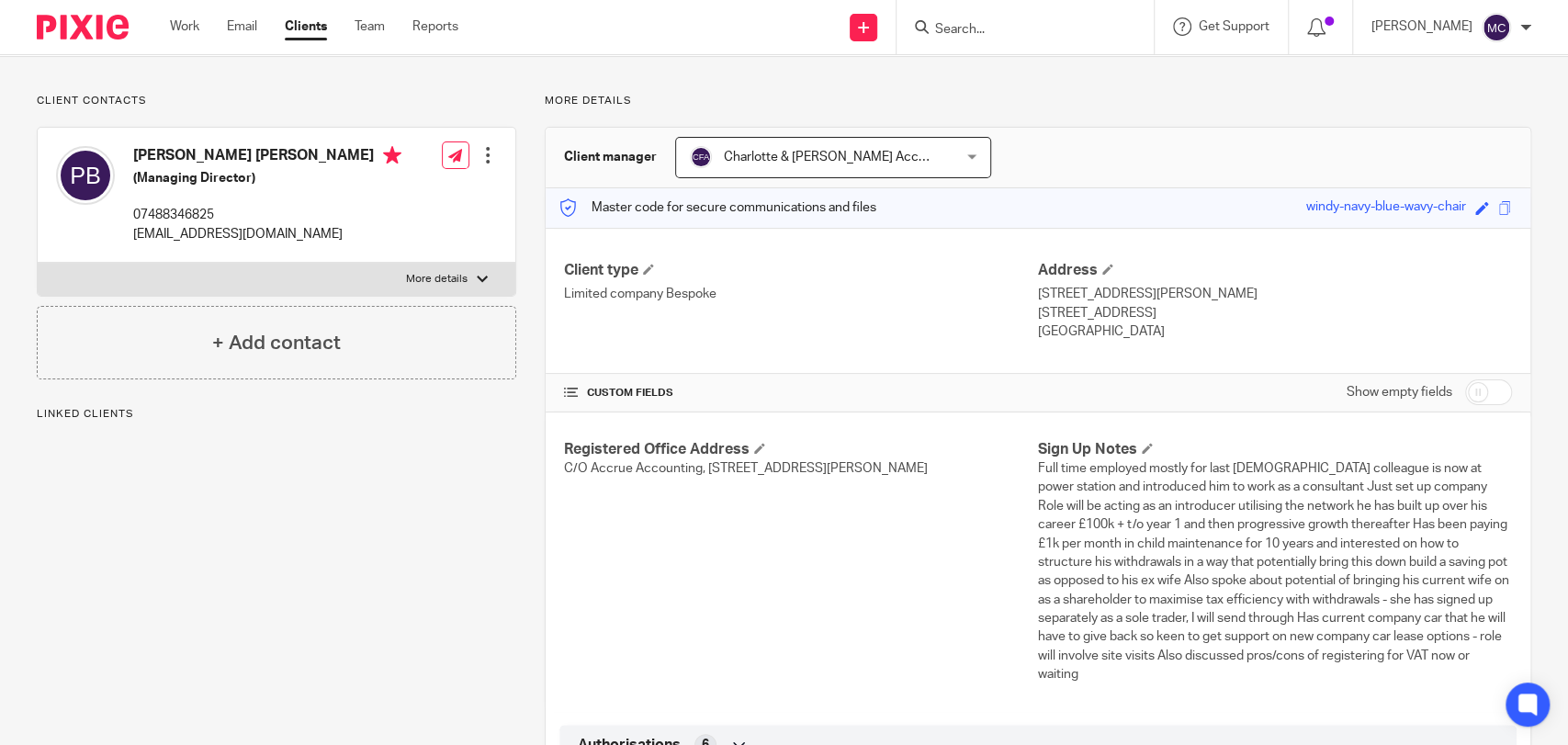
click at [1479, 399] on input "checkbox" at bounding box center [1489, 392] width 46 height 26
checkbox input "true"
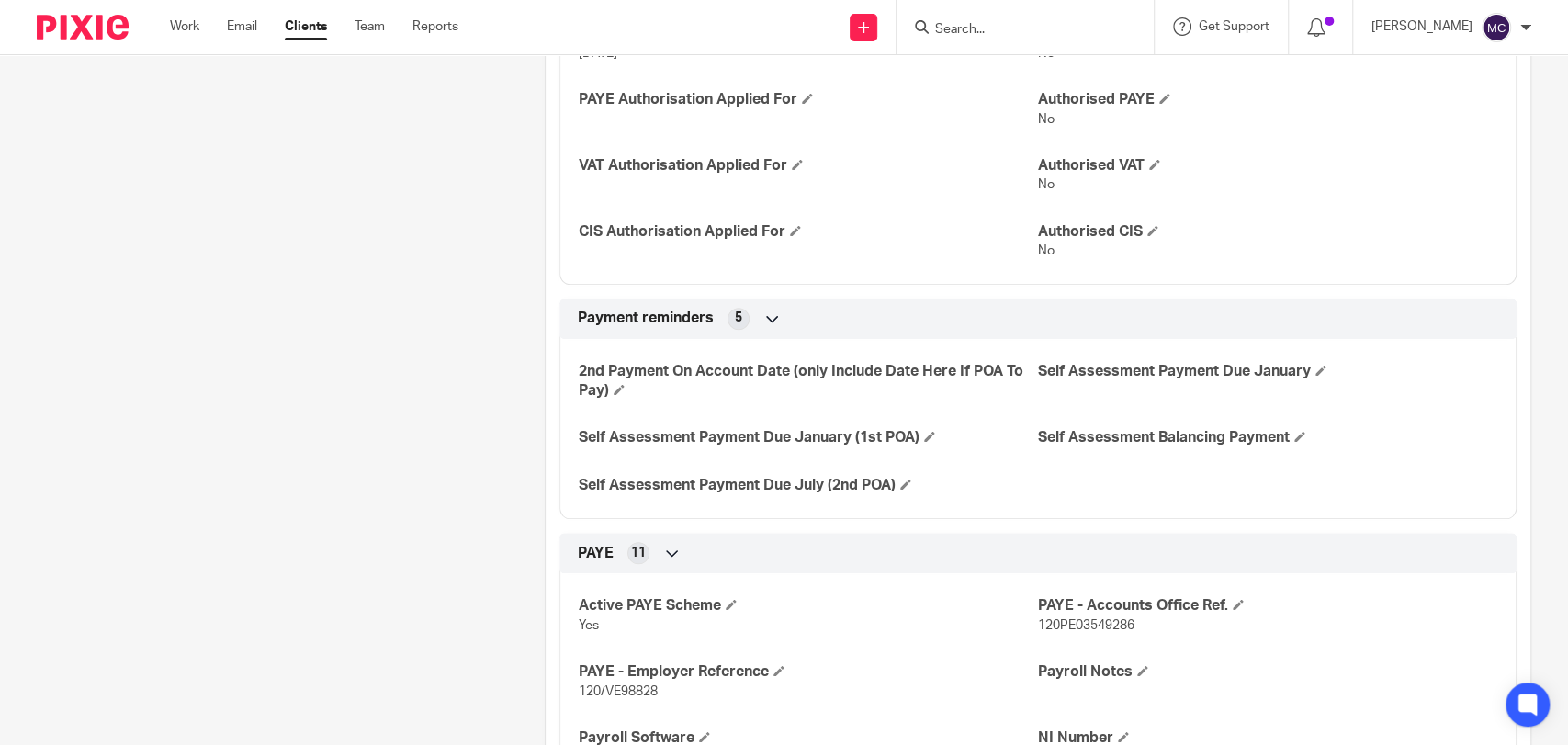
scroll to position [1021, 0]
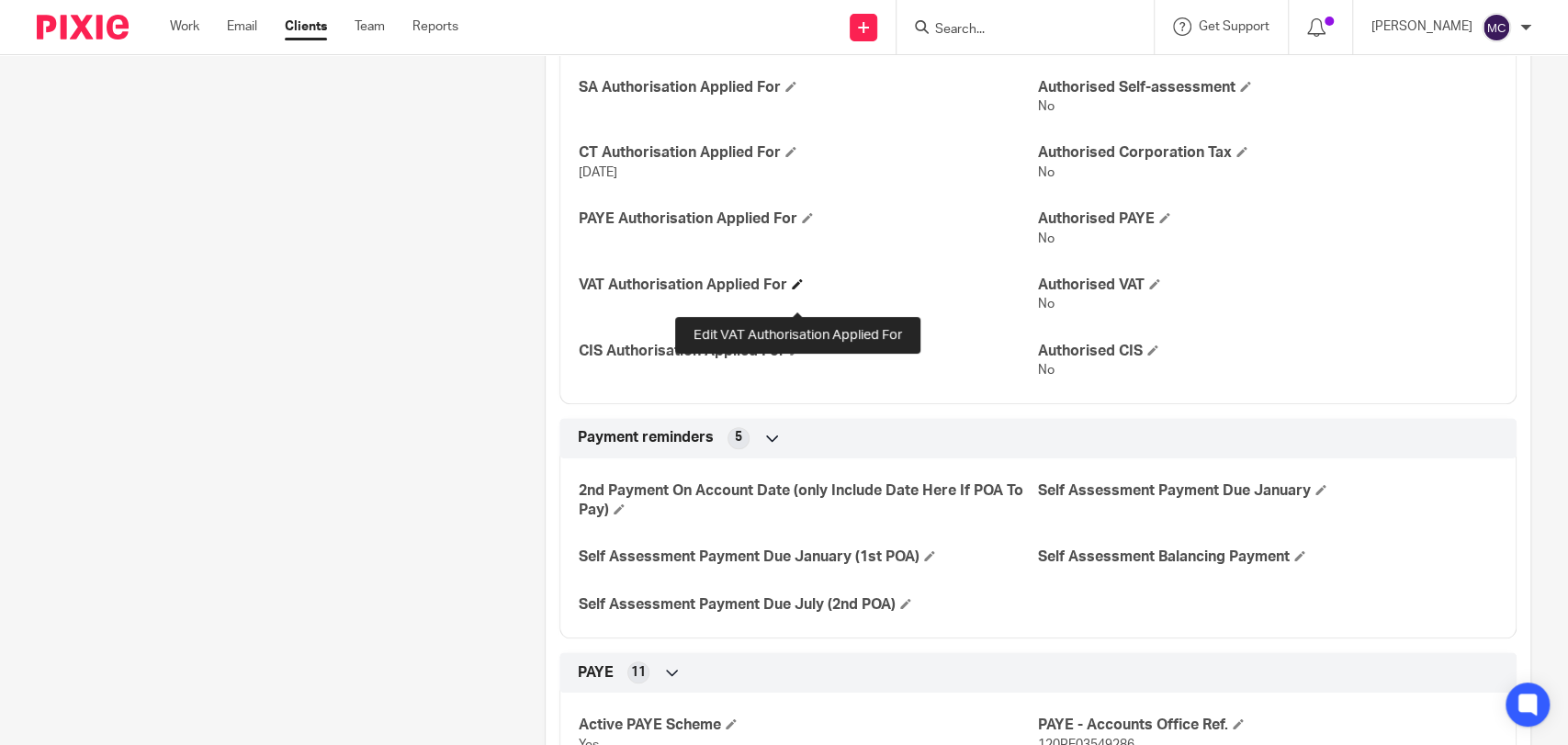
click at [794, 289] on span at bounding box center [797, 283] width 11 height 11
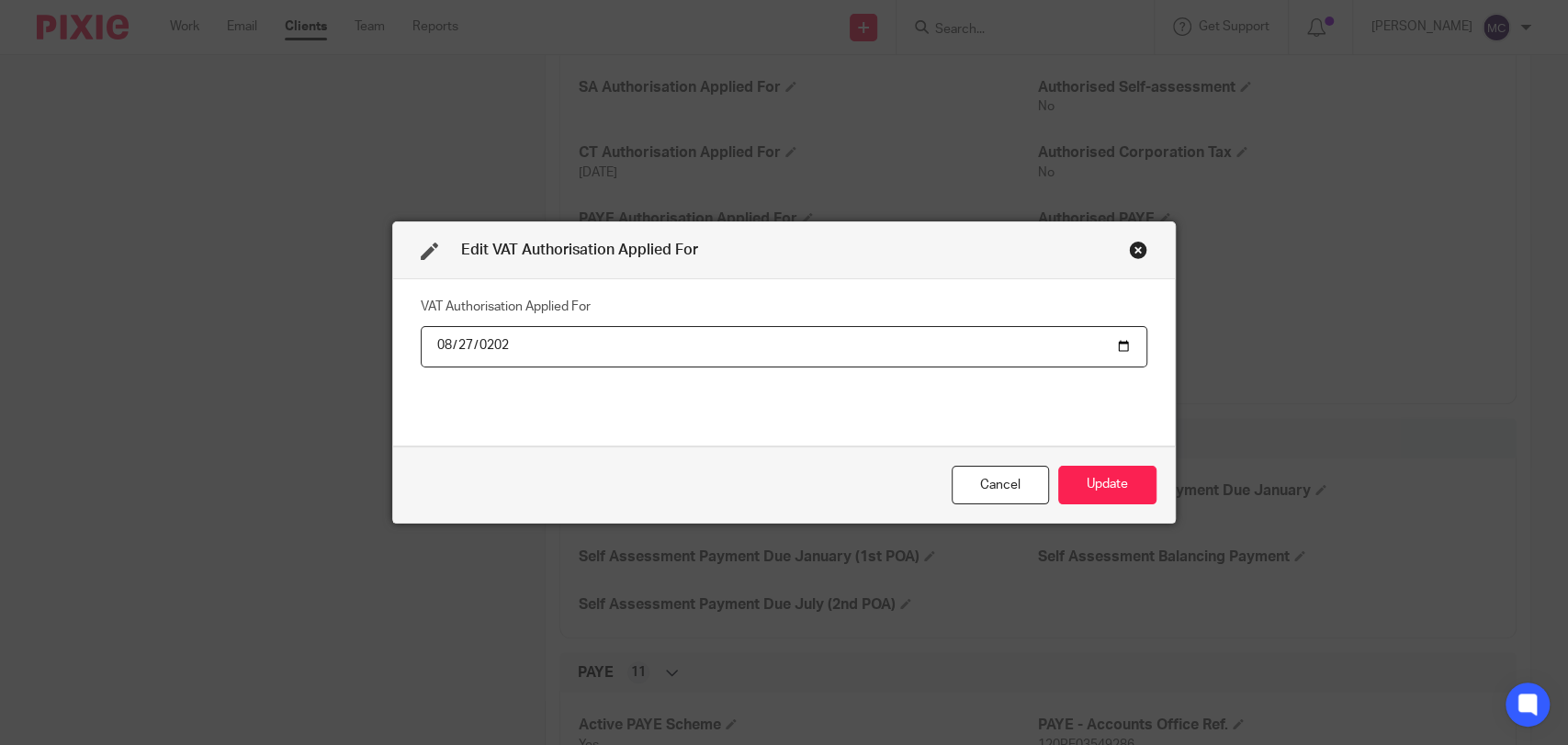
type input "[DATE]"
click at [1077, 476] on button "Update" at bounding box center [1108, 485] width 99 height 40
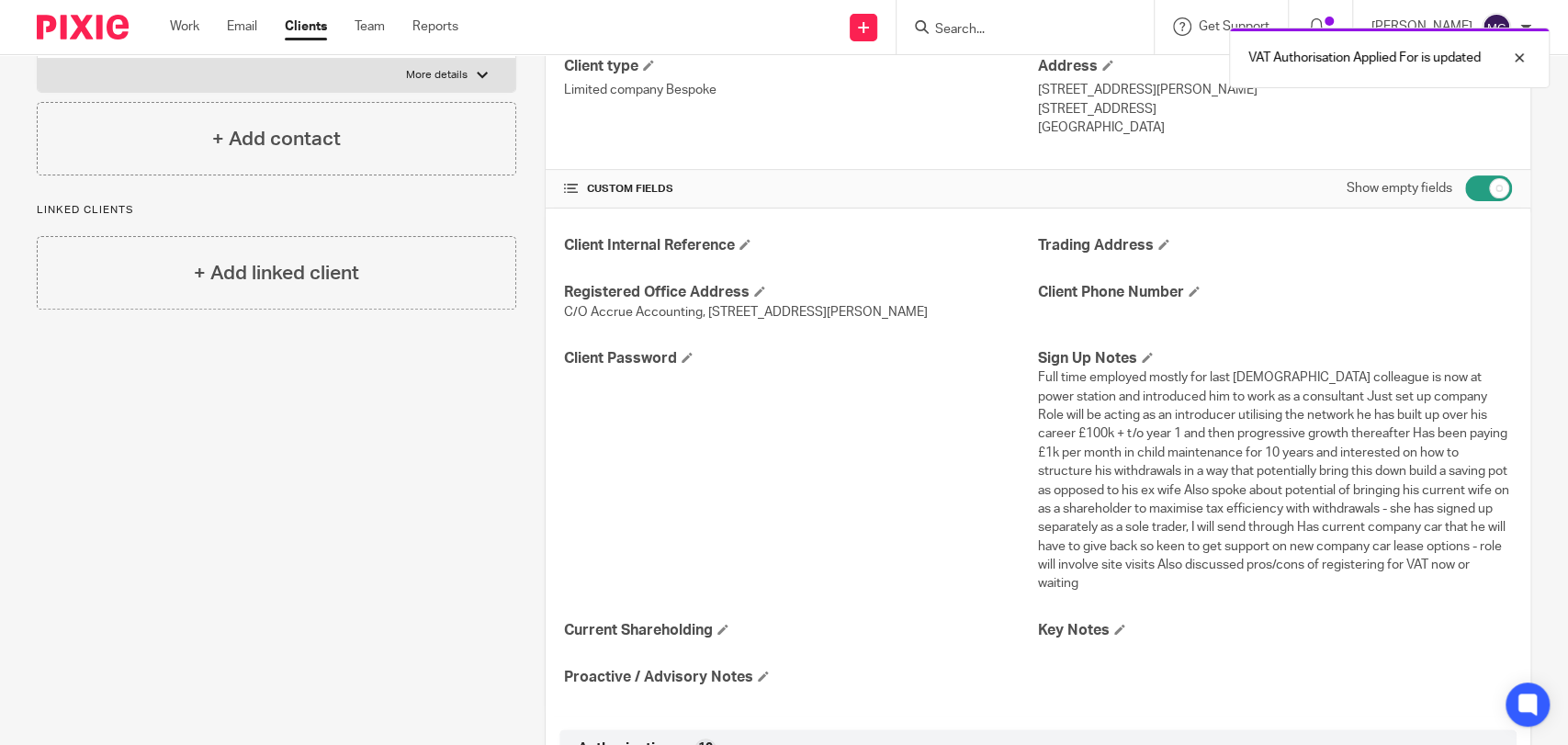
scroll to position [0, 0]
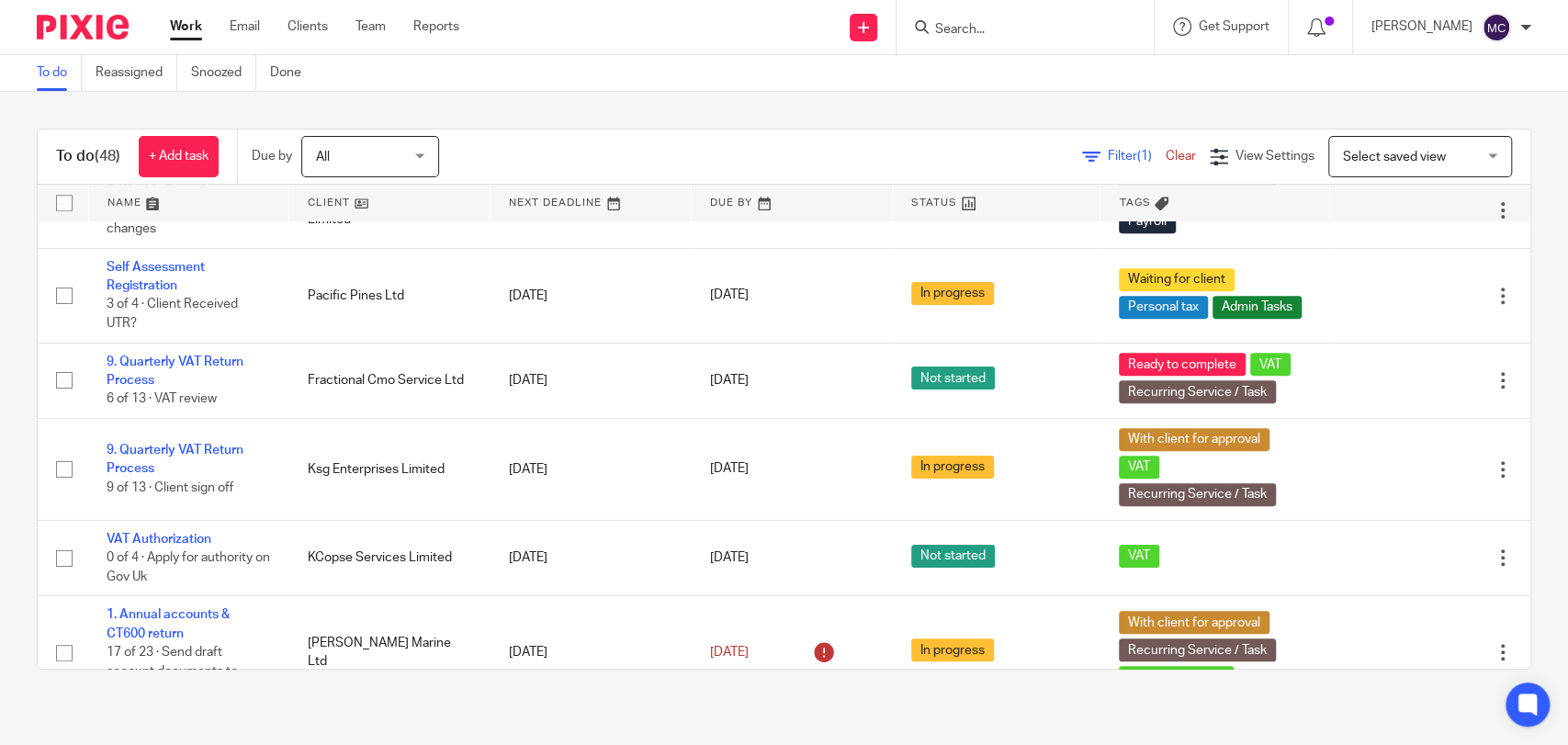
scroll to position [1224, 0]
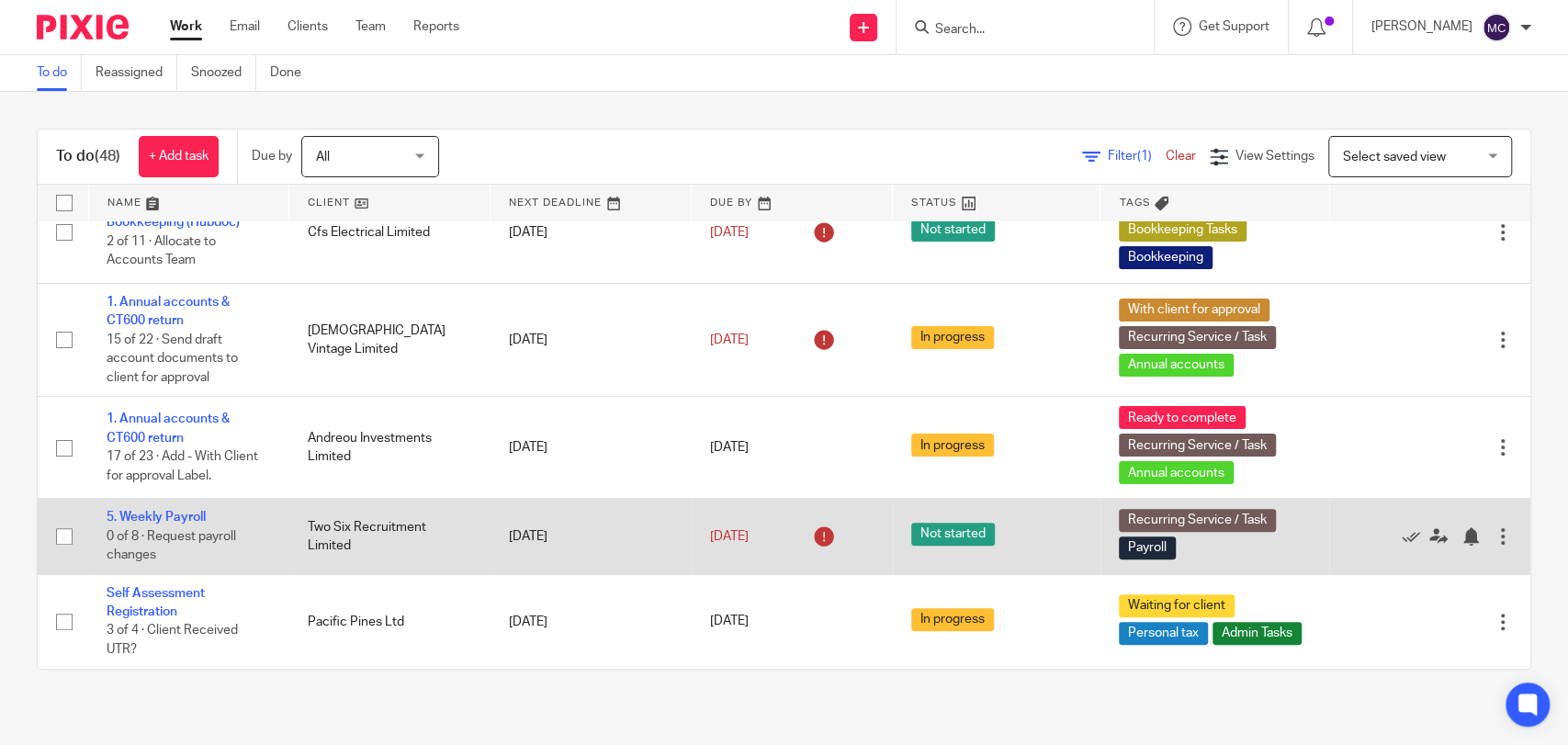
scroll to position [407, 0]
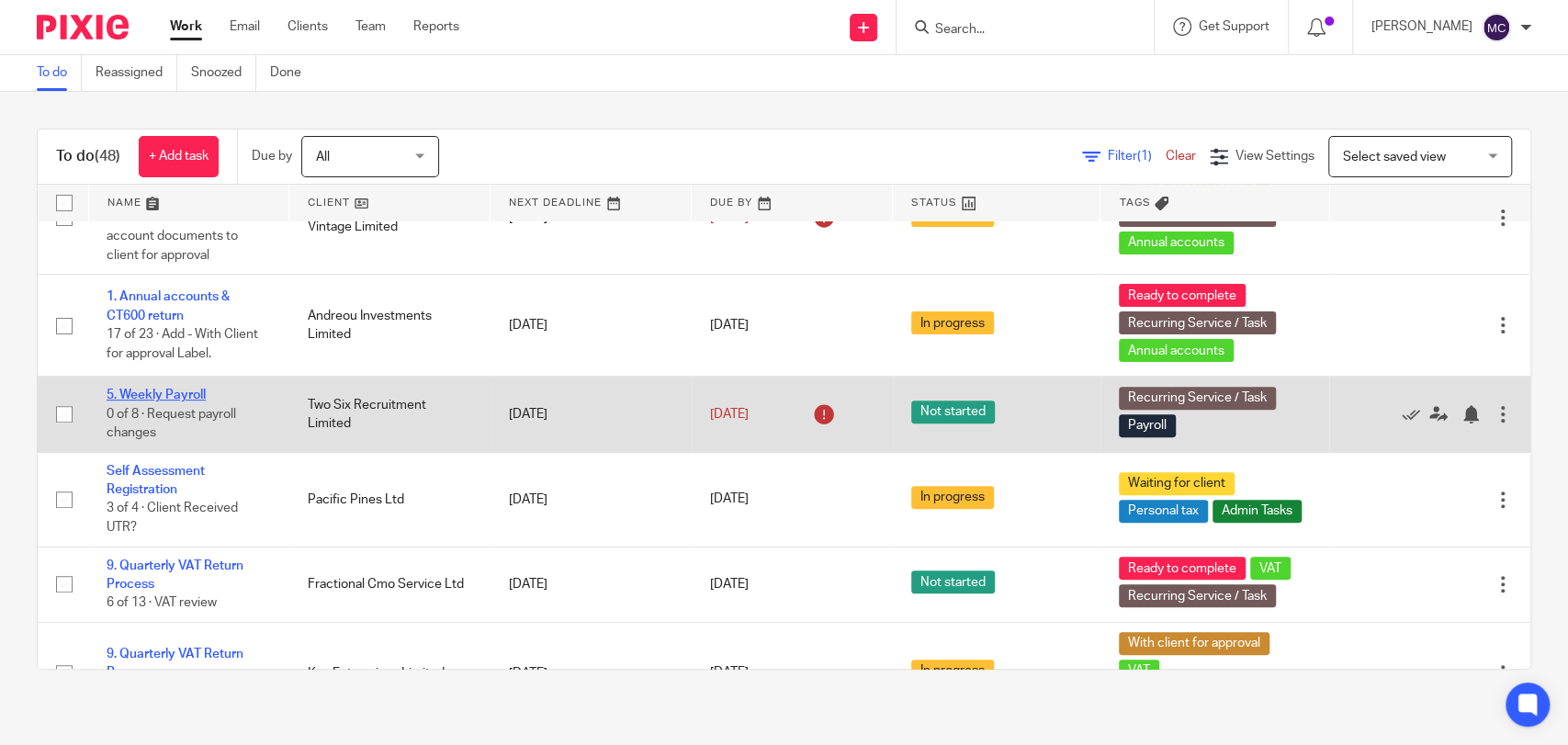
click at [175, 396] on link "5. Weekly Payroll" at bounding box center [156, 395] width 100 height 13
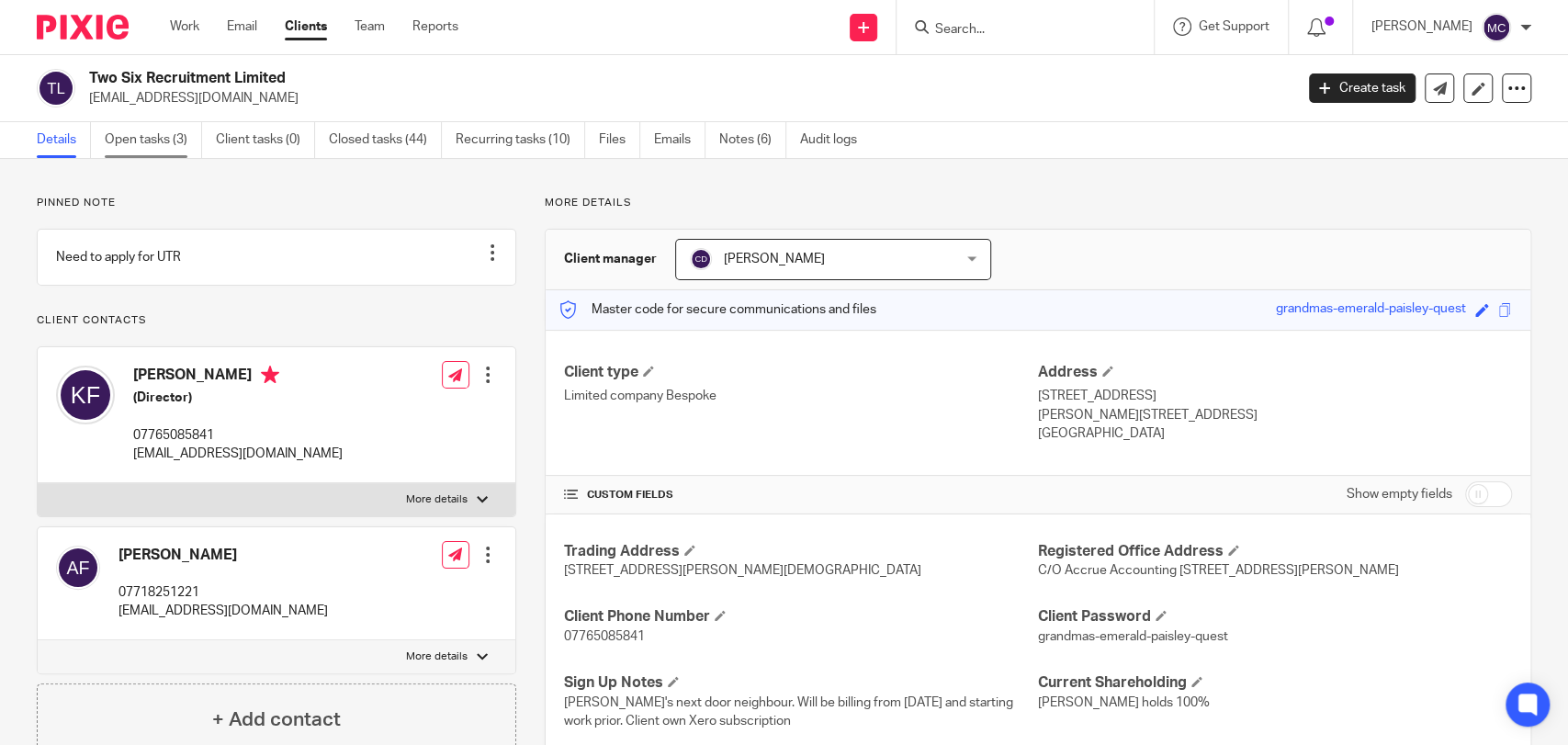
drag, startPoint x: 0, startPoint y: 0, endPoint x: 155, endPoint y: 132, distance: 203.6
click at [155, 132] on link "Open tasks (3)" at bounding box center [153, 139] width 98 height 36
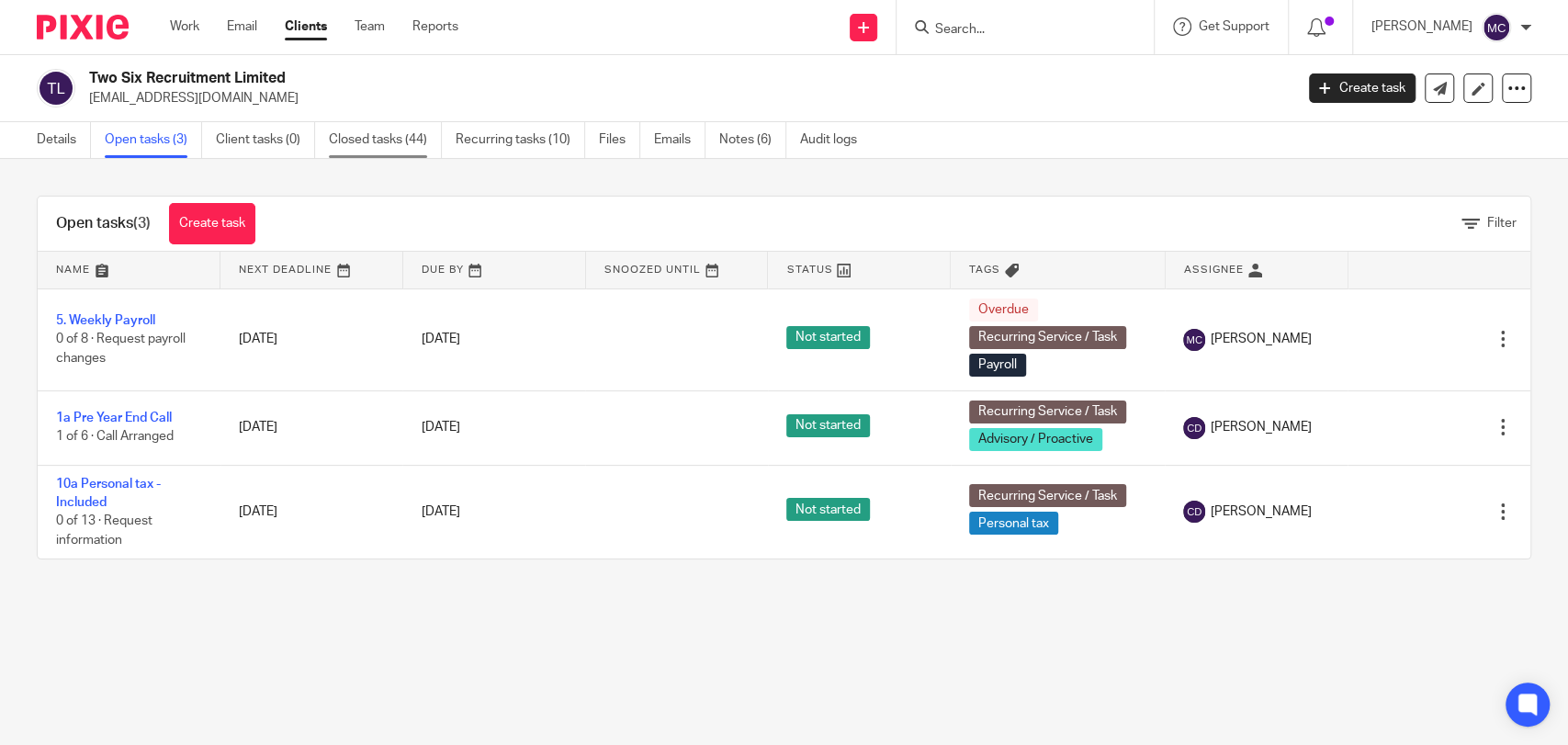
click at [405, 131] on link "Closed tasks (44)" at bounding box center [385, 139] width 113 height 36
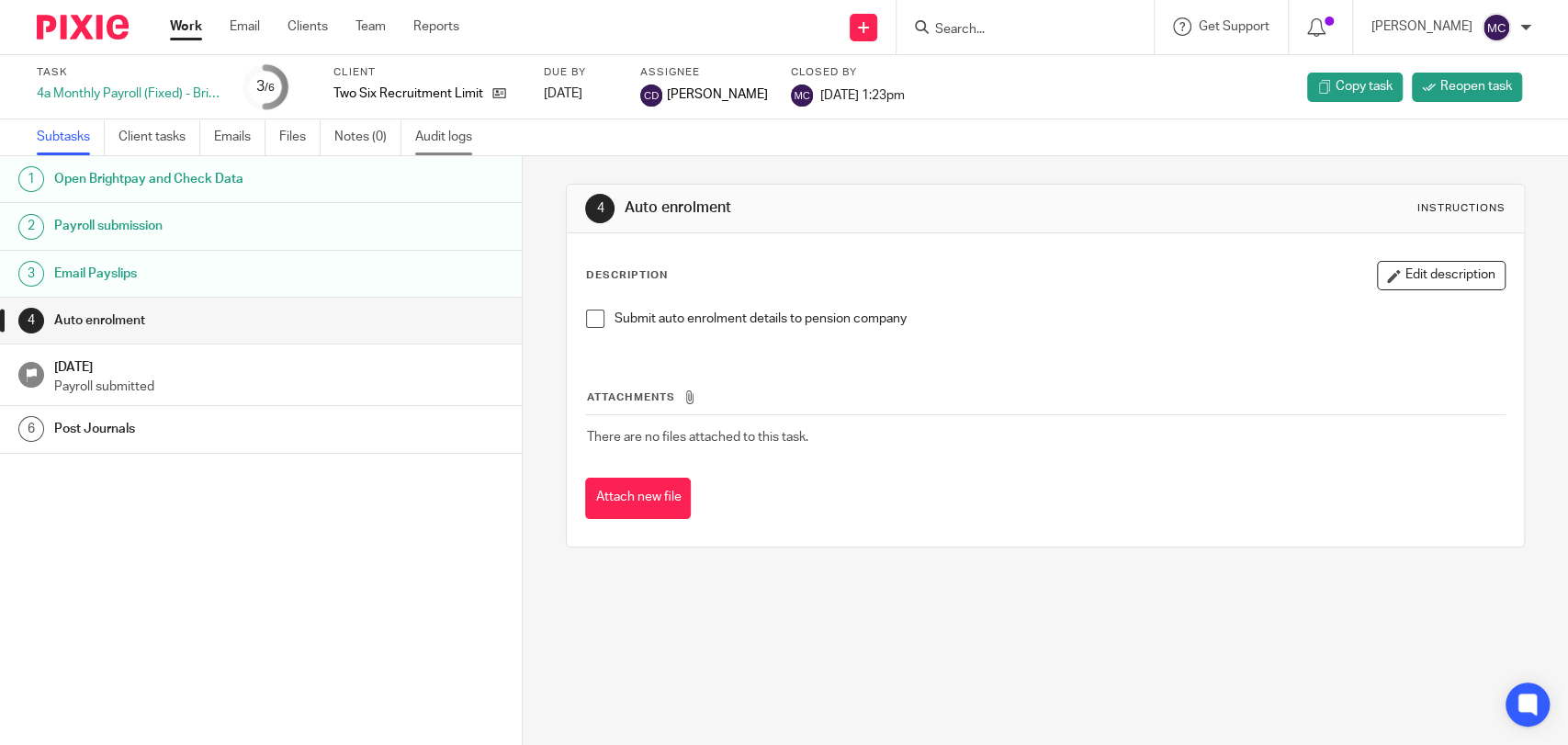
click at [441, 144] on link "Audit logs" at bounding box center [450, 136] width 71 height 36
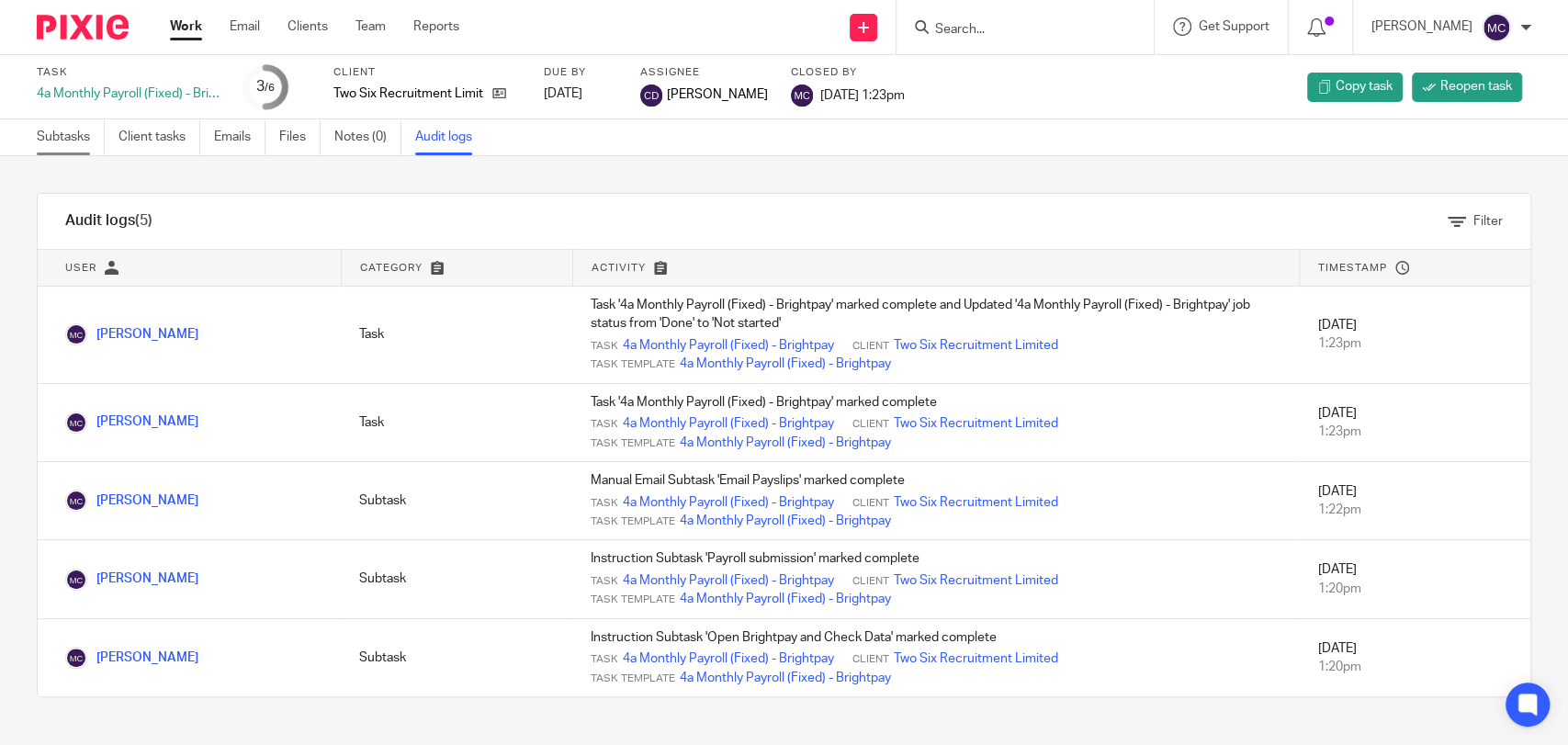
click at [88, 136] on link "Subtasks" at bounding box center [71, 136] width 68 height 36
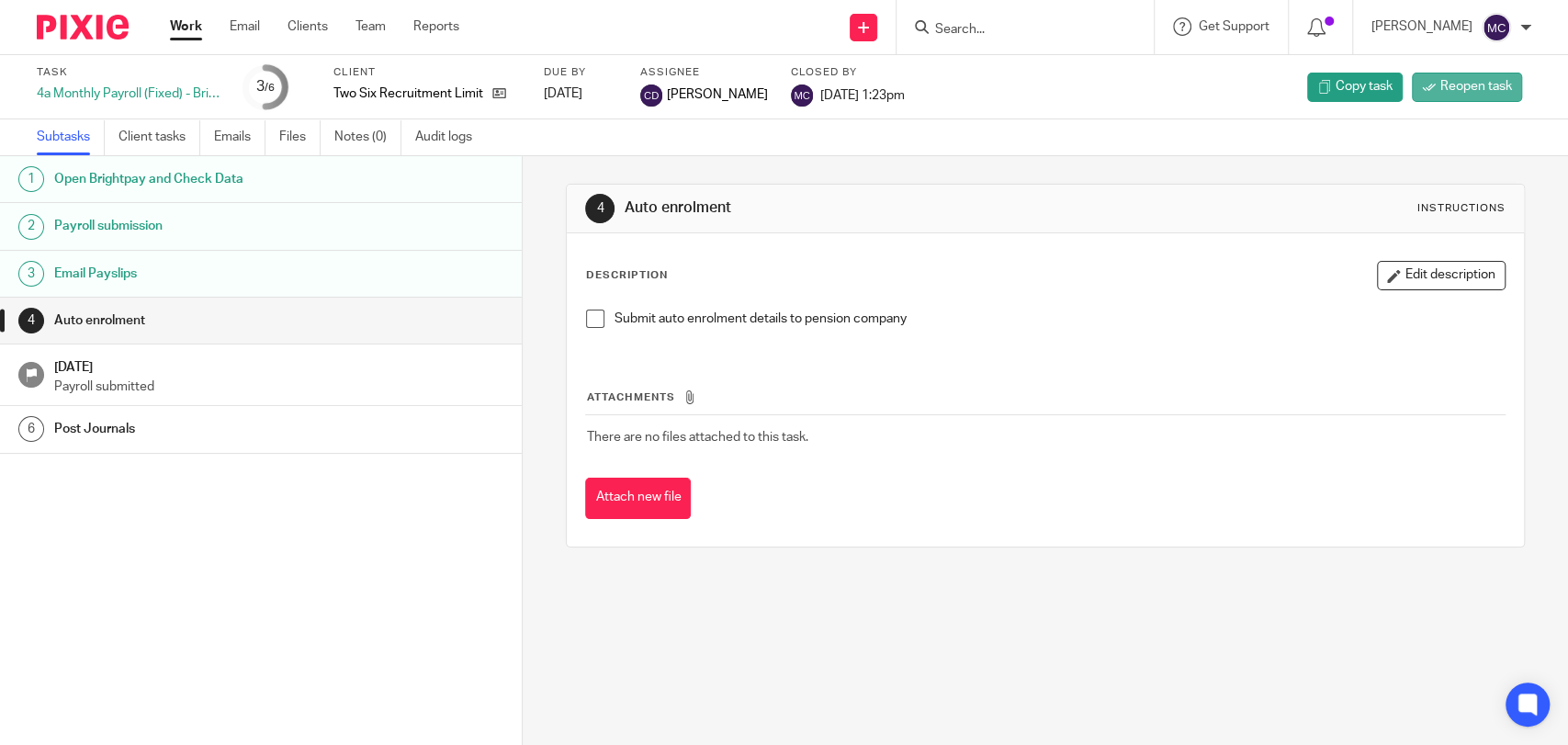
click at [1449, 81] on span "Reopen task" at bounding box center [1476, 86] width 72 height 18
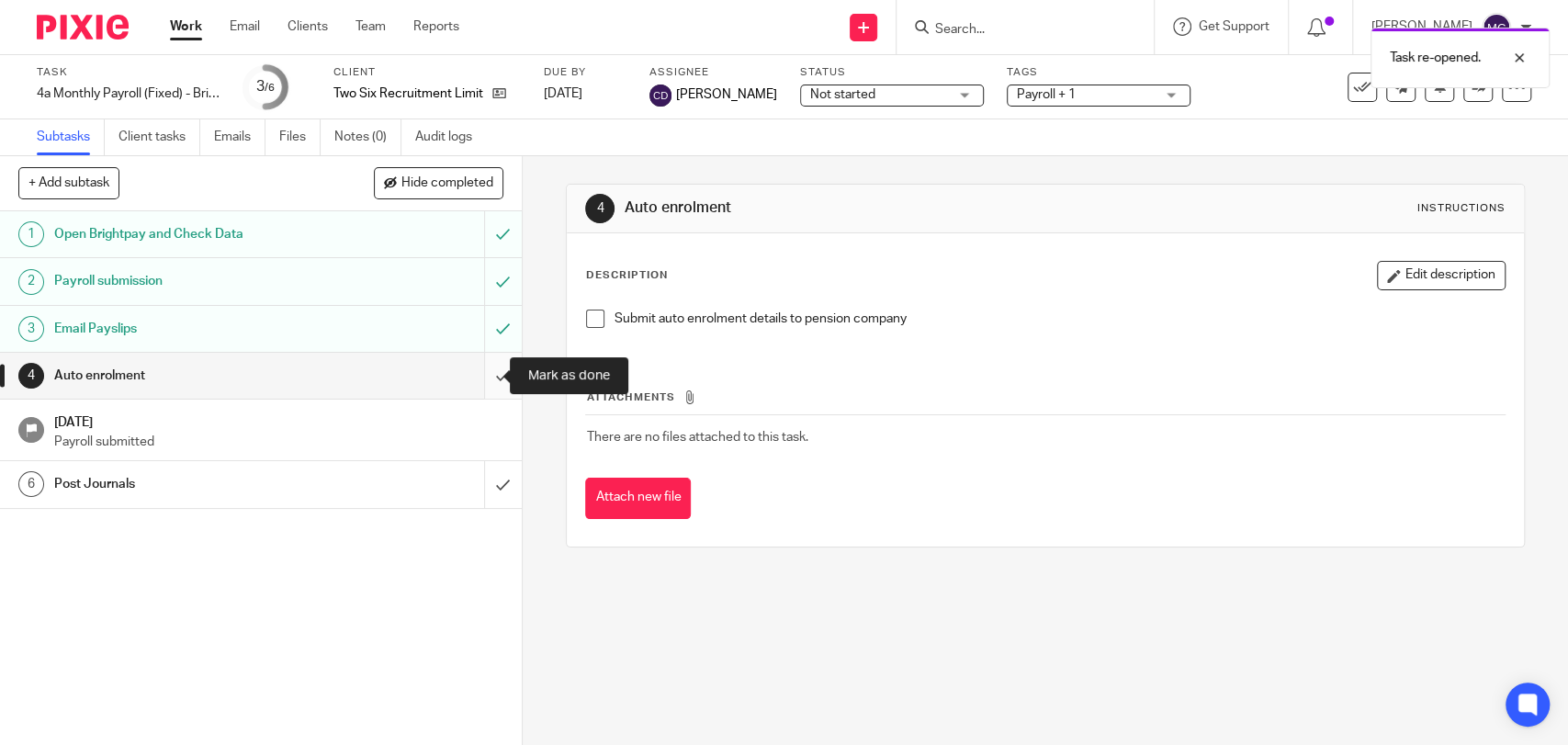
click at [478, 364] on input "submit" at bounding box center [260, 375] width 522 height 45
click at [479, 326] on input "submit" at bounding box center [260, 328] width 522 height 45
click at [491, 276] on input "submit" at bounding box center [260, 281] width 522 height 45
click at [485, 211] on input "submit" at bounding box center [260, 233] width 522 height 45
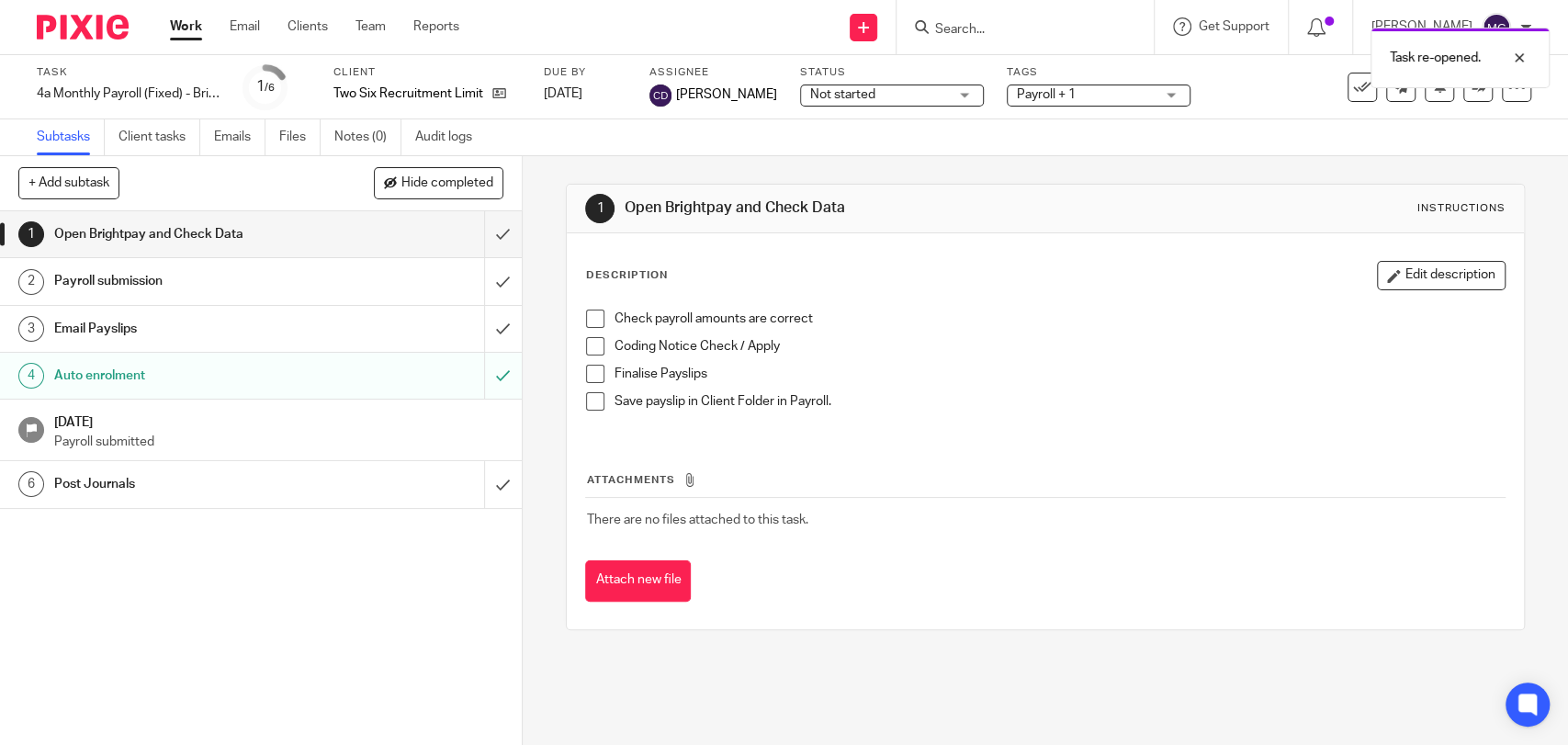
click at [384, 386] on div "Auto enrolment" at bounding box center [259, 375] width 411 height 27
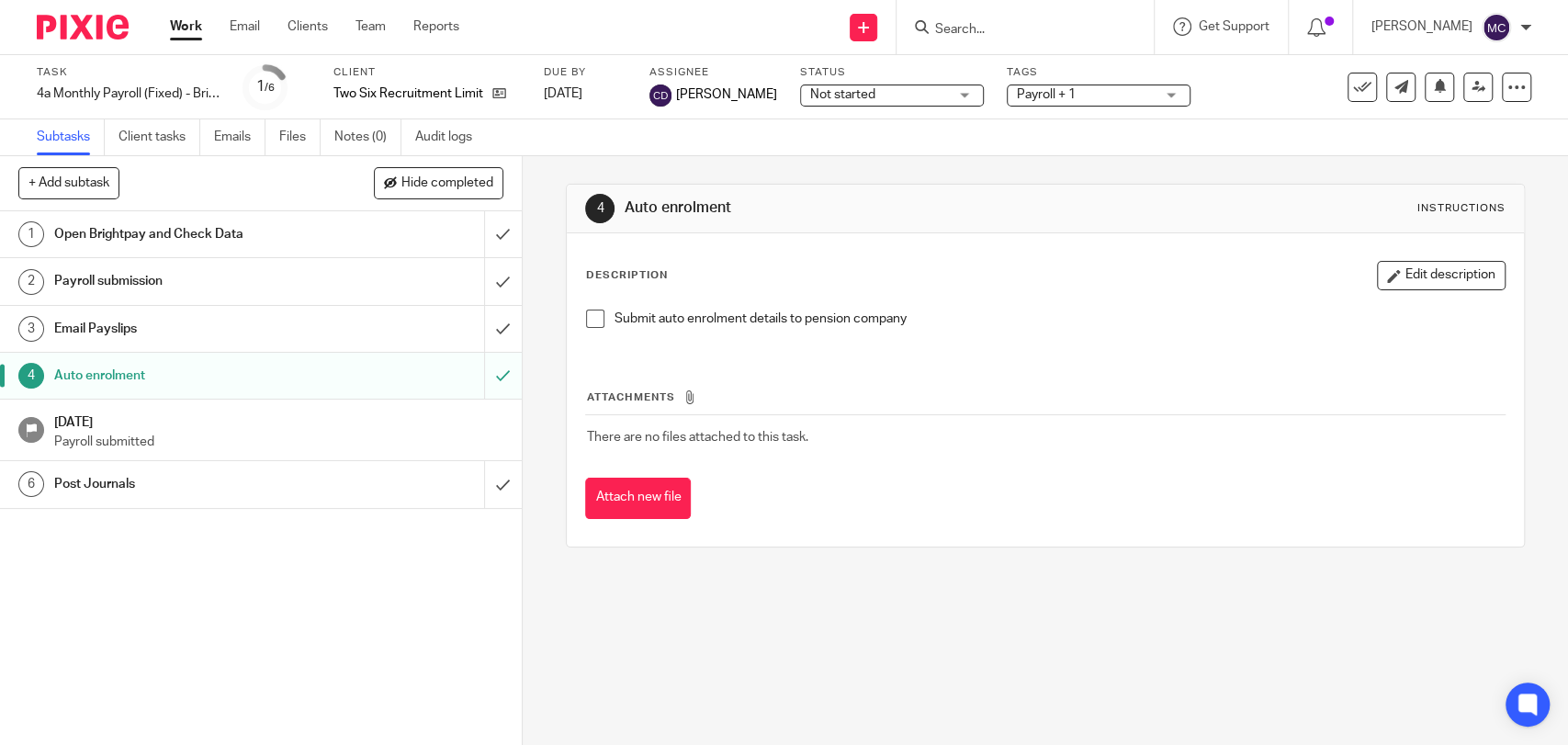
click at [366, 325] on div "Email Payslips" at bounding box center [259, 329] width 411 height 27
